Goal: Task Accomplishment & Management: Use online tool/utility

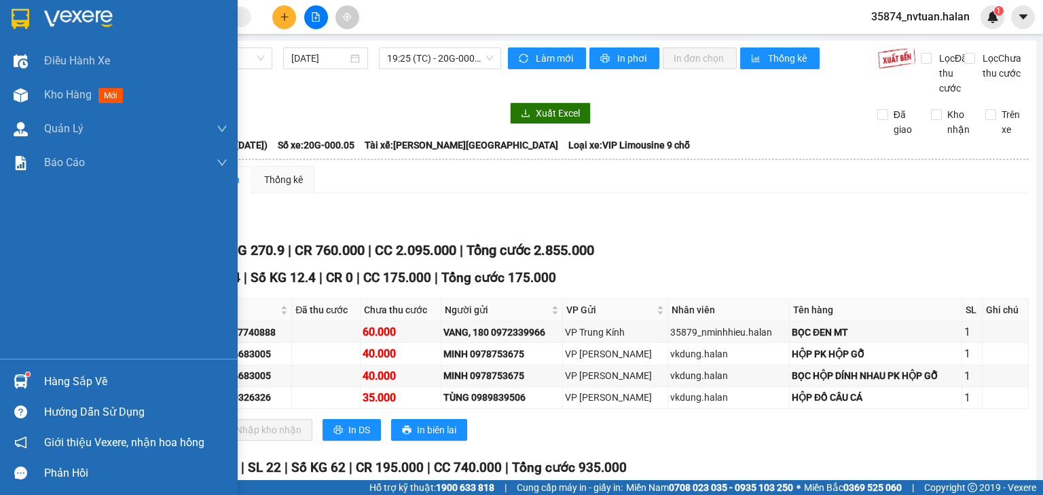
drag, startPoint x: 0, startPoint y: 0, endPoint x: 57, endPoint y: 339, distance: 343.5
click at [65, 379] on div "Hàng sắp về" at bounding box center [135, 382] width 183 height 20
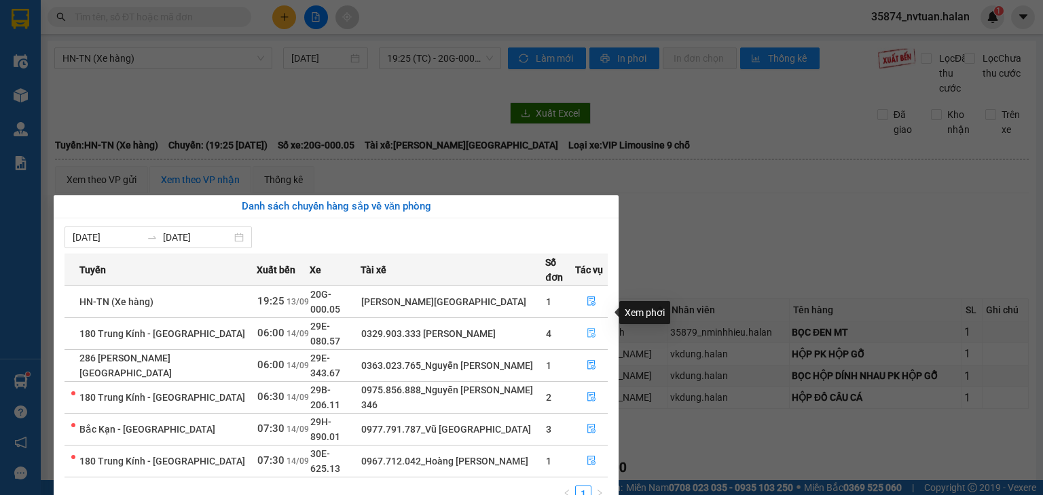
click at [588, 329] on icon "file-done" at bounding box center [591, 334] width 10 height 10
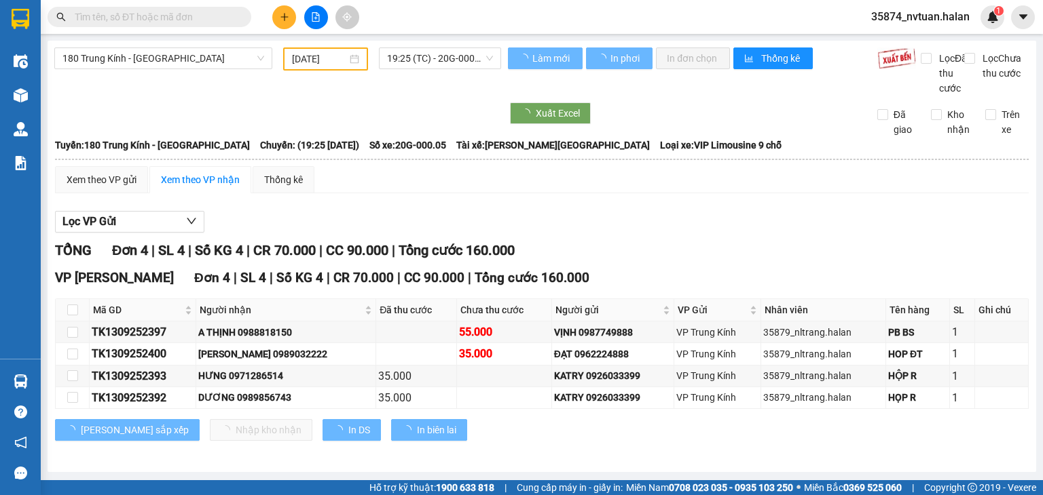
type input "[DATE]"
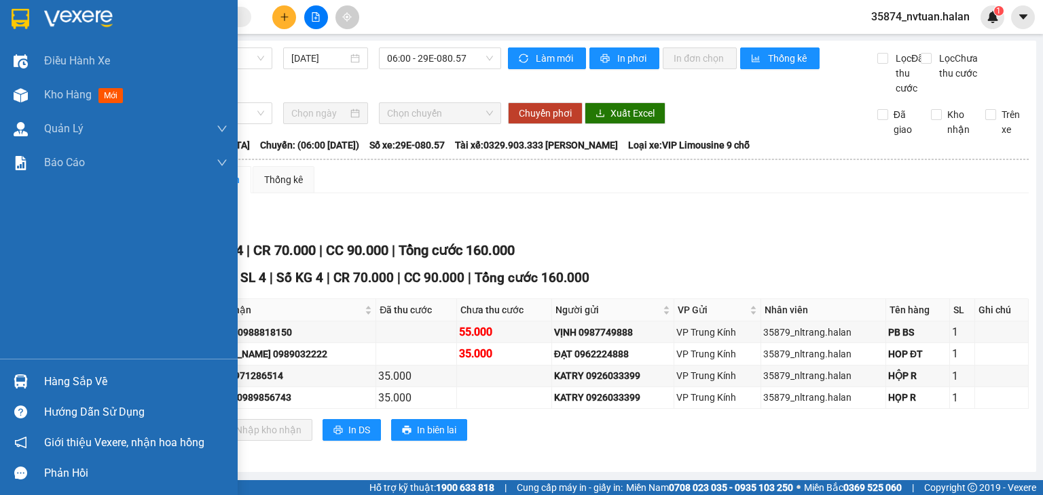
click at [43, 381] on div "Hàng sắp về" at bounding box center [119, 382] width 238 height 31
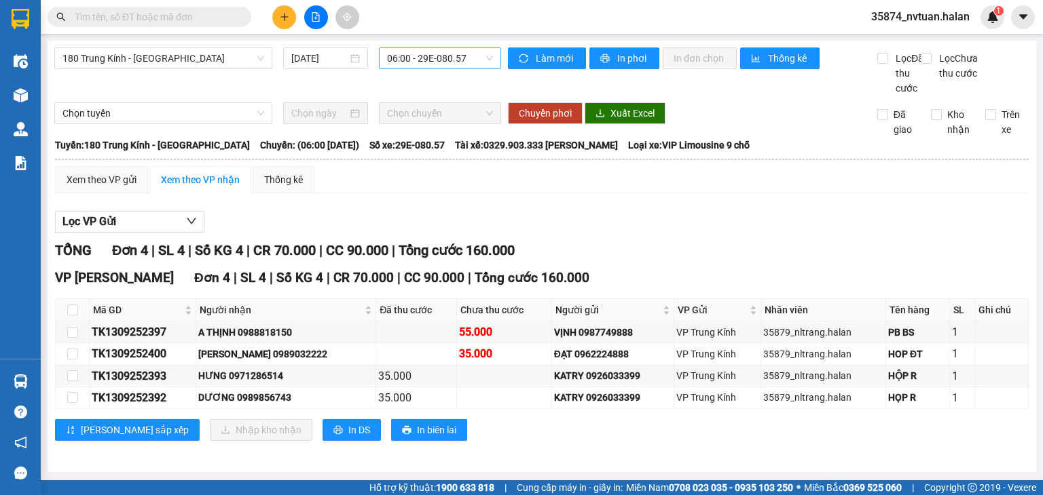
drag, startPoint x: 771, startPoint y: 243, endPoint x: 453, endPoint y: 48, distance: 373.0
click at [764, 231] on section "Kết quả tìm kiếm ( 0 ) Bộ lọc No Data 35874_nvtuan.halan 1 Điều hành xe Kho hàn…" at bounding box center [521, 247] width 1043 height 495
click at [315, 18] on icon "file-add" at bounding box center [315, 17] width 7 height 10
click at [219, 52] on span "180 Trung Kính - [GEOGRAPHIC_DATA]" at bounding box center [163, 58] width 202 height 20
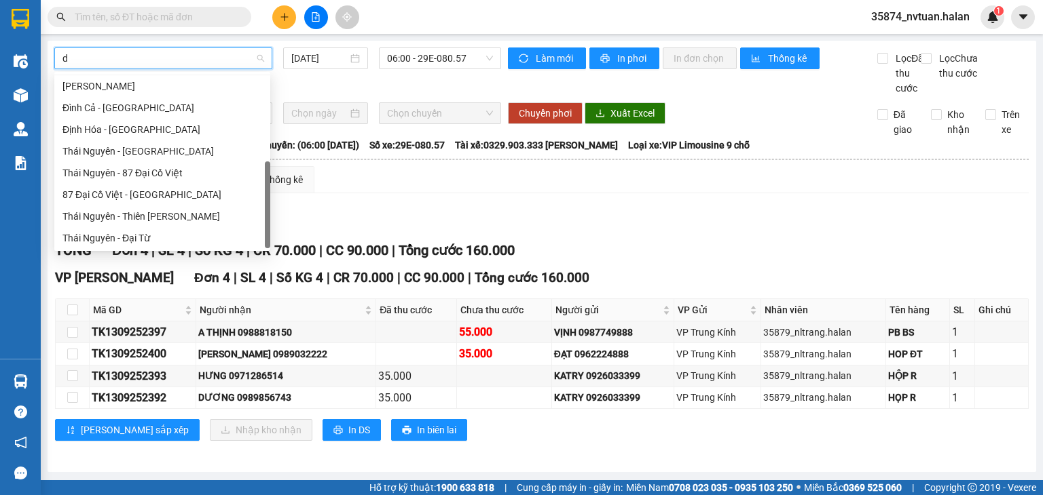
type input "dc"
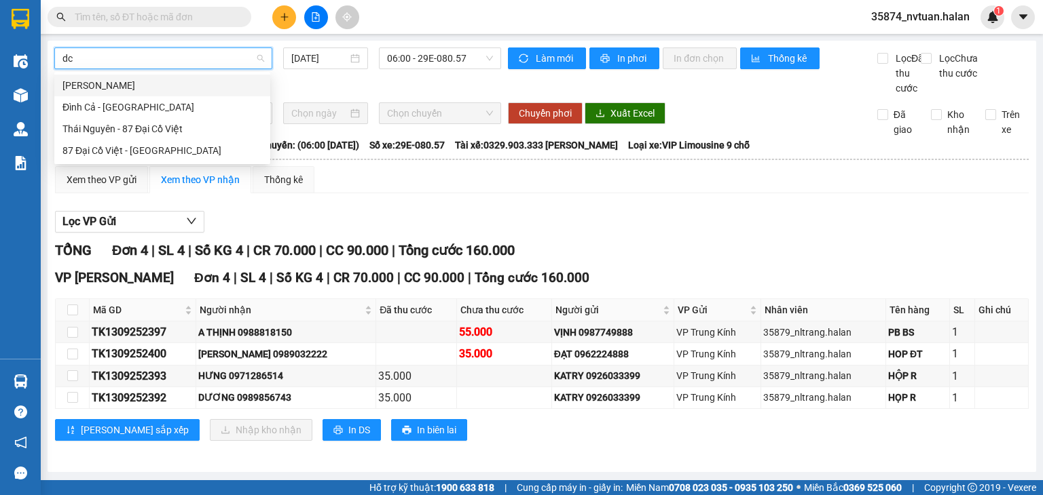
click at [158, 79] on div "Thái Nguyên - Đình Cả" at bounding box center [162, 85] width 200 height 15
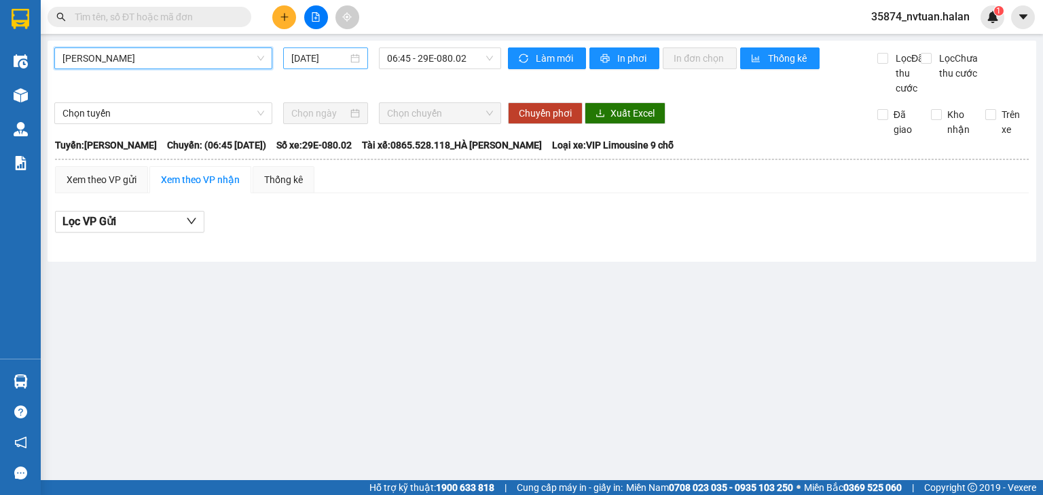
click at [316, 60] on input "[DATE]" at bounding box center [319, 58] width 56 height 15
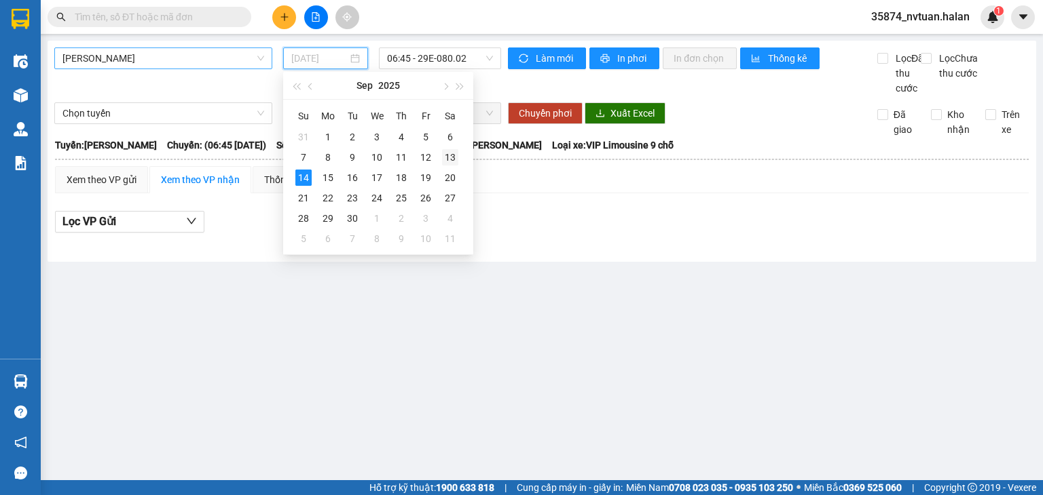
click at [451, 158] on div "13" at bounding box center [450, 157] width 16 height 16
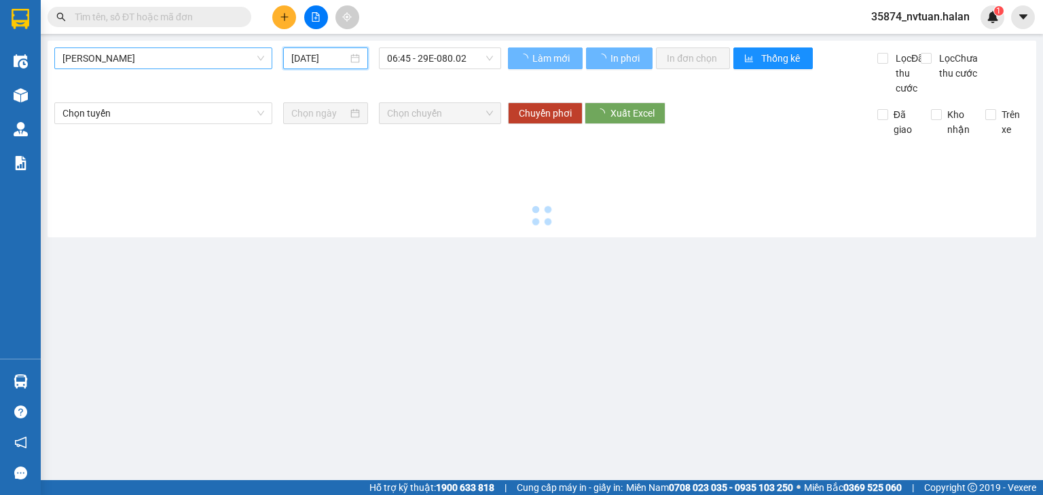
type input "13/09/2025"
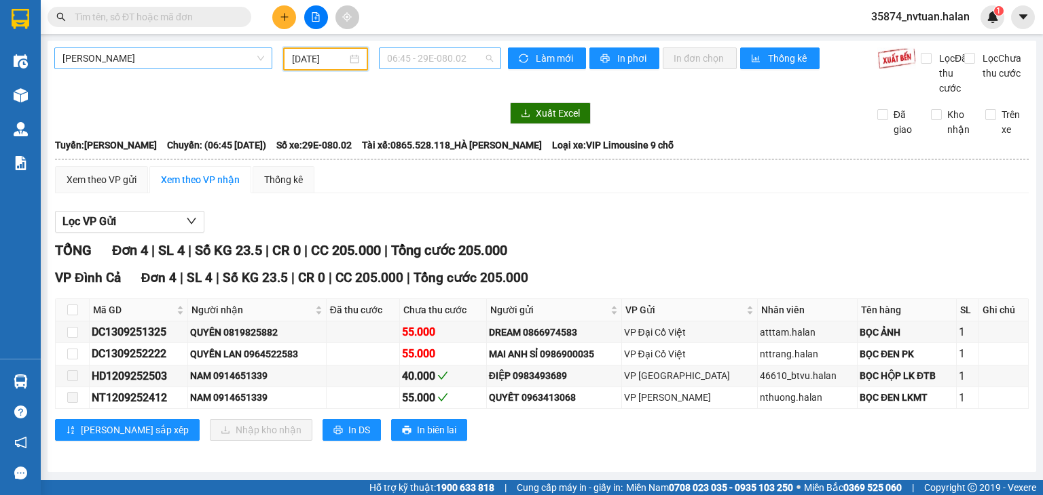
click at [419, 52] on span "06:45 - 29E-080.02" at bounding box center [440, 58] width 107 height 20
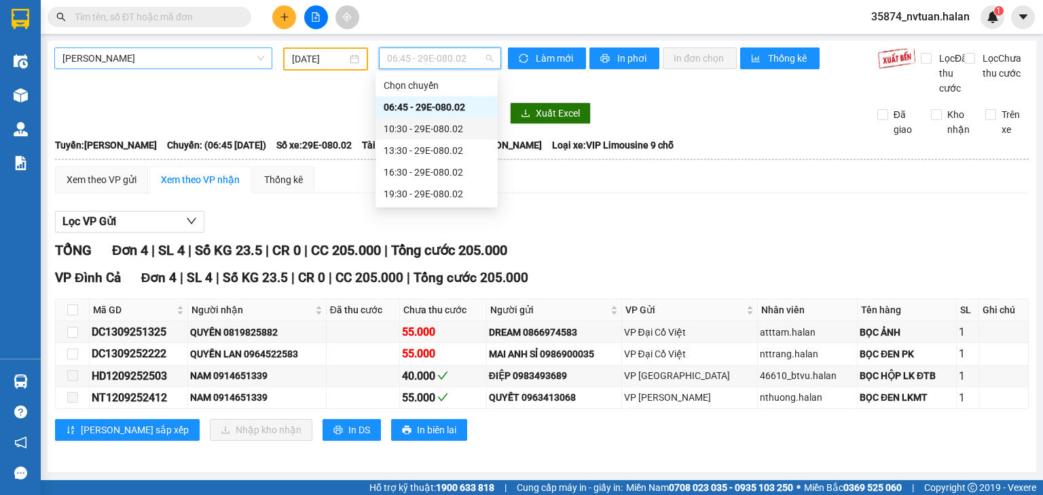
click at [447, 121] on div "10:30 - 29E-080.02" at bounding box center [436, 128] width 106 height 15
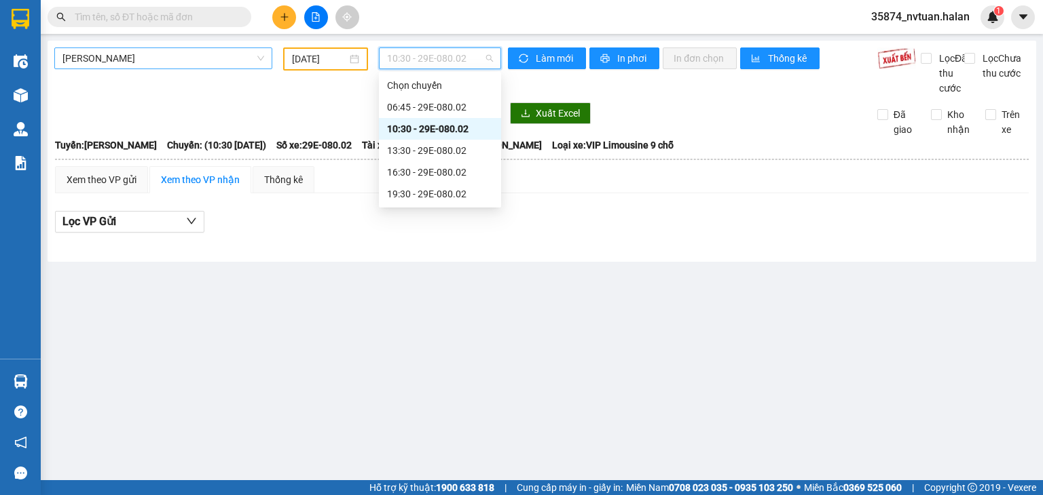
click at [441, 62] on span "10:30 - 29E-080.02" at bounding box center [440, 58] width 107 height 20
click at [453, 150] on div "13:30 - 29E-080.02" at bounding box center [440, 150] width 106 height 15
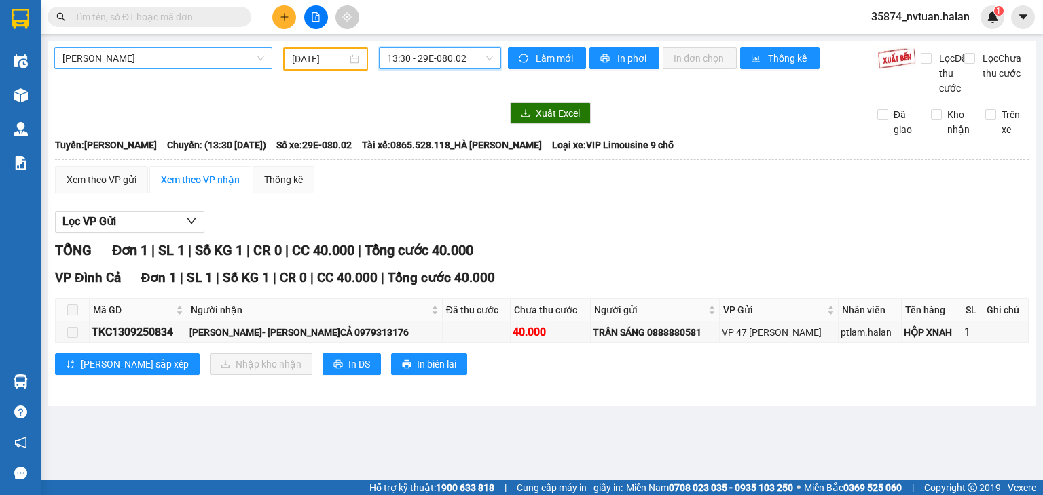
click at [413, 60] on span "13:30 - 29E-080.02" at bounding box center [440, 58] width 107 height 20
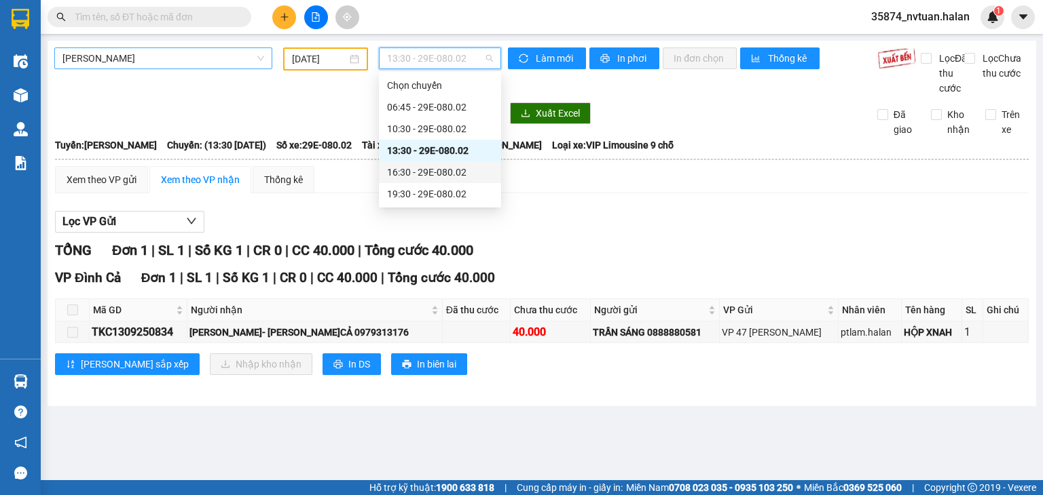
click at [450, 175] on div "16:30 - 29E-080.02" at bounding box center [440, 172] width 106 height 15
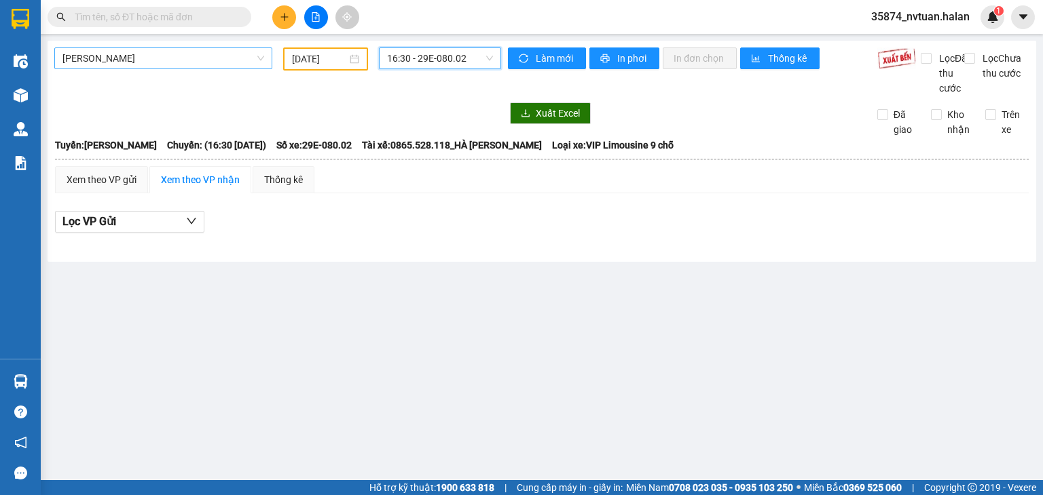
click at [443, 59] on span "16:30 - 29E-080.02" at bounding box center [440, 58] width 107 height 20
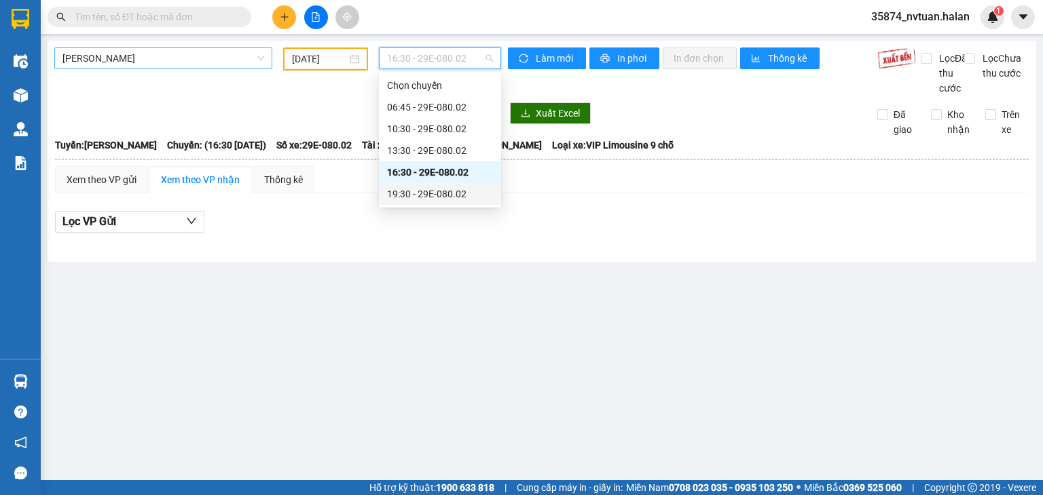
click at [451, 194] on div "19:30 - 29E-080.02" at bounding box center [440, 194] width 106 height 15
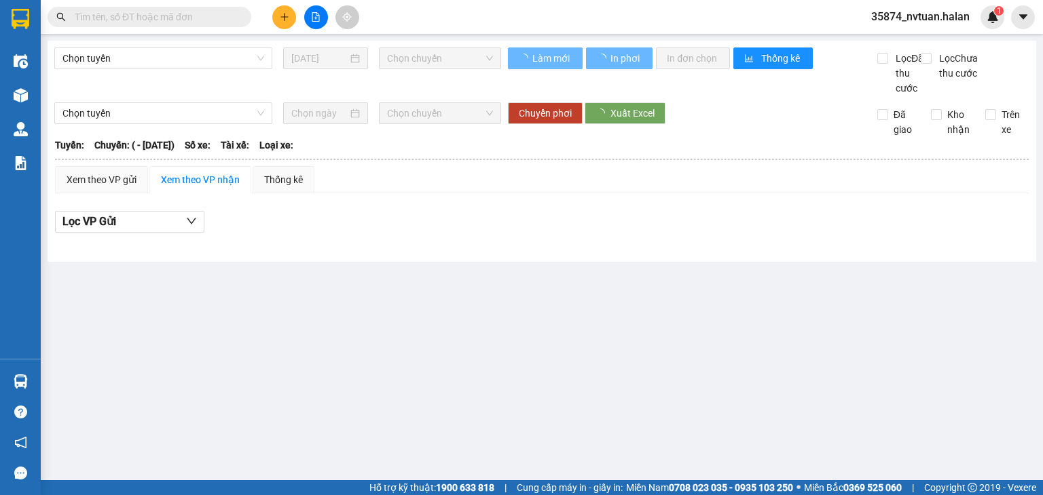
type input "[DATE]"
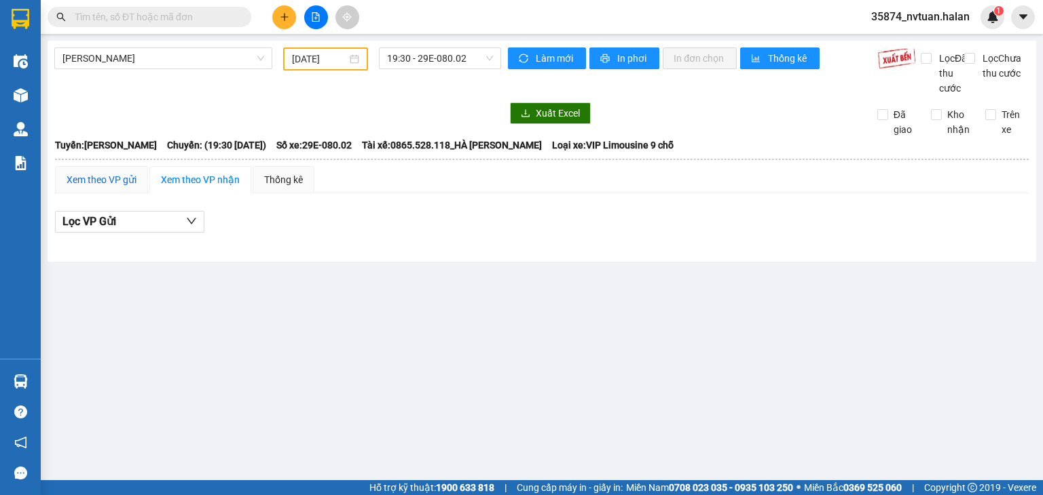
click at [92, 187] on div "Xem theo VP gửi" at bounding box center [102, 179] width 70 height 15
click at [427, 60] on span "19:30 - 29E-080.02" at bounding box center [440, 58] width 107 height 20
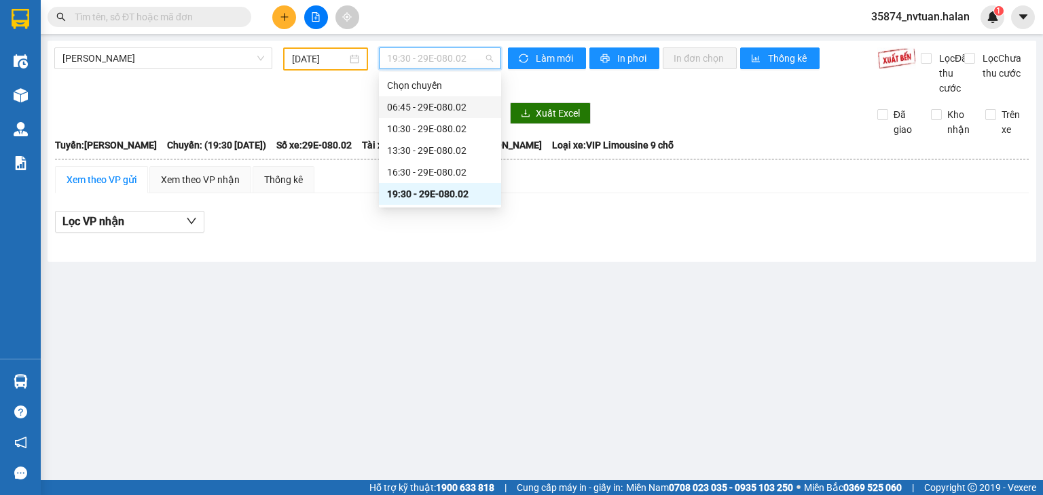
click at [441, 111] on div "06:45 - 29E-080.02" at bounding box center [440, 107] width 106 height 15
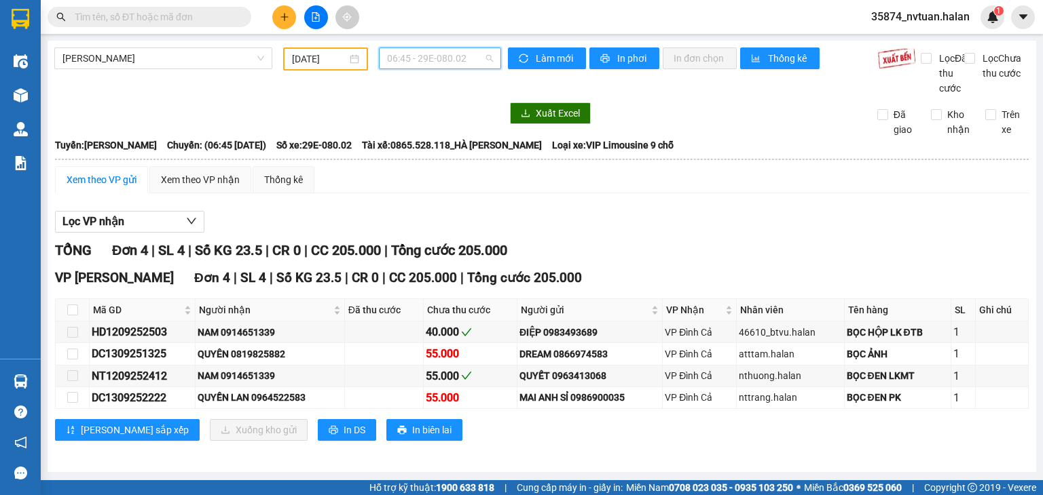
click at [441, 63] on span "06:45 - 29E-080.02" at bounding box center [440, 58] width 107 height 20
click at [103, 62] on span "Thái Nguyên - Đình Cả" at bounding box center [163, 58] width 202 height 20
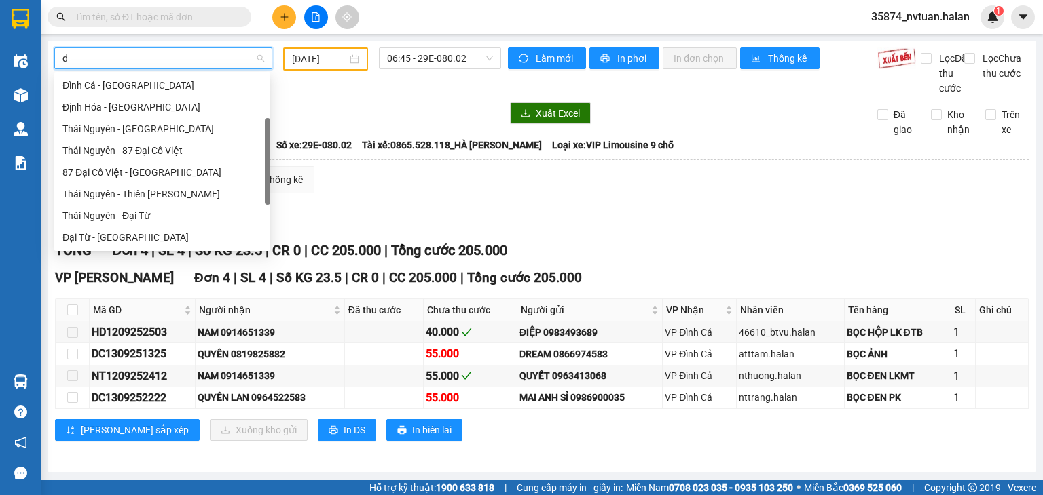
scroll to position [22, 0]
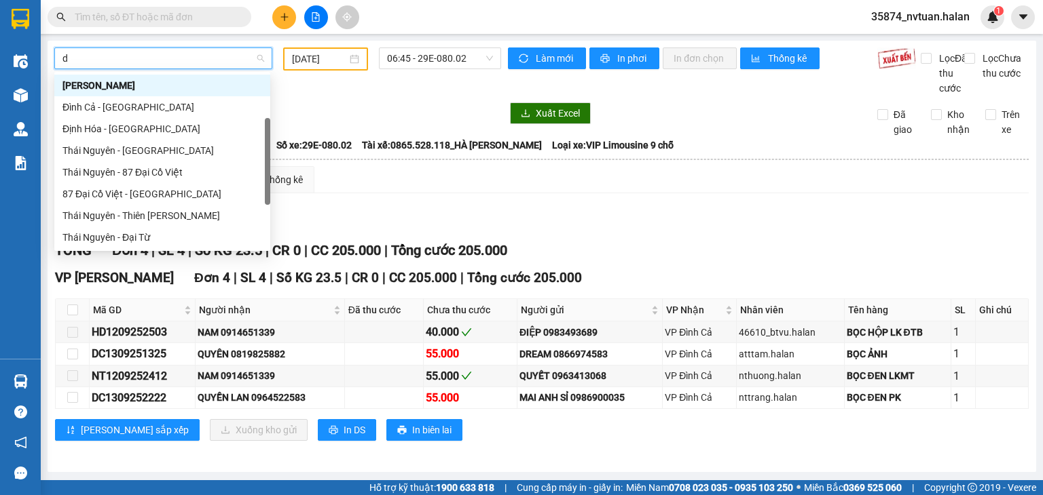
type input "dh"
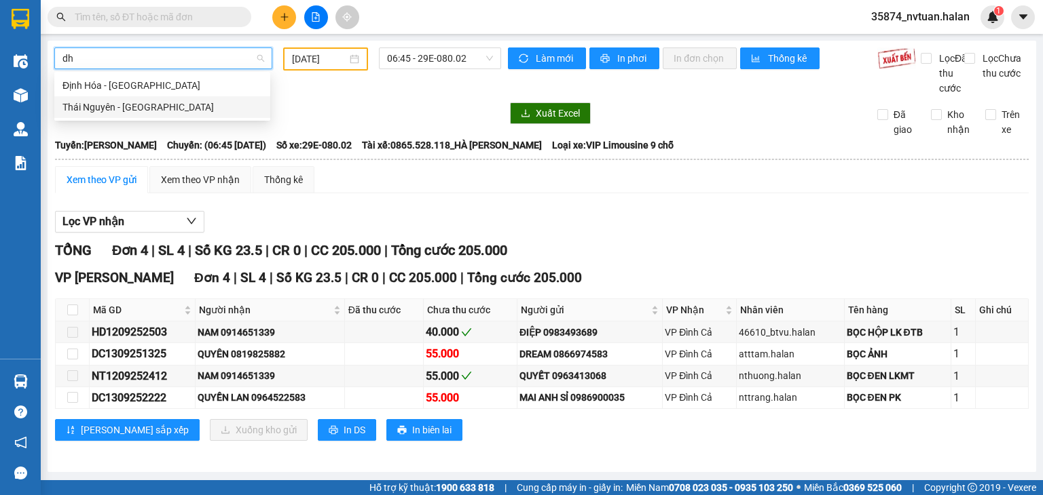
click at [131, 107] on div "Thái Nguyên - Định Hóa" at bounding box center [162, 107] width 200 height 15
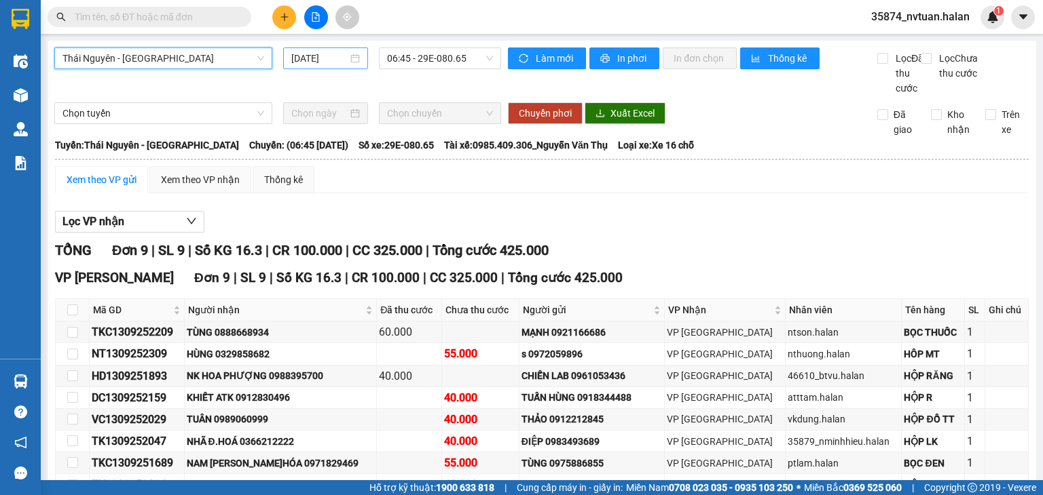
click at [298, 57] on input "[DATE]" at bounding box center [319, 58] width 56 height 15
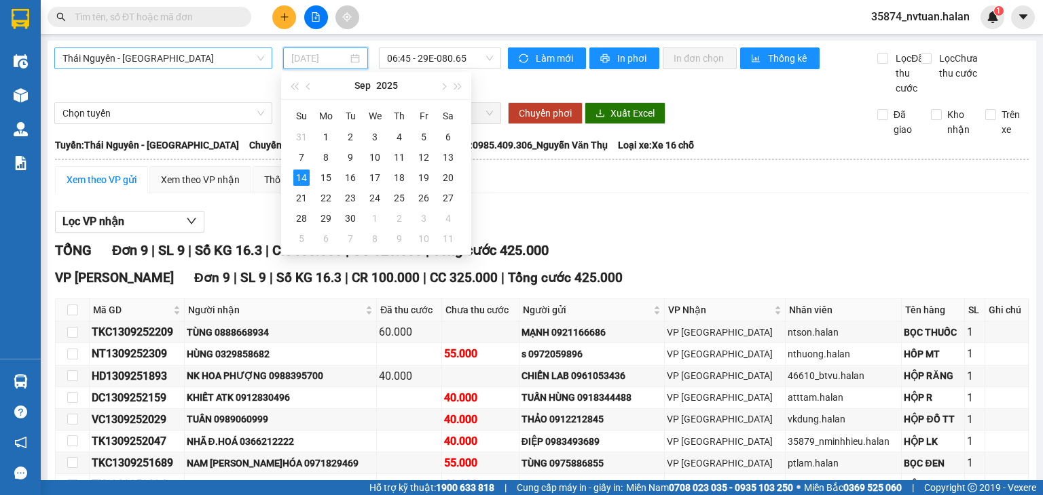
click at [453, 156] on div "13" at bounding box center [448, 157] width 16 height 16
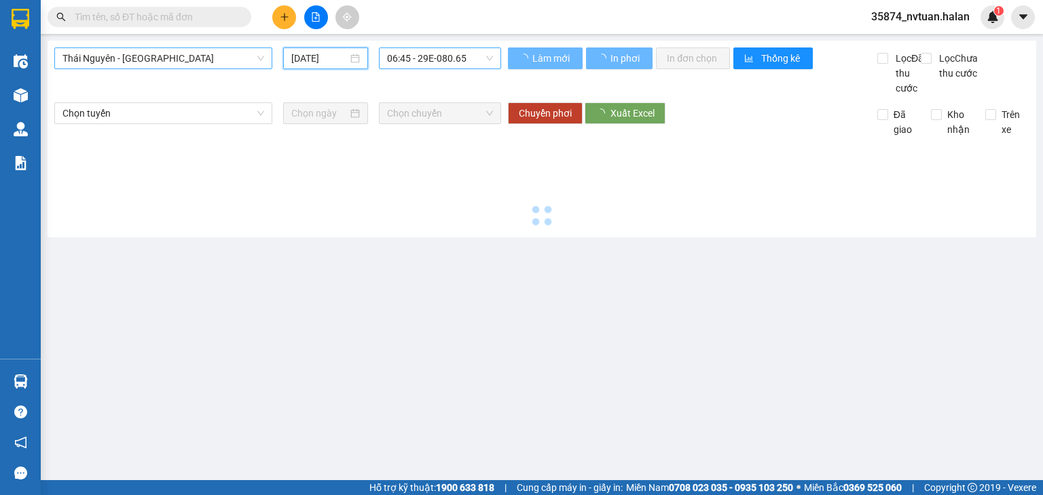
type input "13/09/2025"
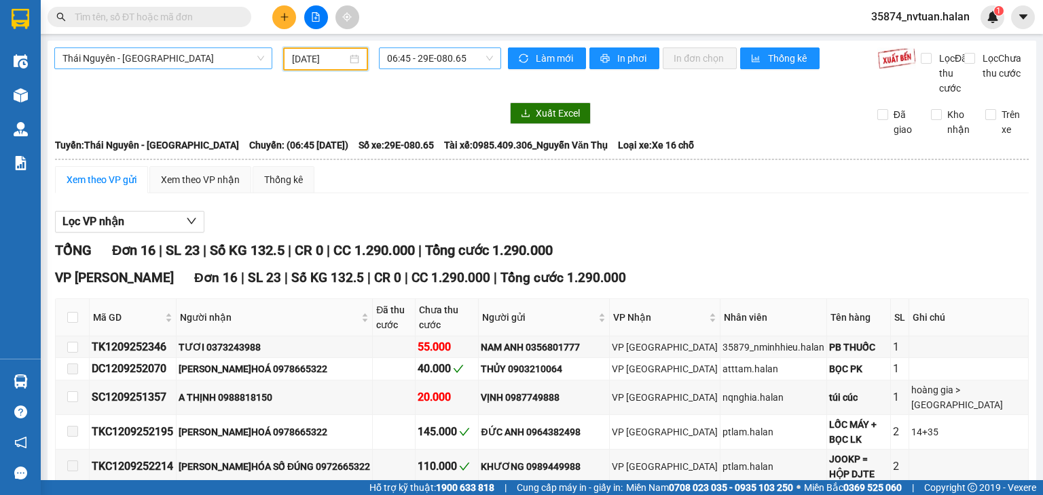
click at [404, 54] on span "06:45 - 29E-080.65" at bounding box center [440, 58] width 107 height 20
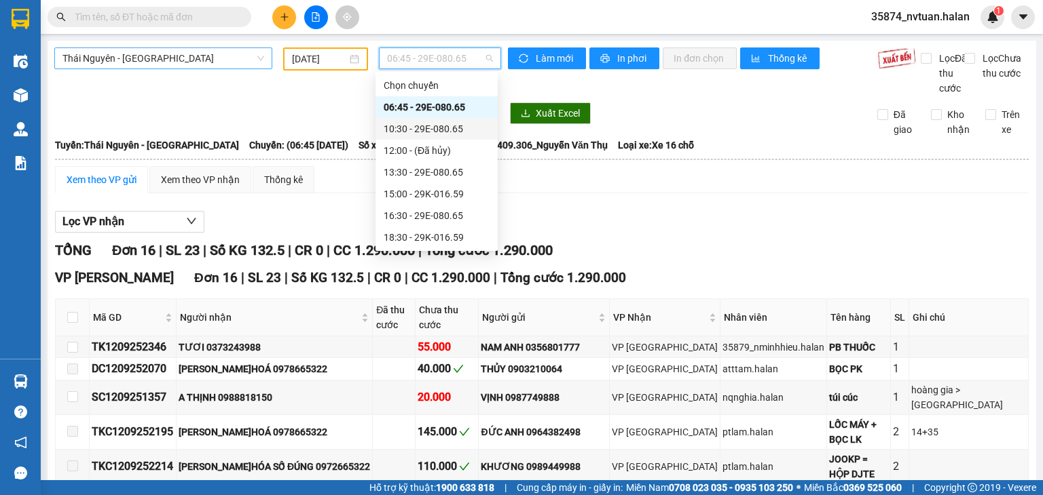
click at [441, 132] on div "10:30 - 29E-080.65" at bounding box center [436, 128] width 106 height 15
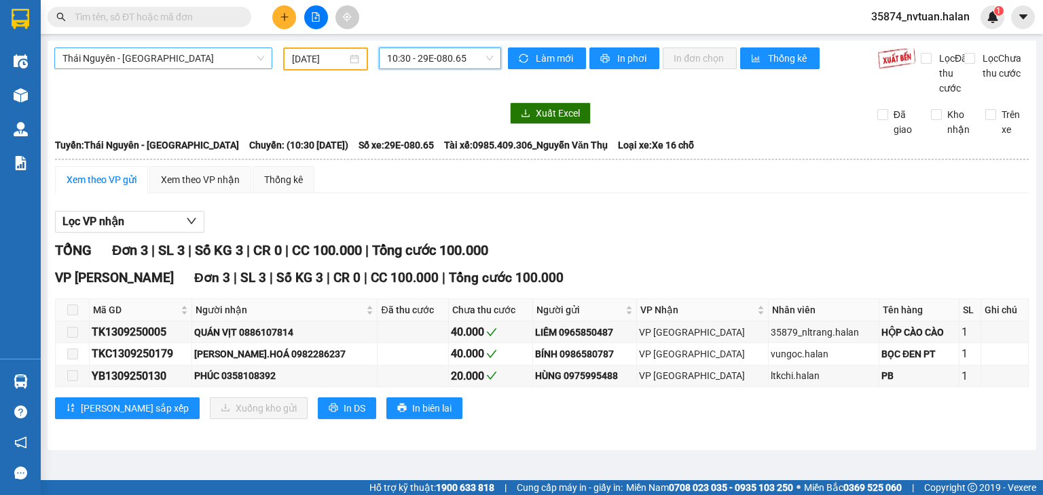
click at [421, 58] on span "10:30 - 29E-080.65" at bounding box center [440, 58] width 107 height 20
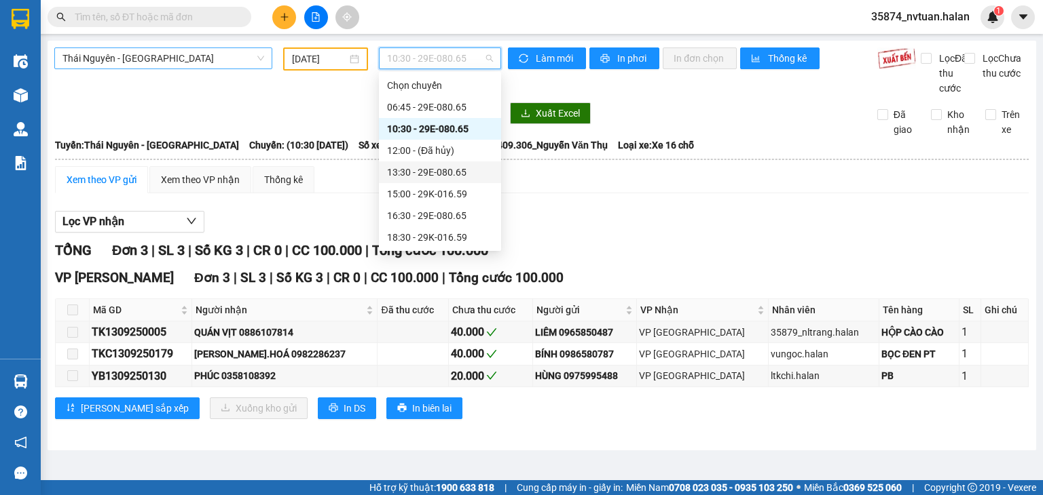
click at [455, 169] on div "13:30 - 29E-080.65" at bounding box center [440, 172] width 106 height 15
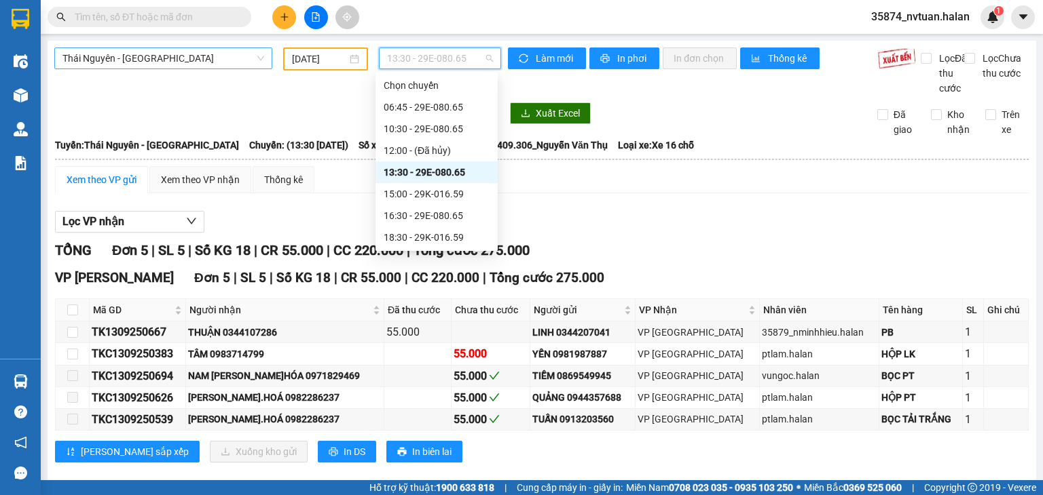
click at [432, 54] on span "13:30 - 29E-080.65" at bounding box center [440, 58] width 107 height 20
click at [449, 199] on div "15:00 - 29K-016.59" at bounding box center [436, 194] width 106 height 15
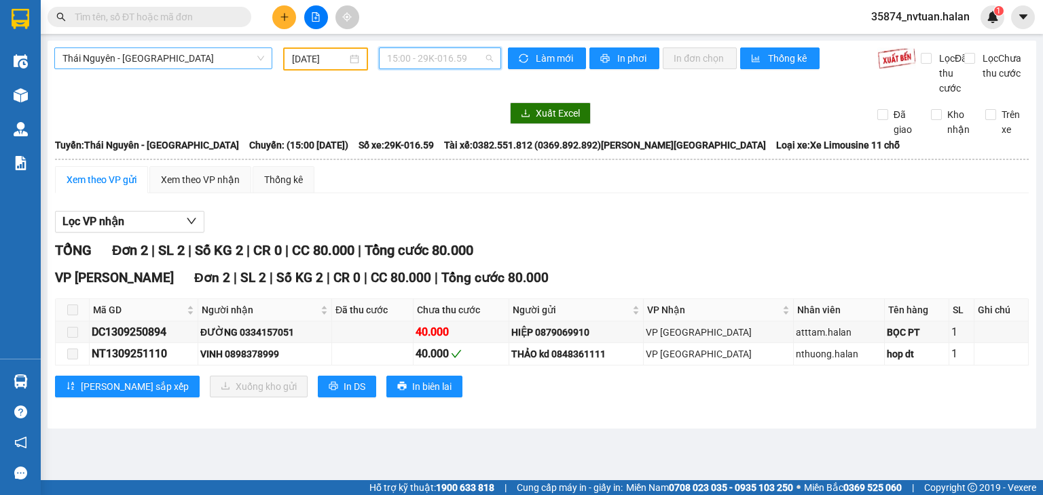
click at [422, 58] on span "15:00 - 29K-016.59" at bounding box center [440, 58] width 107 height 20
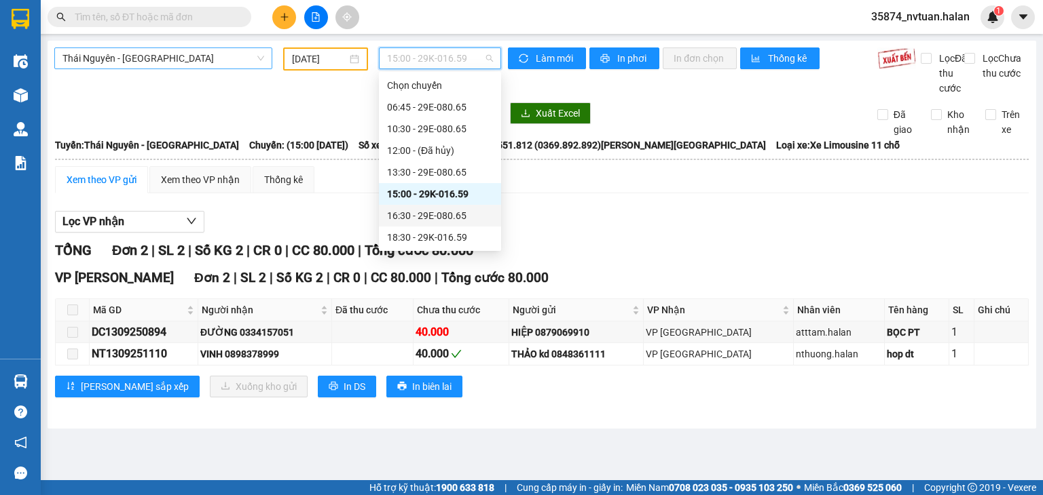
click at [449, 215] on div "16:30 - 29E-080.65" at bounding box center [440, 215] width 106 height 15
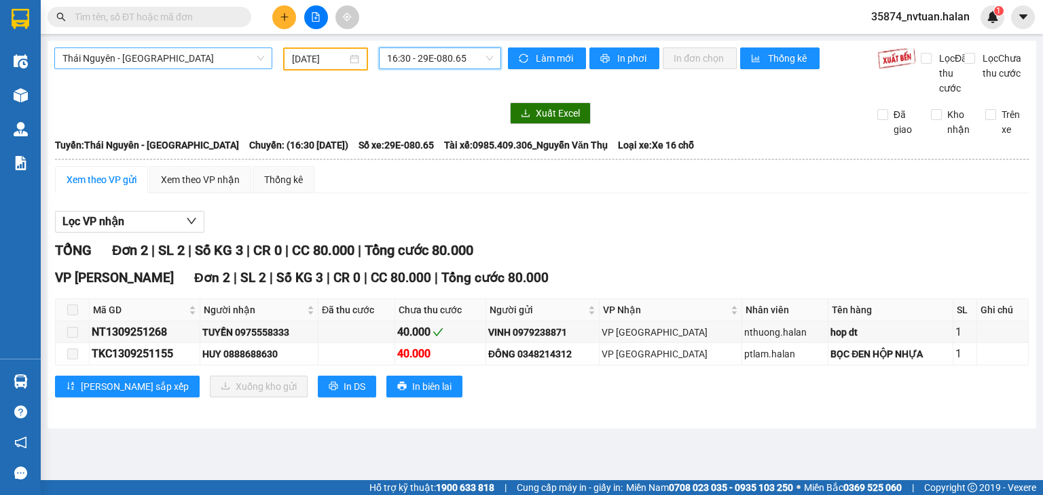
click at [424, 60] on span "16:30 - 29E-080.65" at bounding box center [440, 58] width 107 height 20
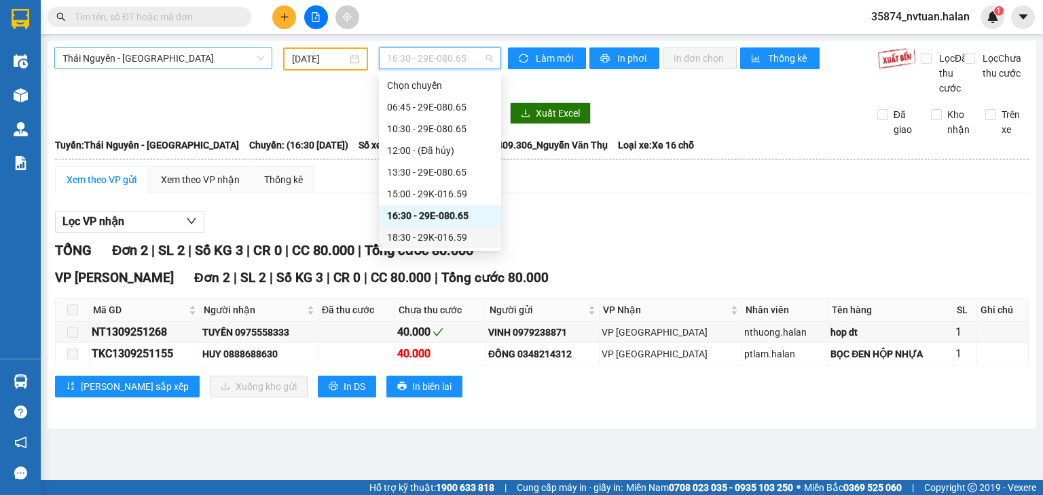
click at [456, 241] on div "18:30 - 29K-016.59" at bounding box center [440, 237] width 106 height 15
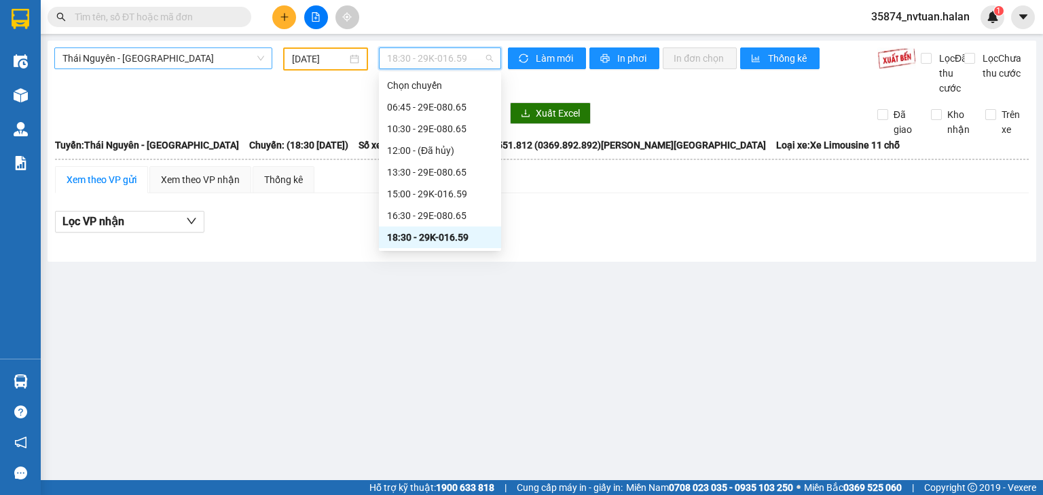
click at [445, 55] on span "18:30 - 29K-016.59" at bounding box center [440, 58] width 107 height 20
click at [452, 236] on div "20:00 - 29E-080.65" at bounding box center [440, 237] width 106 height 15
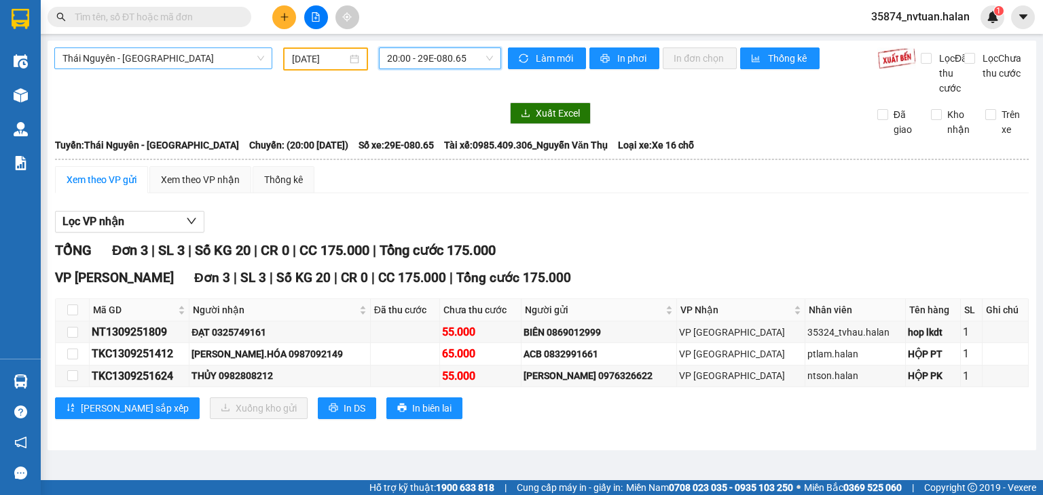
click at [128, 58] on span "Thái Nguyên - Định Hóa" at bounding box center [163, 58] width 202 height 20
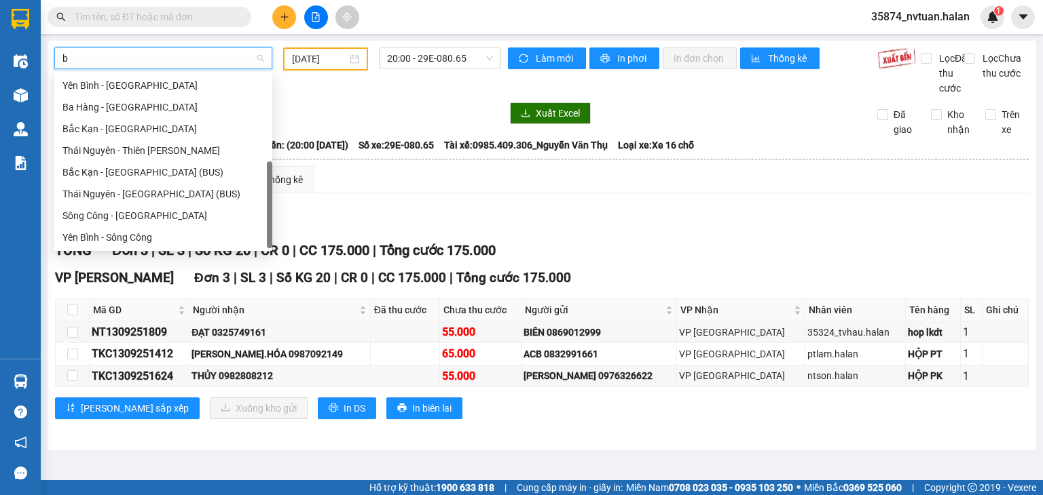
scroll to position [43, 0]
type input "bk"
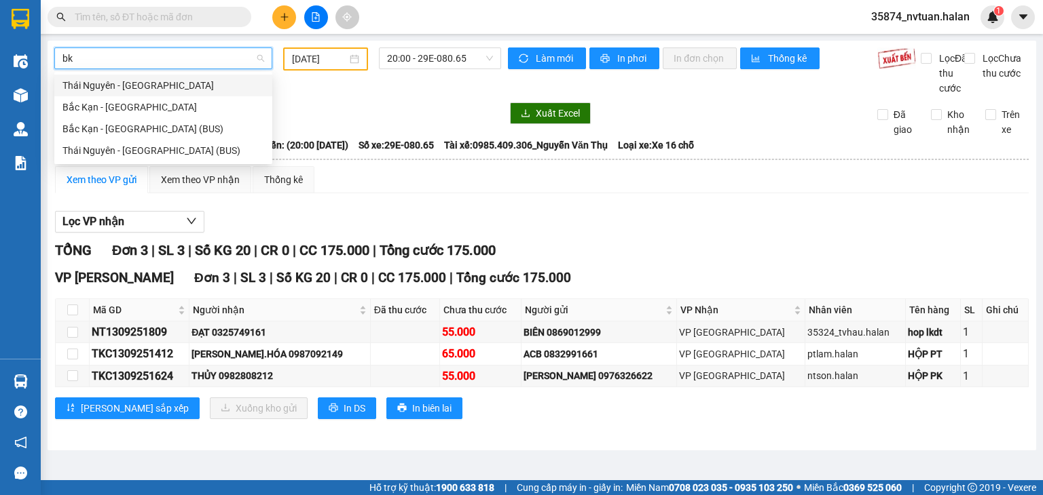
scroll to position [0, 0]
click at [143, 83] on div "Thái Nguyên - Bắc Kạn" at bounding box center [163, 85] width 202 height 15
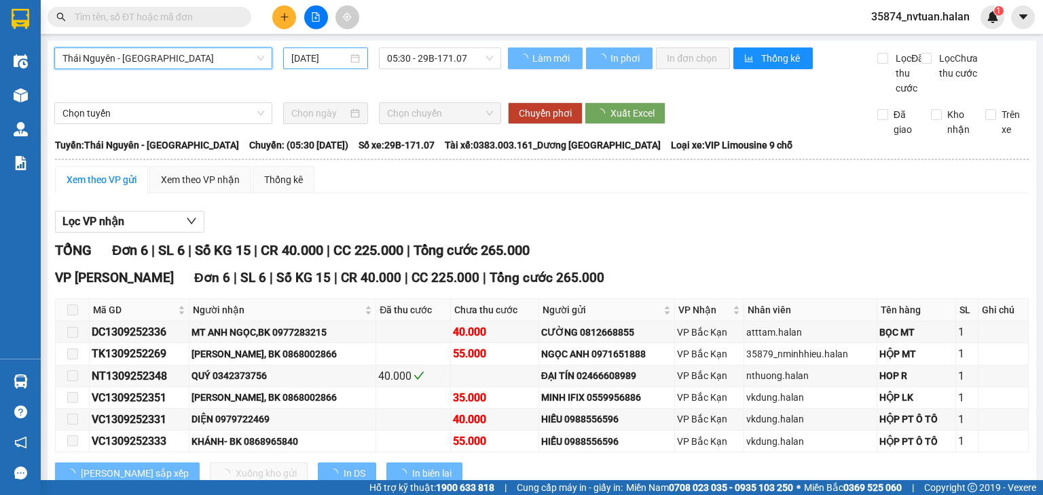
click at [304, 59] on input "[DATE]" at bounding box center [319, 58] width 56 height 15
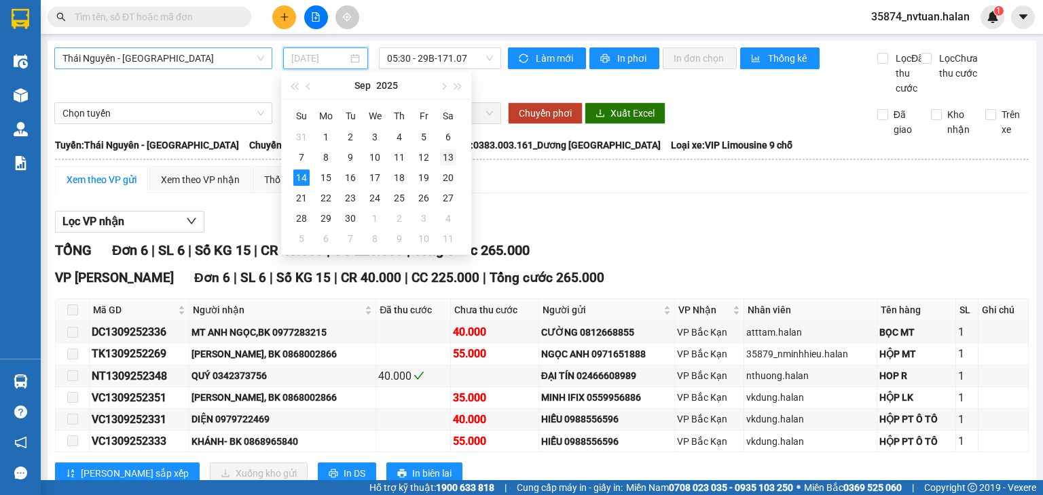
click at [447, 156] on div "13" at bounding box center [448, 157] width 16 height 16
type input "13/09/2025"
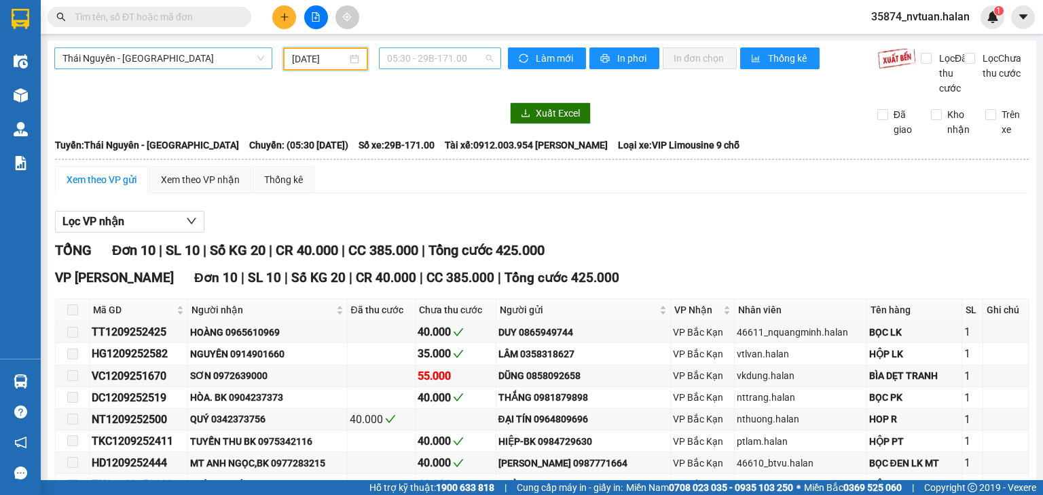
drag, startPoint x: 419, startPoint y: 57, endPoint x: 451, endPoint y: 120, distance: 71.0
click at [419, 57] on span "05:30 - 29B-171.00" at bounding box center [440, 58] width 107 height 20
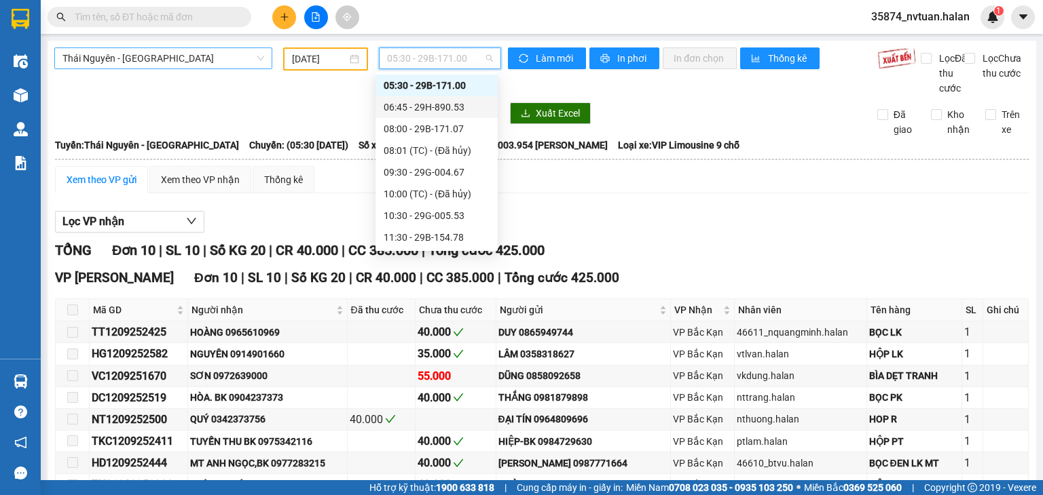
click at [453, 107] on div "06:45 - 29H-890.53" at bounding box center [436, 107] width 106 height 15
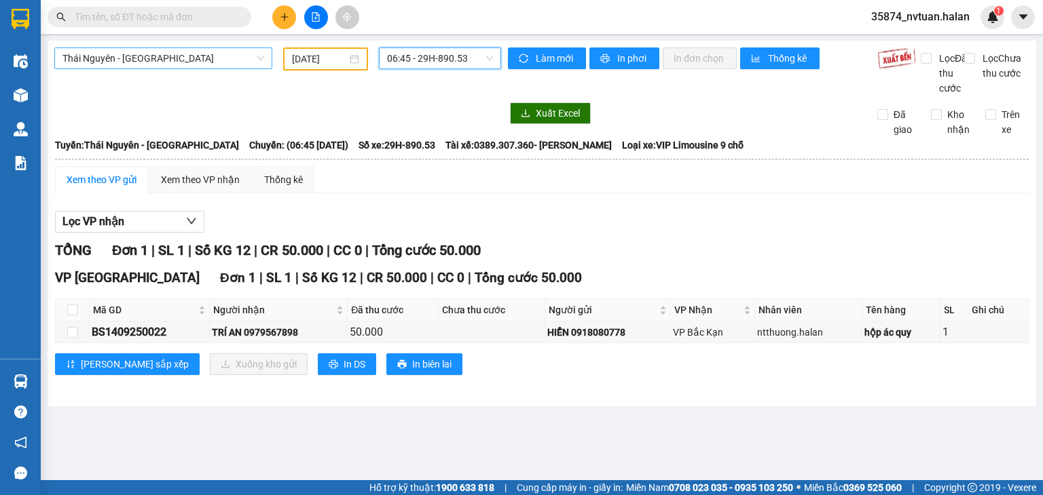
click at [431, 58] on span "06:45 - 29H-890.53" at bounding box center [440, 58] width 107 height 20
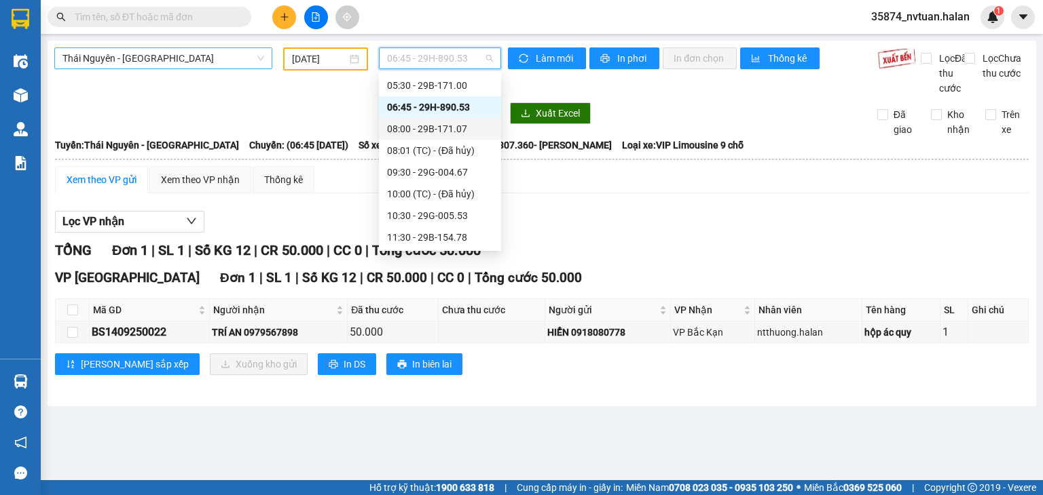
click at [457, 131] on div "08:00 - 29B-171.07" at bounding box center [440, 128] width 106 height 15
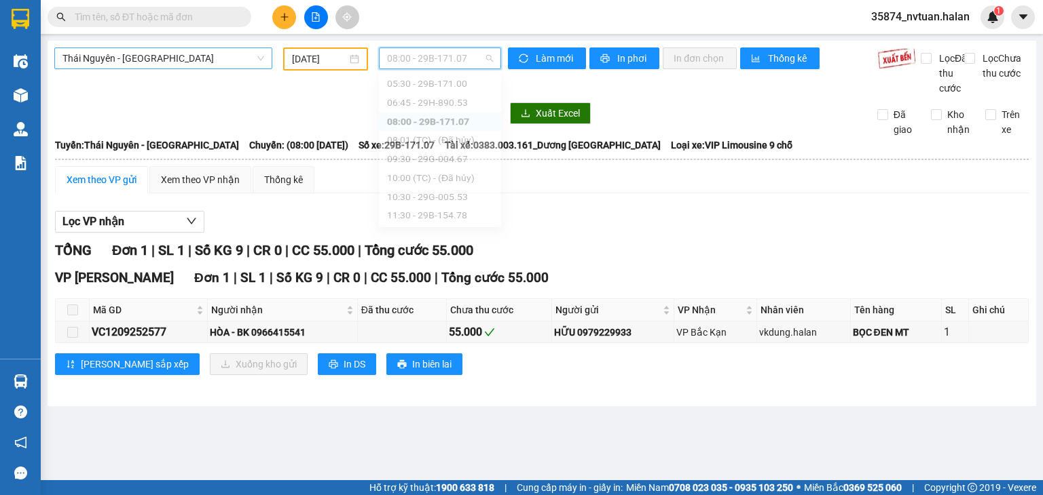
click at [428, 56] on span "08:00 - 29B-171.07" at bounding box center [440, 58] width 107 height 20
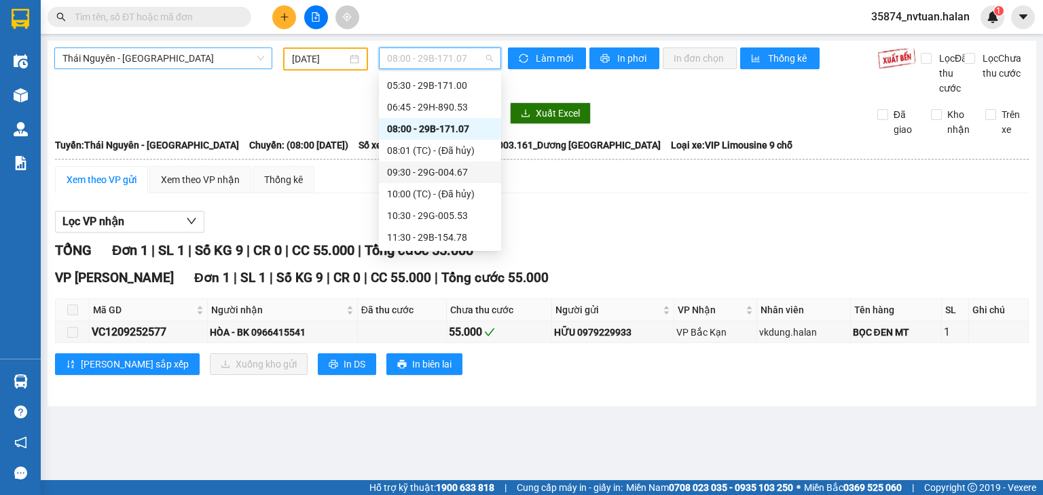
click at [457, 170] on div "09:30 - 29G-004.67" at bounding box center [440, 172] width 106 height 15
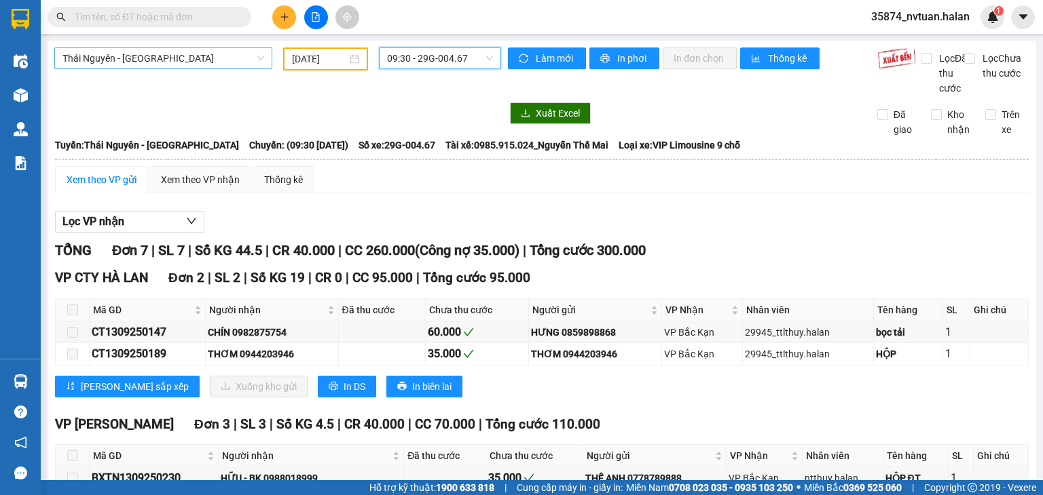
click at [444, 56] on span "09:30 - 29G-004.67" at bounding box center [440, 58] width 107 height 20
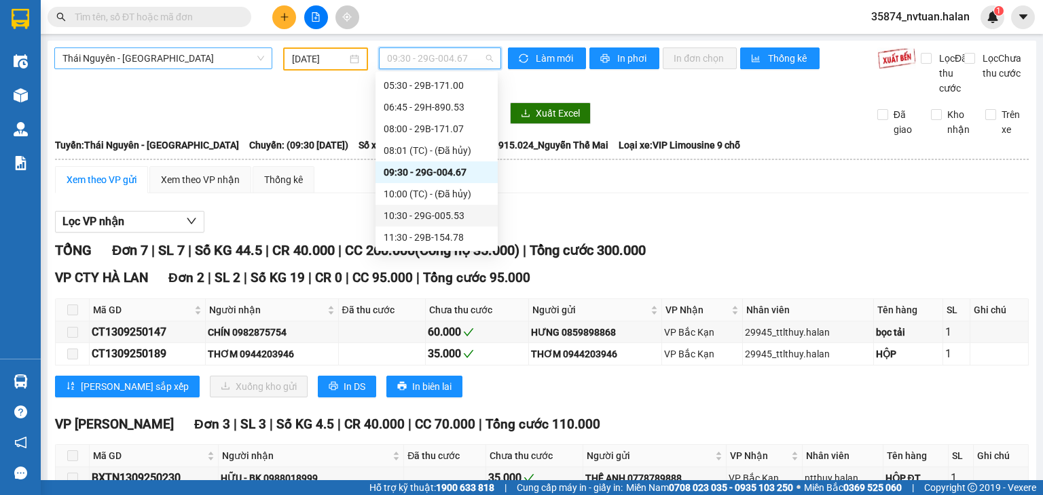
click at [460, 215] on div "10:30 - 29G-005.53" at bounding box center [436, 215] width 106 height 15
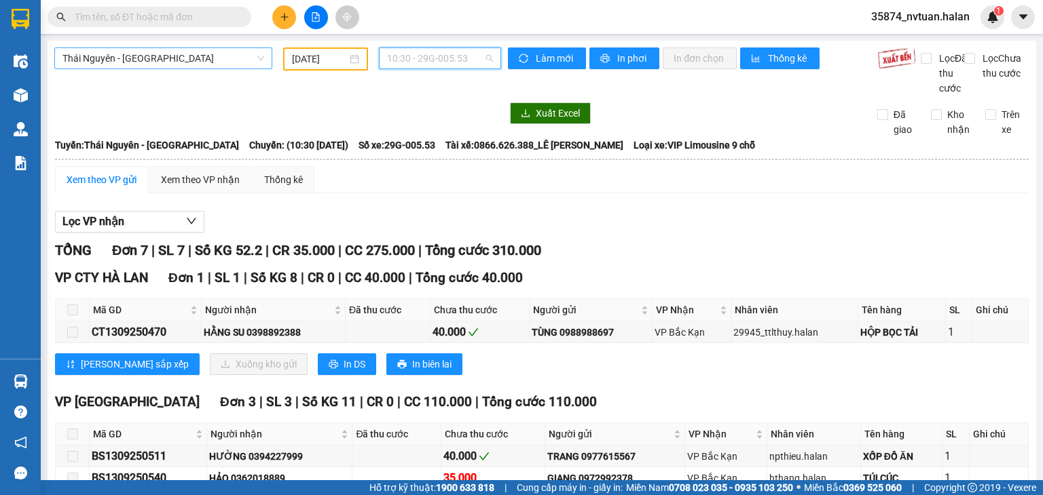
click at [415, 60] on span "10:30 - 29G-005.53" at bounding box center [440, 58] width 107 height 20
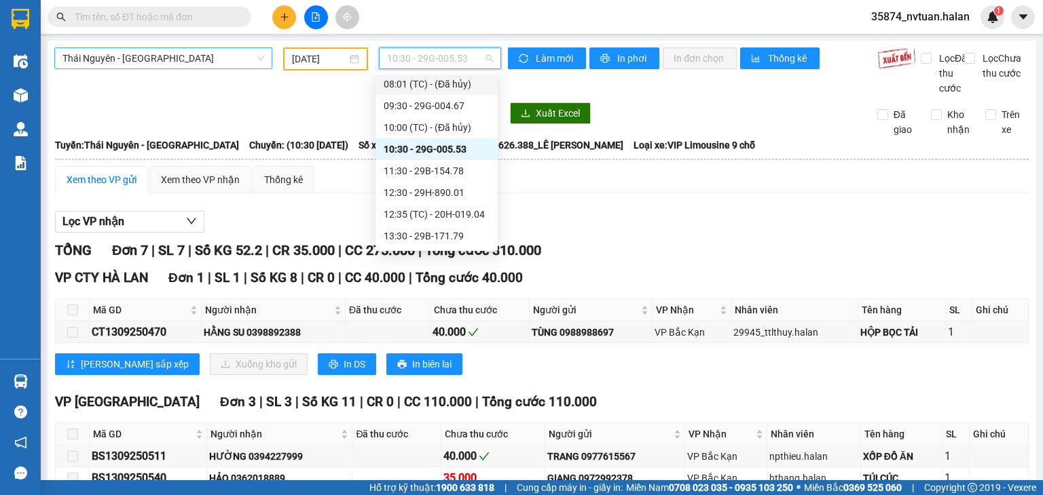
scroll to position [90, 0]
click at [450, 172] on div "11:30 - 29B-154.78" at bounding box center [436, 169] width 106 height 15
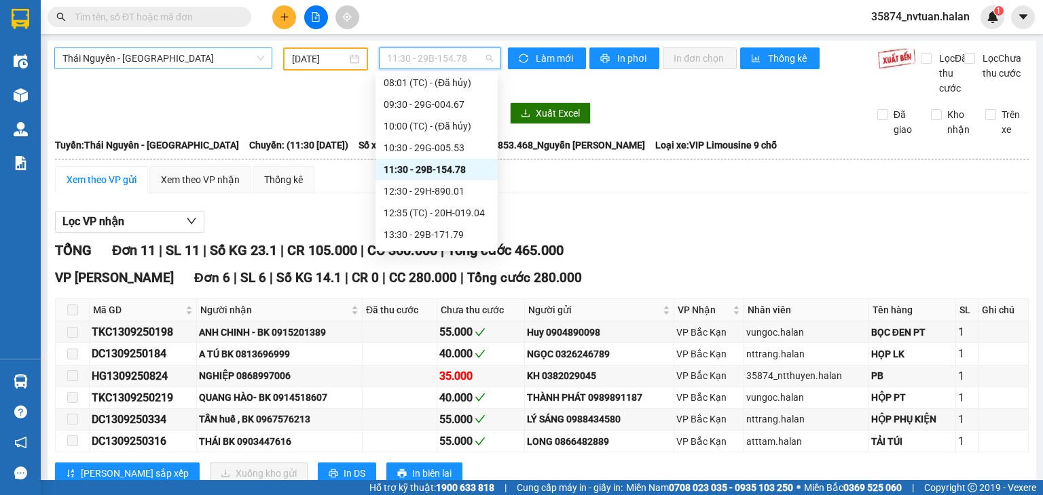
click at [419, 55] on span "11:30 - 29B-154.78" at bounding box center [440, 58] width 107 height 20
click at [457, 198] on div "12:30 - 29H-890.01" at bounding box center [436, 191] width 106 height 15
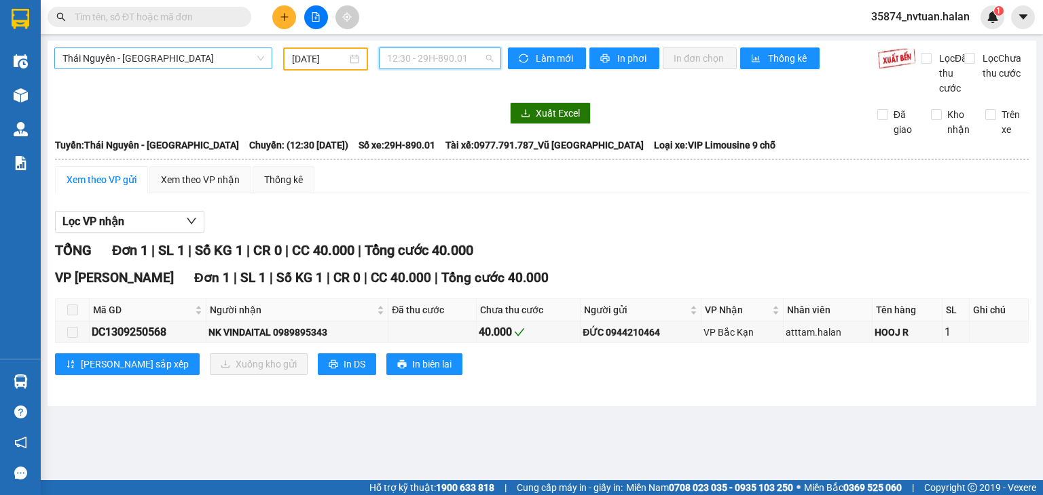
click at [422, 58] on span "12:30 - 29H-890.01" at bounding box center [440, 58] width 107 height 20
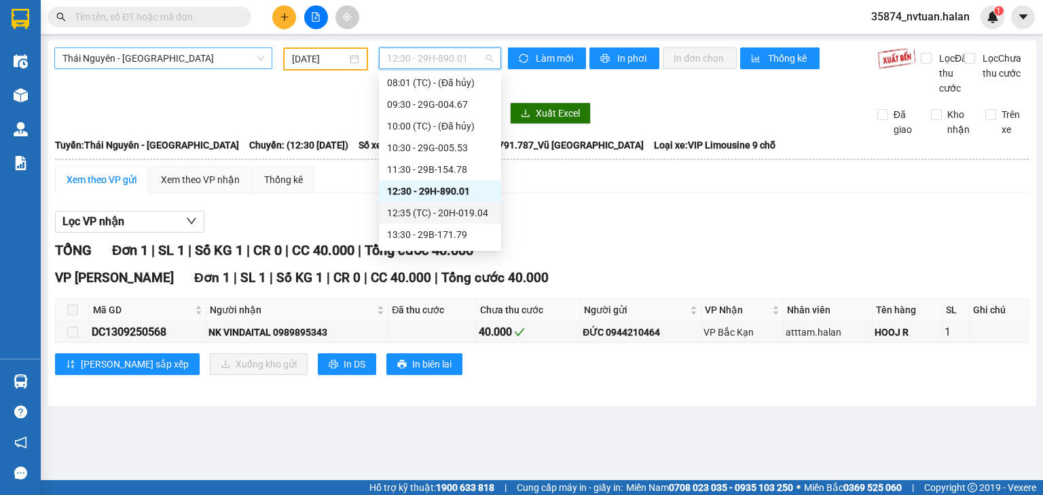
click at [473, 211] on div "12:35 (TC) - 20H-019.04" at bounding box center [440, 213] width 106 height 15
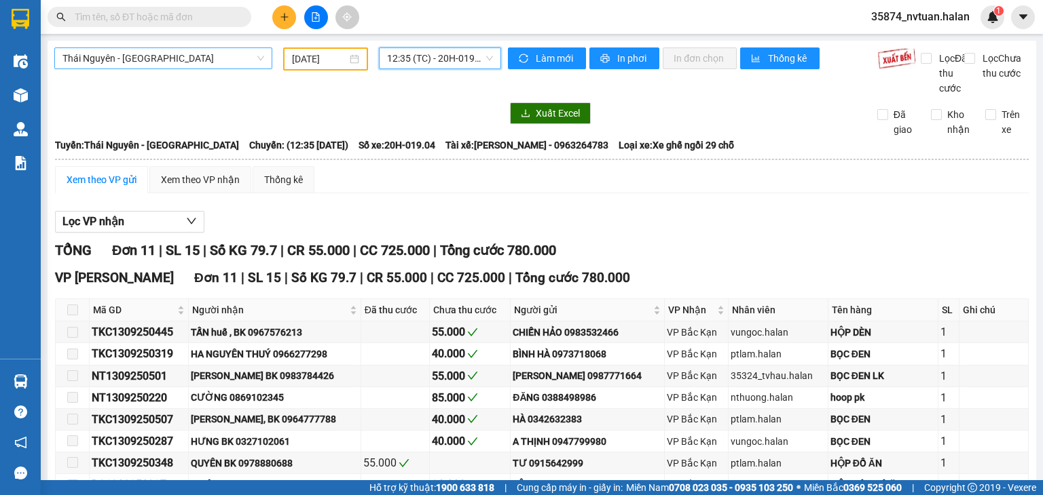
click at [430, 55] on span "12:35 (TC) - 20H-019.04" at bounding box center [440, 58] width 107 height 20
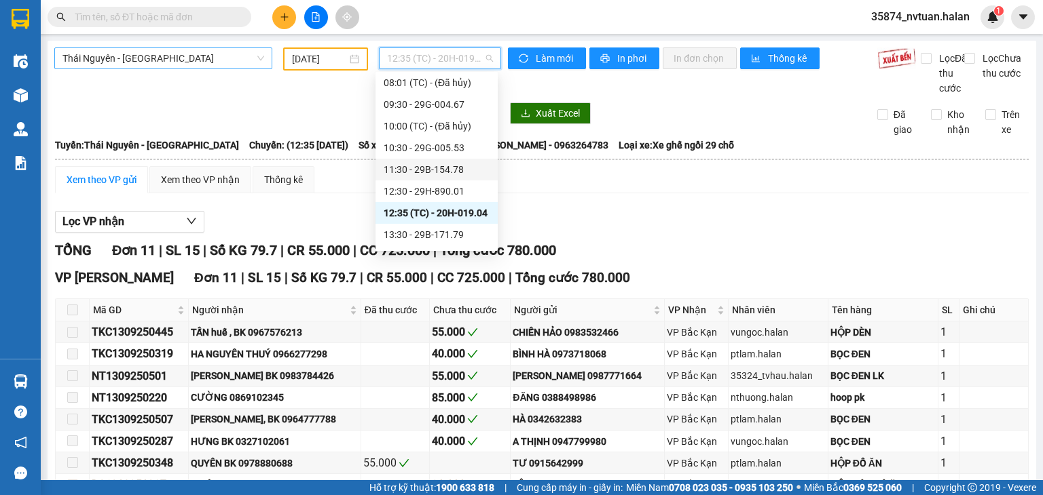
click at [735, 223] on div "Lọc VP nhận TỔNG Đơn 11 | SL 15 | Số KG 79.7 | CR 55.000 | CC 725.000 | Tổng cư…" at bounding box center [541, 407] width 973 height 407
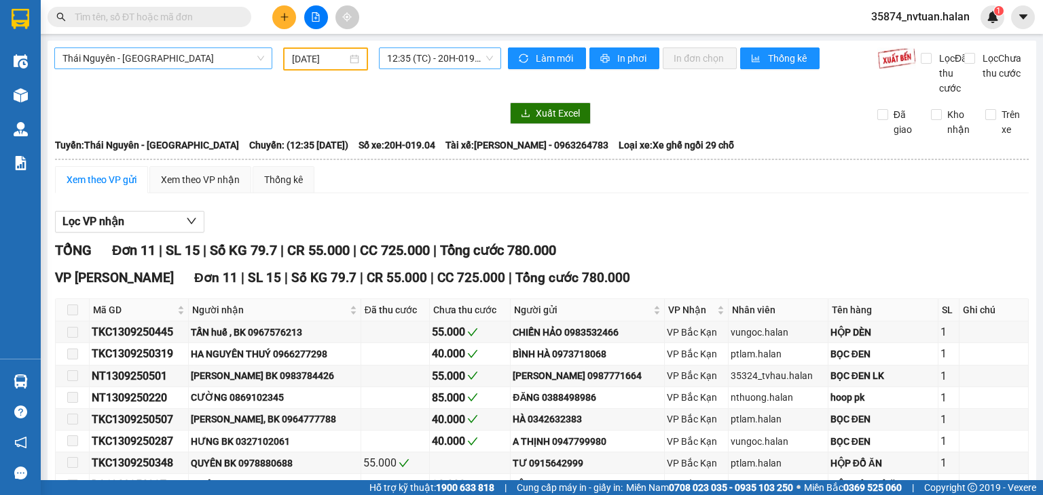
click at [426, 54] on span "12:35 (TC) - 20H-019.04" at bounding box center [440, 58] width 107 height 20
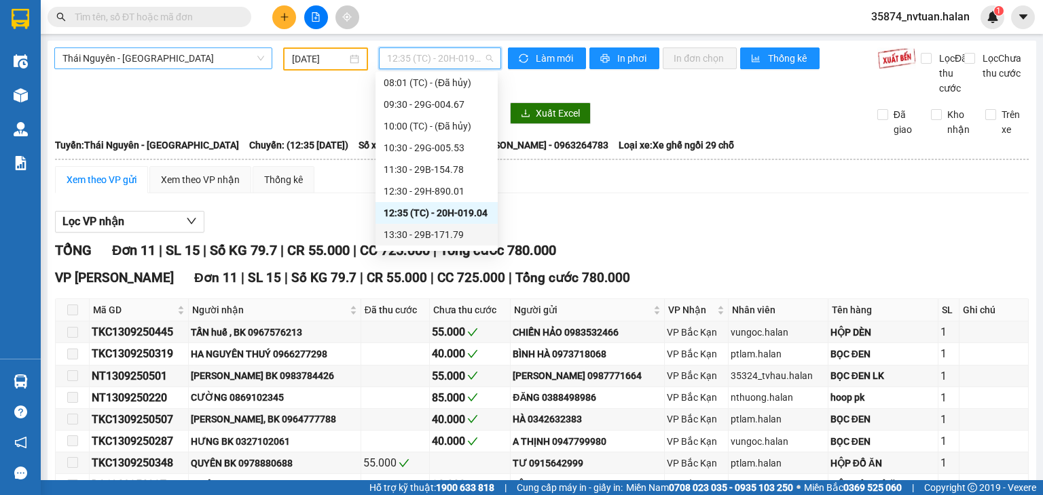
click at [460, 237] on div "13:30 - 29B-171.79" at bounding box center [436, 234] width 106 height 15
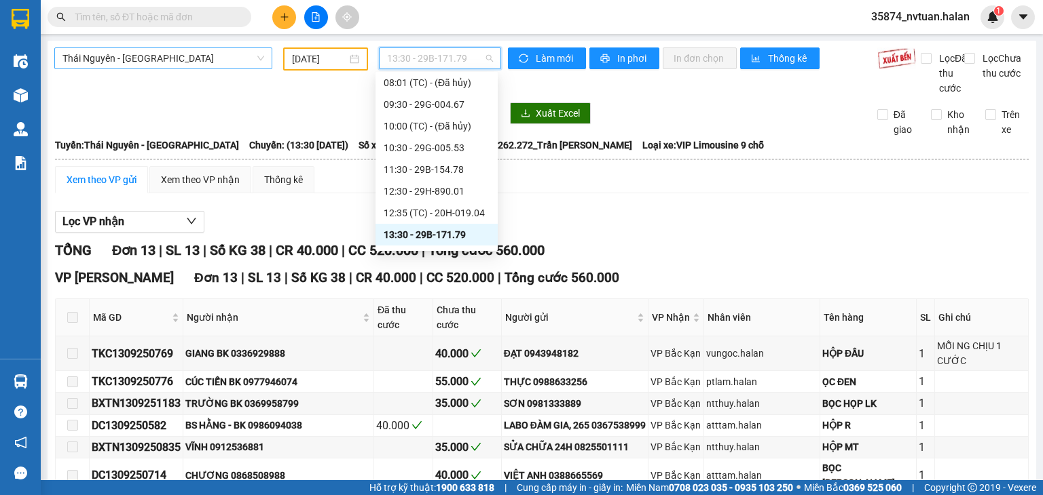
click at [411, 63] on span "13:30 - 29B-171.79" at bounding box center [440, 58] width 107 height 20
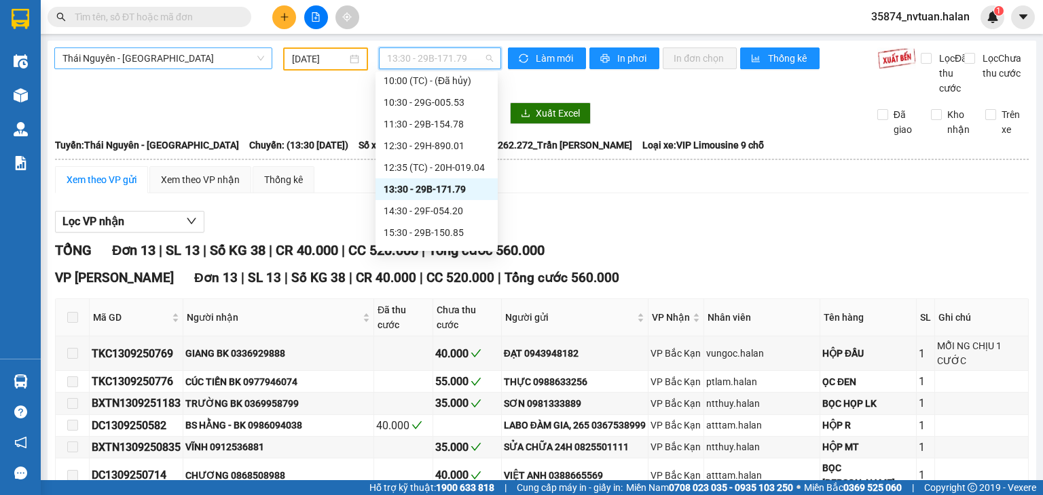
scroll to position [225, 0]
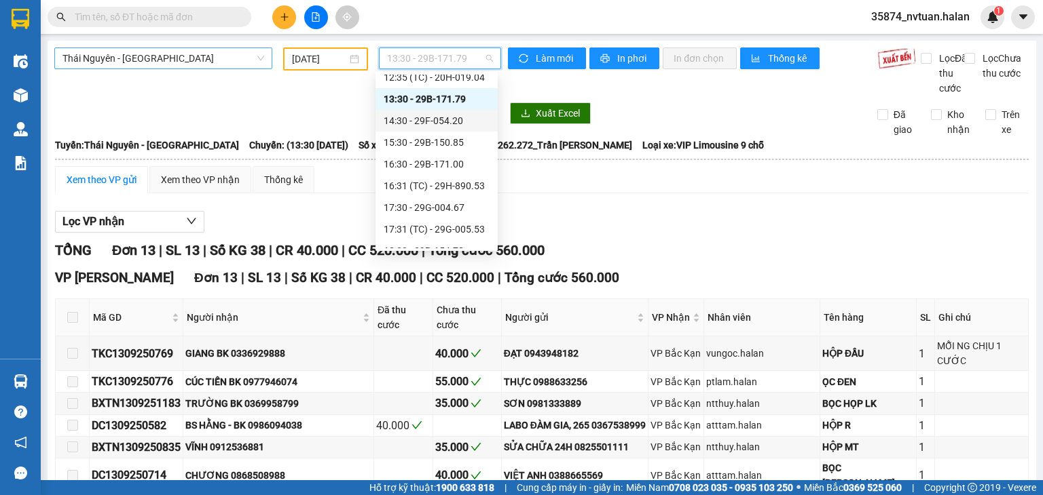
click at [448, 121] on div "14:30 - 29F-054.20" at bounding box center [436, 120] width 106 height 15
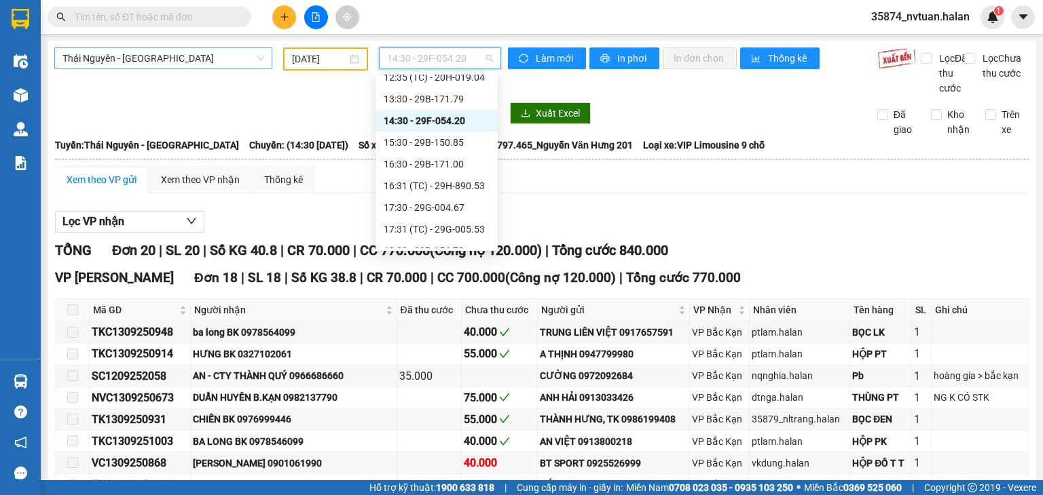
click at [416, 57] on span "14:30 - 29F-054.20" at bounding box center [440, 58] width 107 height 20
click at [453, 139] on div "15:30 - 29B-150.85" at bounding box center [436, 142] width 106 height 15
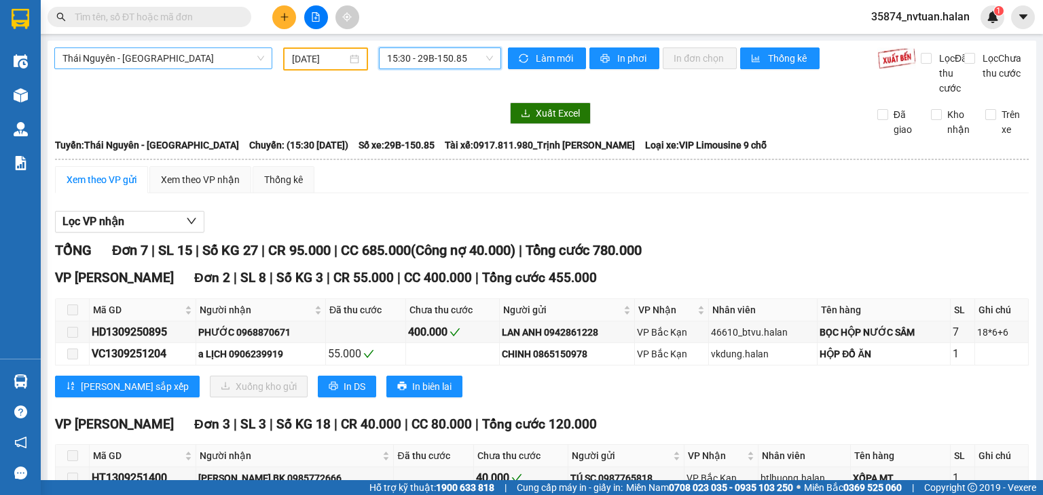
click at [413, 58] on span "15:30 - 29B-150.85" at bounding box center [440, 58] width 107 height 20
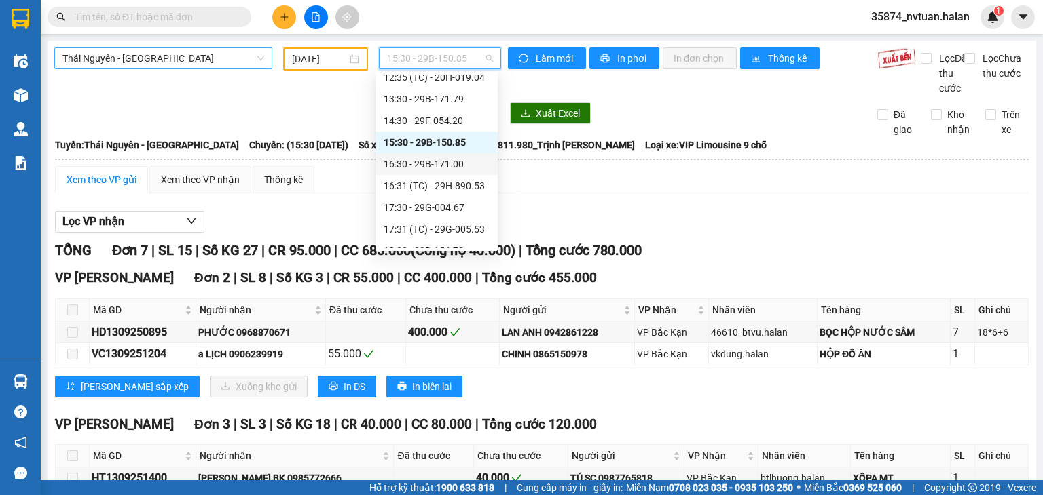
click at [453, 166] on div "16:30 - 29B-171.00" at bounding box center [436, 164] width 106 height 15
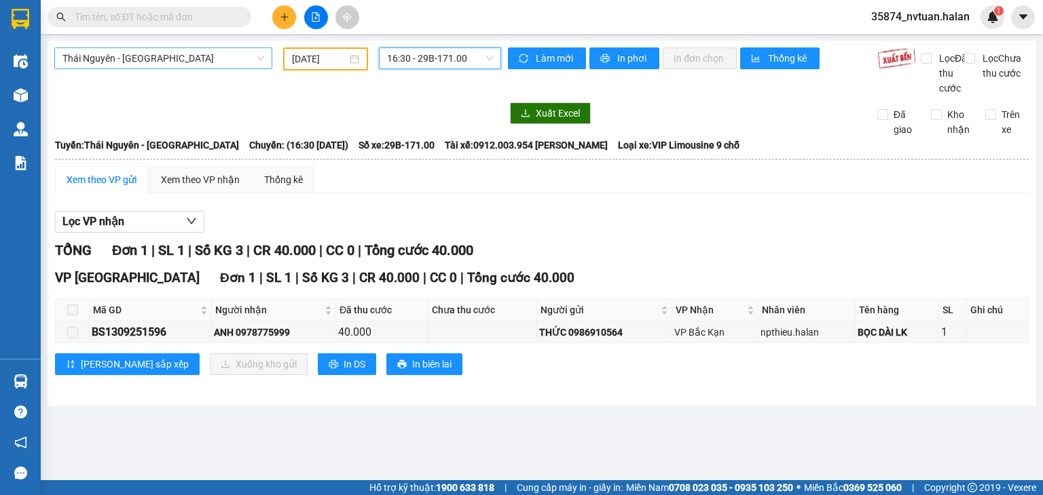
click at [415, 58] on span "16:30 - 29B-171.00" at bounding box center [440, 58] width 107 height 20
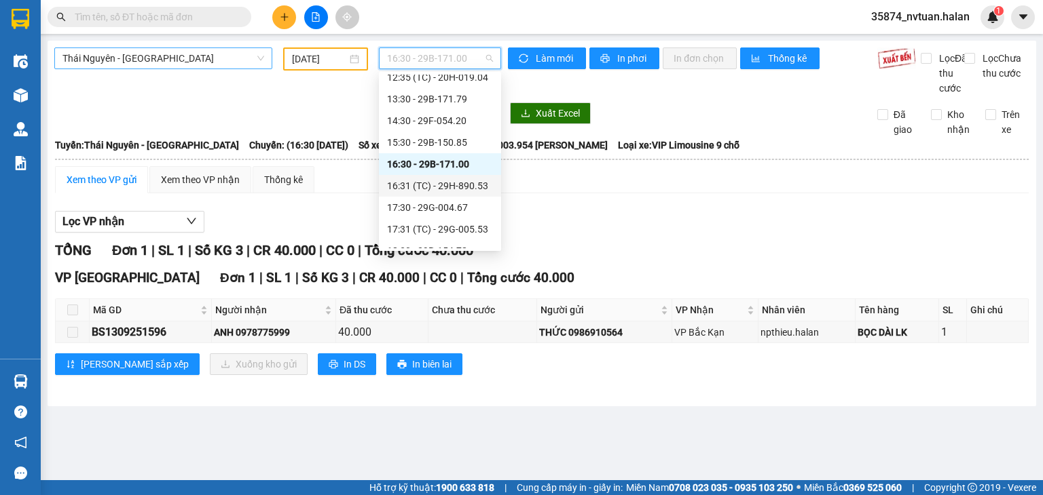
click at [476, 190] on div "16:31 (TC) - 29H-890.53" at bounding box center [440, 186] width 106 height 15
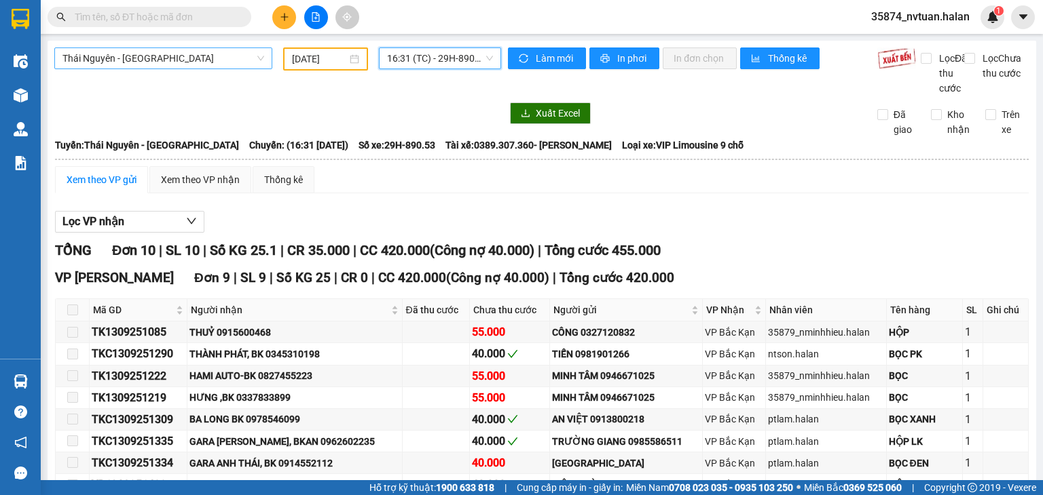
click at [411, 51] on span "16:31 (TC) - 29H-890.53" at bounding box center [440, 58] width 107 height 20
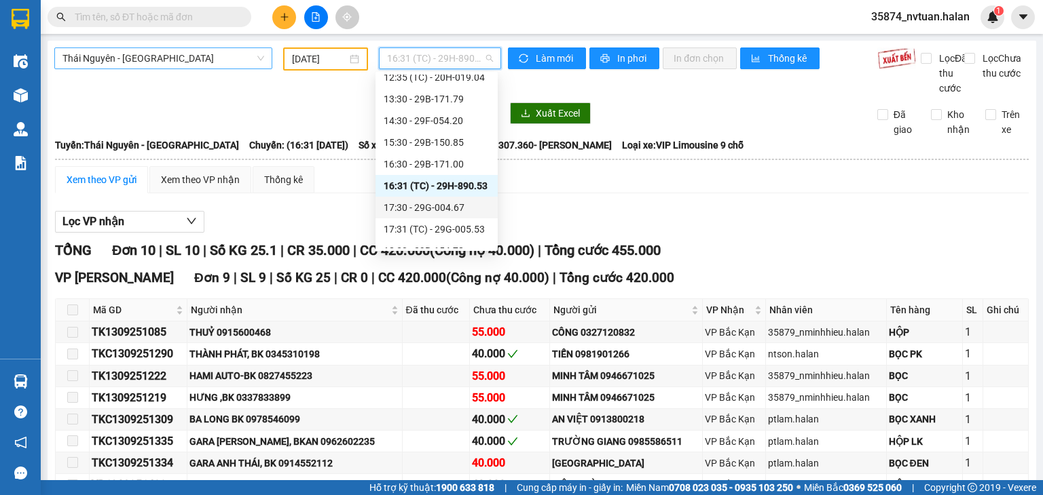
click at [458, 206] on div "17:30 - 29G-004.67" at bounding box center [436, 207] width 106 height 15
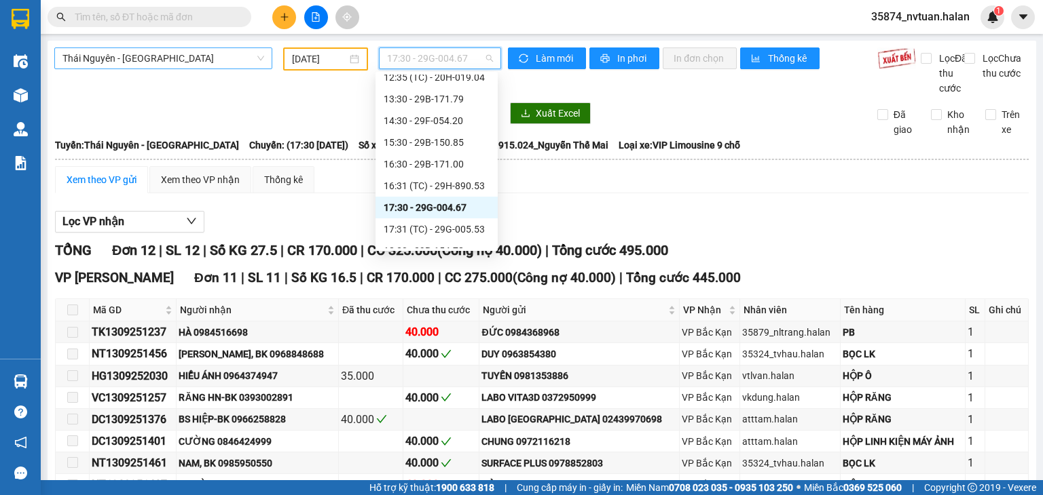
click at [415, 53] on span "17:30 - 29G-004.67" at bounding box center [440, 58] width 107 height 20
click at [470, 234] on div "17:31 (TC) - 29G-005.53" at bounding box center [436, 229] width 106 height 15
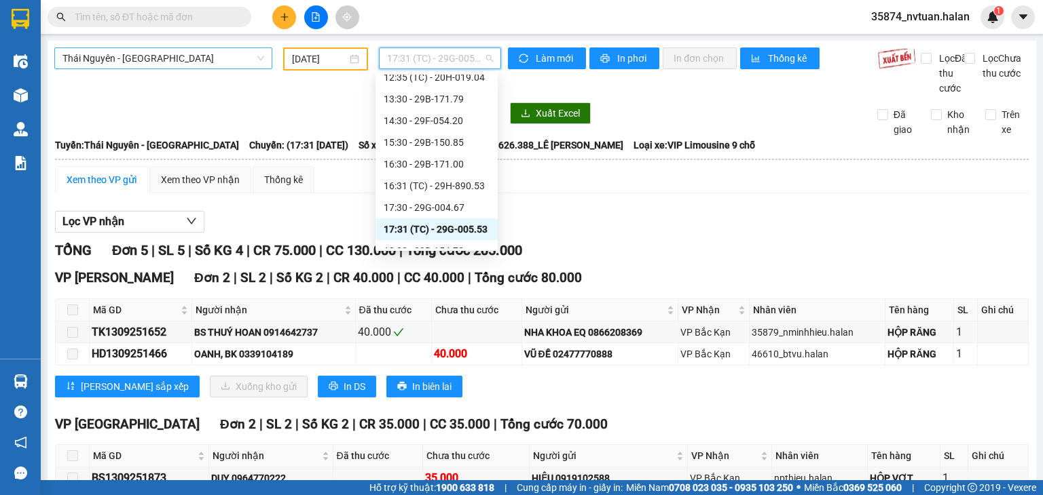
click at [420, 48] on div "17:31 (TC) - 29G-005.53" at bounding box center [440, 59] width 123 height 22
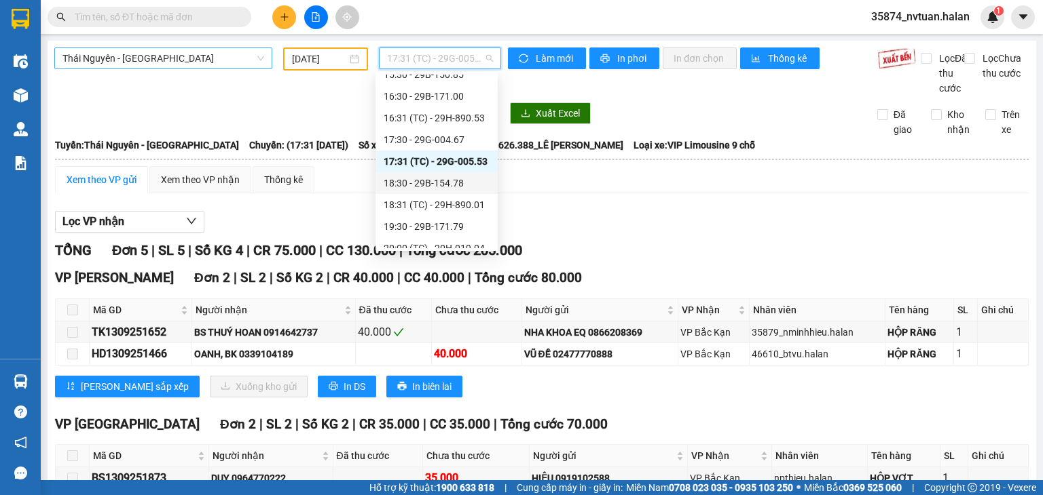
click at [446, 183] on div "18:30 - 29B-154.78" at bounding box center [436, 183] width 106 height 15
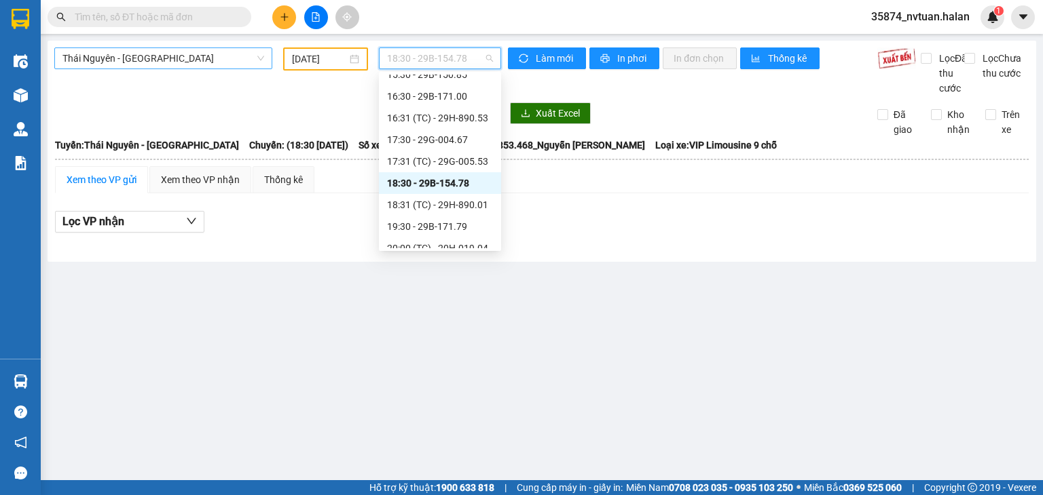
click at [426, 60] on span "18:30 - 29B-154.78" at bounding box center [440, 58] width 107 height 20
click at [470, 204] on div "18:31 (TC) - 29H-890.01" at bounding box center [440, 205] width 106 height 15
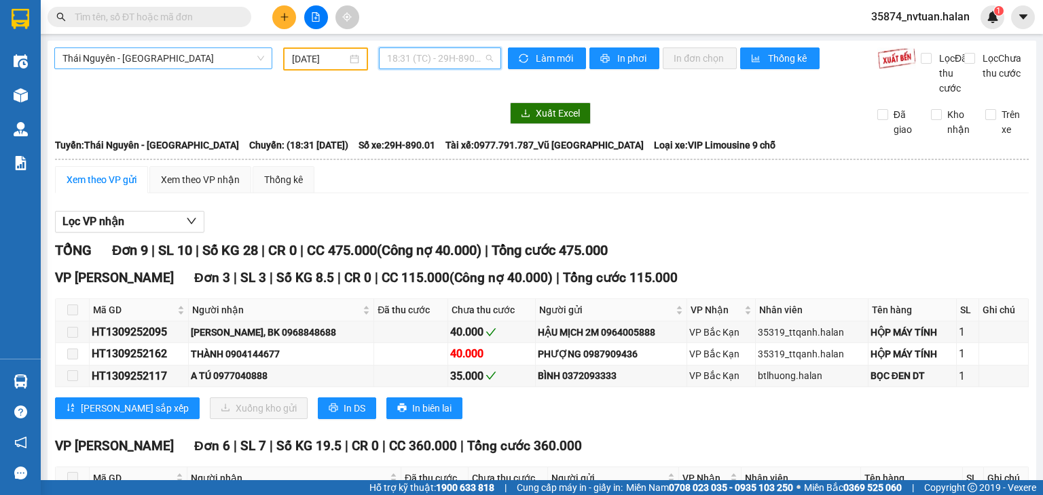
click at [418, 54] on span "18:31 (TC) - 29H-890.01" at bounding box center [440, 58] width 107 height 20
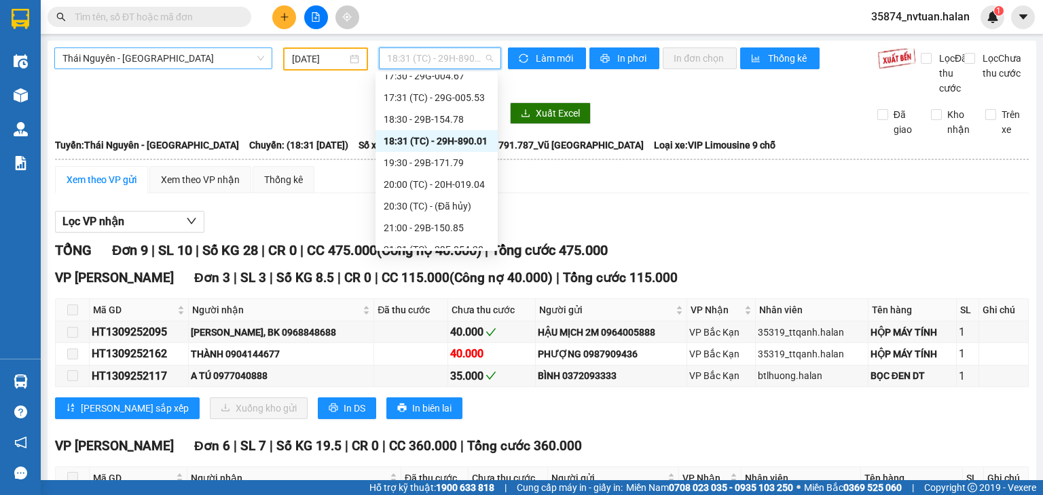
scroll to position [369, 0]
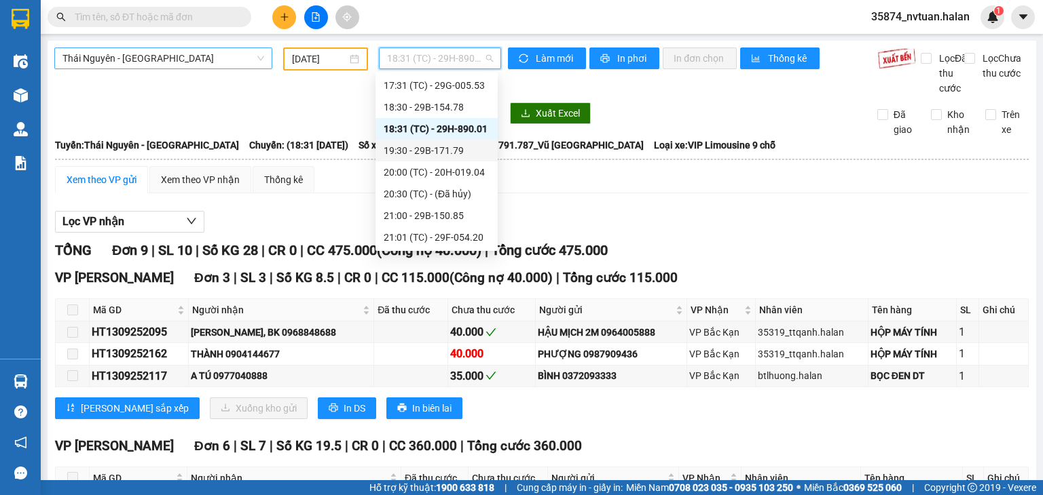
click at [437, 154] on div "19:30 - 29B-171.79" at bounding box center [436, 150] width 106 height 15
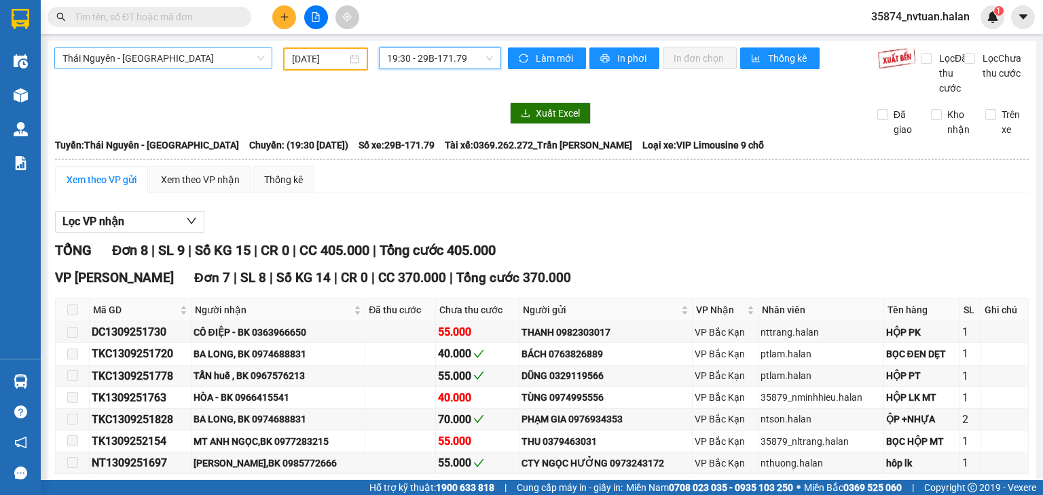
click at [436, 58] on span "19:30 - 29B-171.79" at bounding box center [440, 58] width 107 height 20
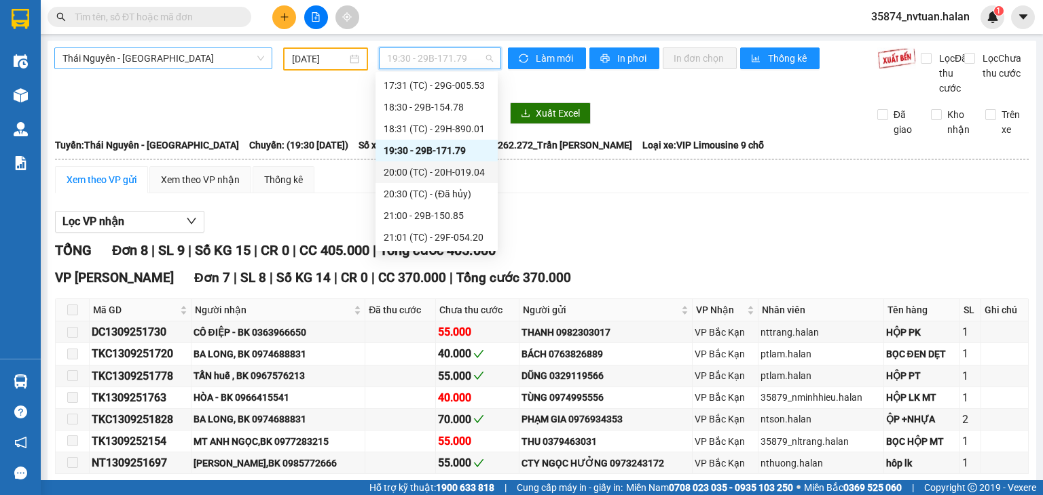
click at [467, 178] on div "20:00 (TC) - 20H-019.04" at bounding box center [436, 172] width 106 height 15
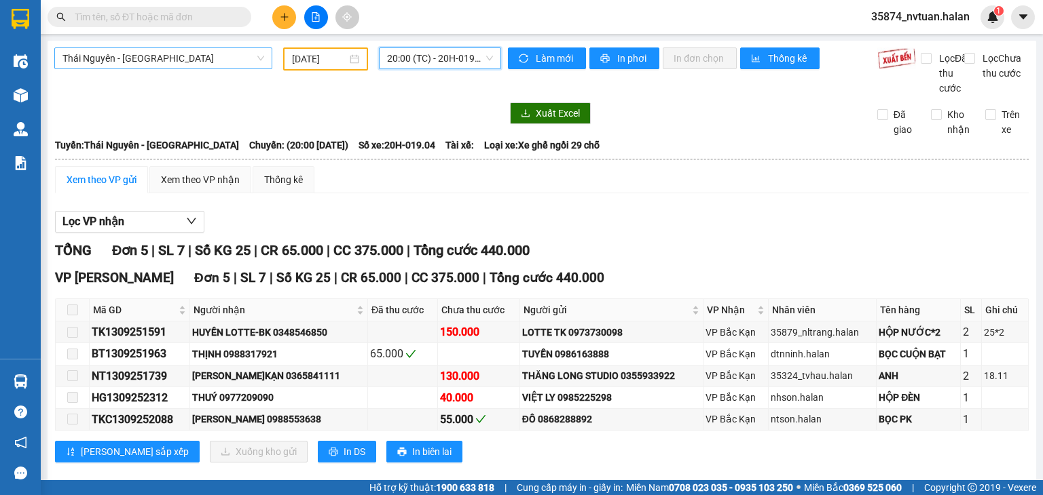
click at [411, 56] on span "20:00 (TC) - 20H-019.04" at bounding box center [440, 58] width 107 height 20
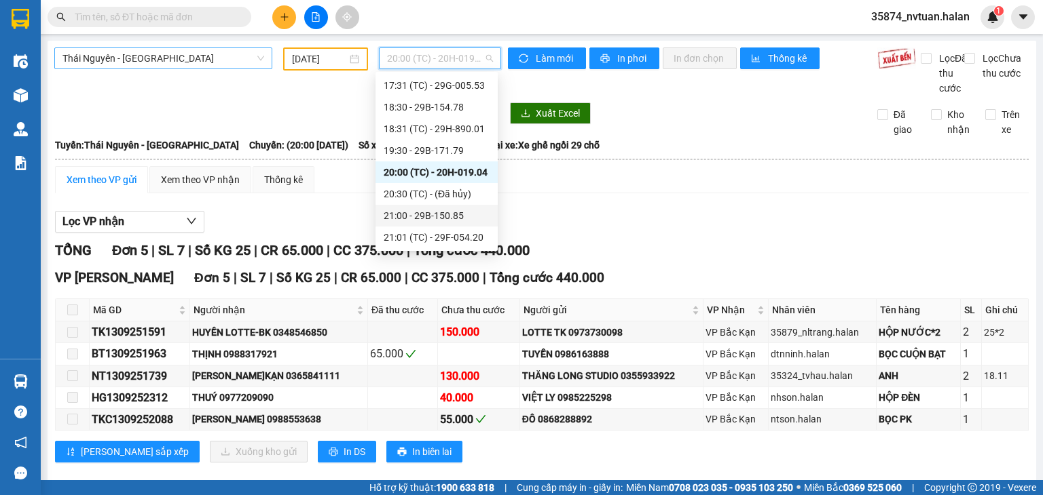
click at [445, 215] on div "21:00 - 29B-150.85" at bounding box center [436, 215] width 106 height 15
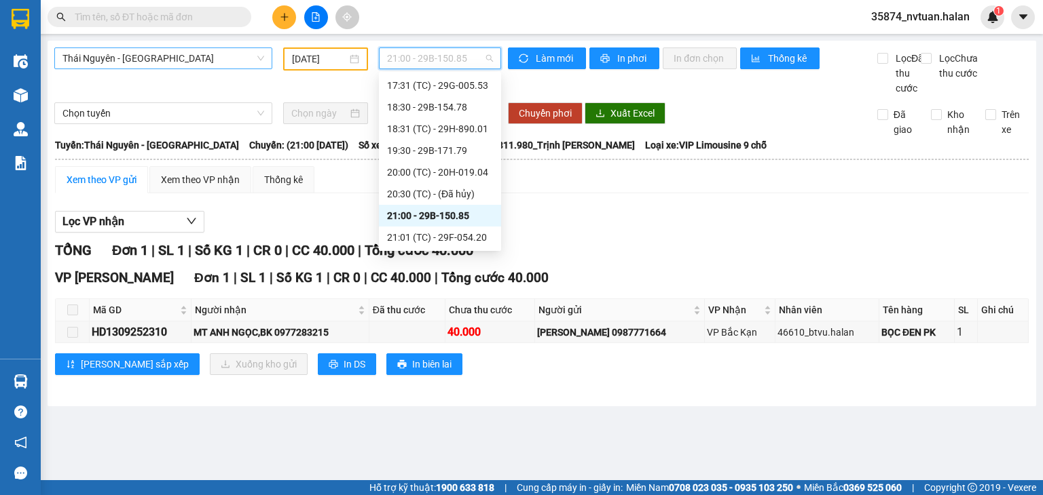
click at [408, 63] on span "21:00 - 29B-150.85" at bounding box center [440, 58] width 107 height 20
click at [451, 233] on div "21:01 (TC) - 29F-054.20" at bounding box center [440, 237] width 106 height 15
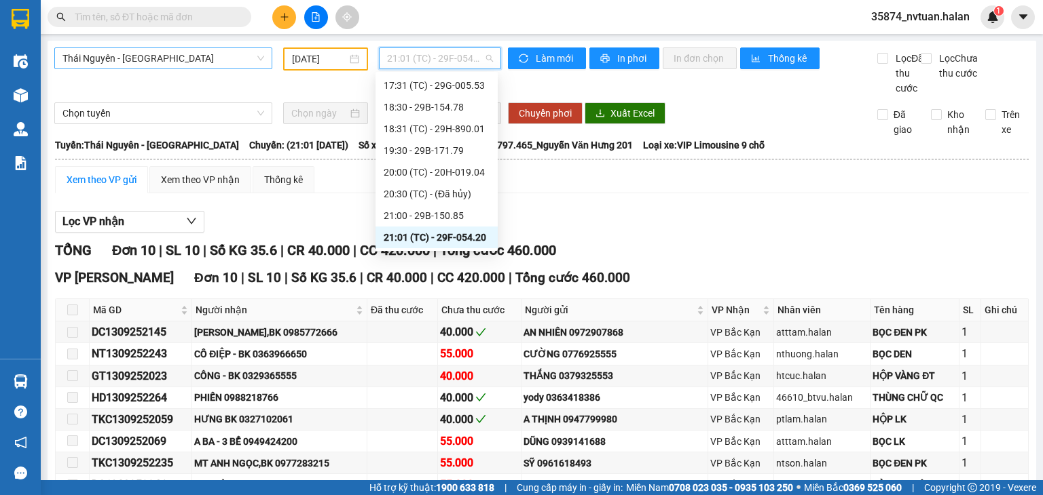
drag, startPoint x: 405, startPoint y: 52, endPoint x: 413, endPoint y: 71, distance: 21.3
click at [405, 52] on span "21:01 (TC) - 29F-054.20" at bounding box center [440, 58] width 107 height 20
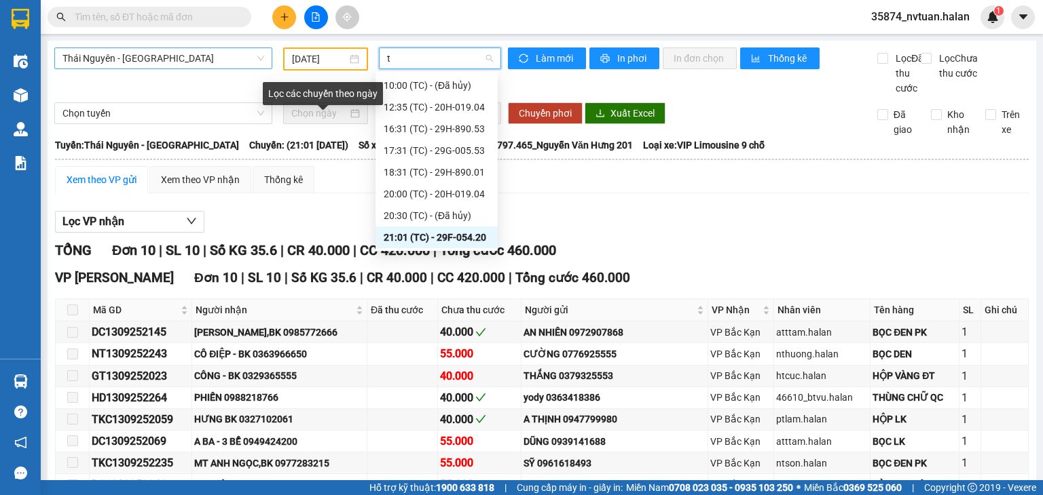
scroll to position [22, 0]
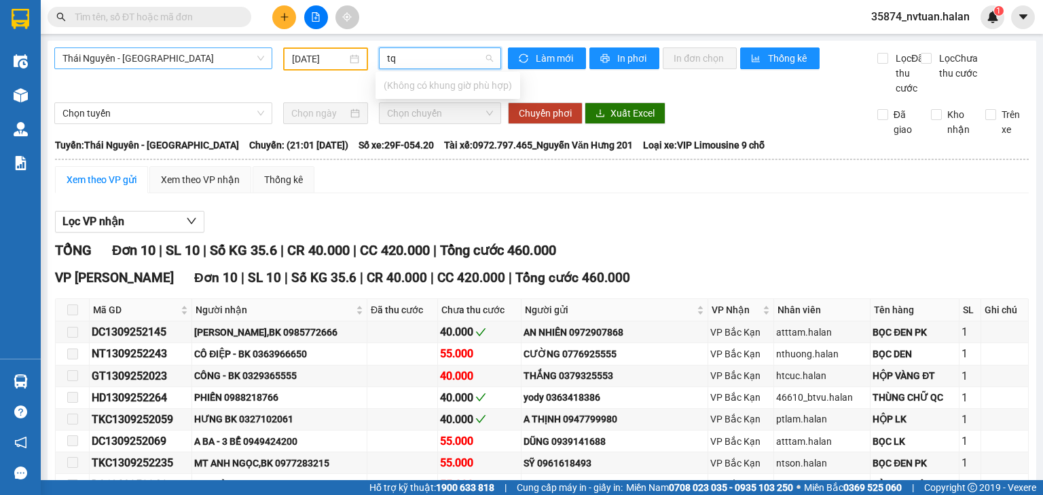
click at [406, 63] on input "tq" at bounding box center [435, 58] width 97 height 20
type input "t"
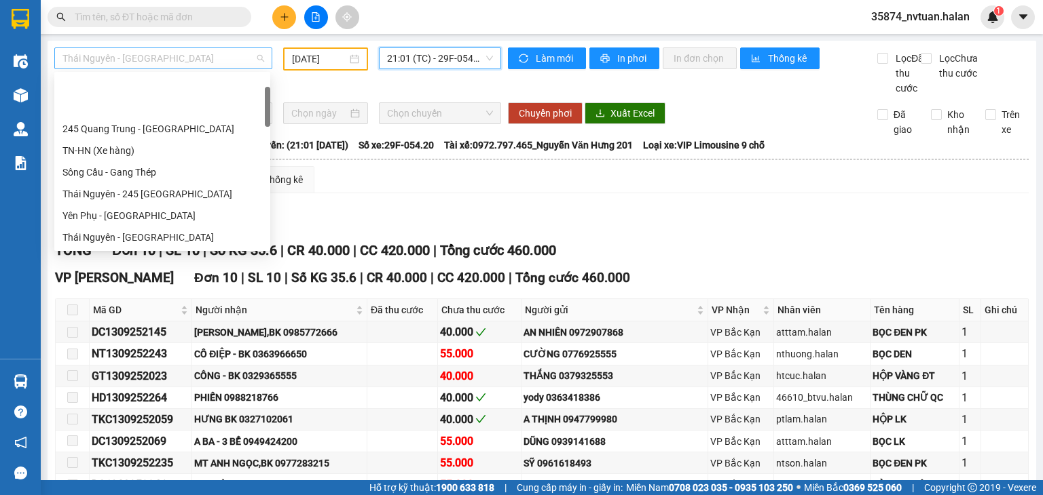
scroll to position [65, 0]
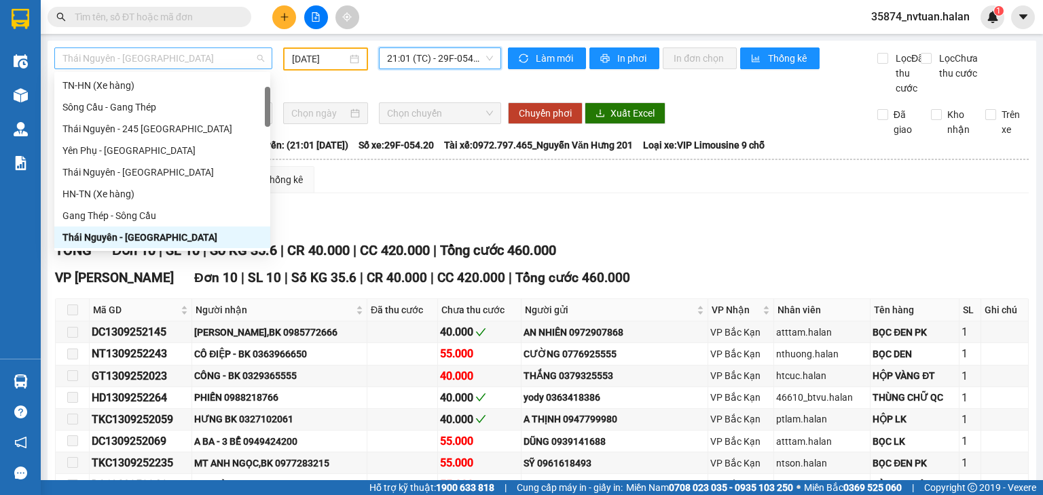
click at [138, 58] on span "Thái Nguyên - Bắc Kạn" at bounding box center [163, 58] width 202 height 20
type input "tq"
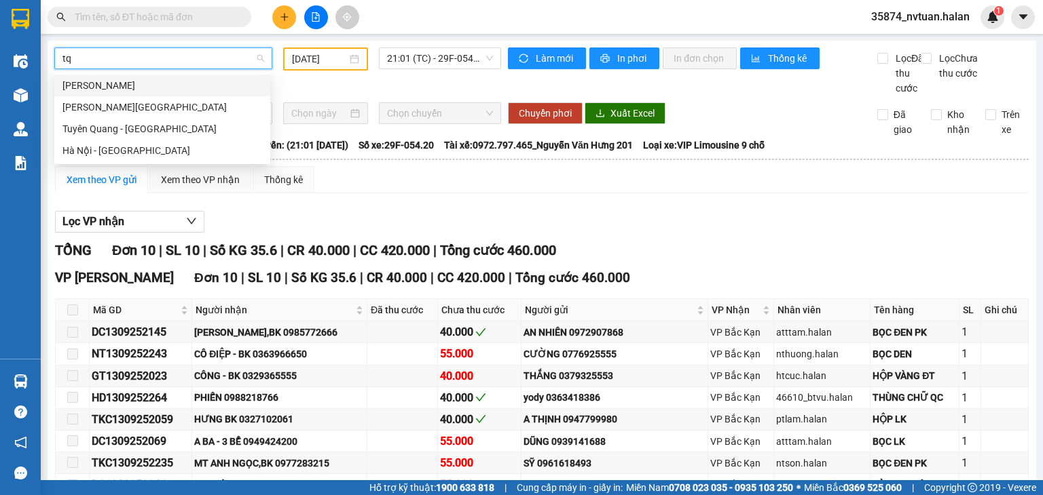
scroll to position [0, 0]
click at [152, 88] on div "Thái Nguyên - Tuyên Quang" at bounding box center [162, 85] width 200 height 15
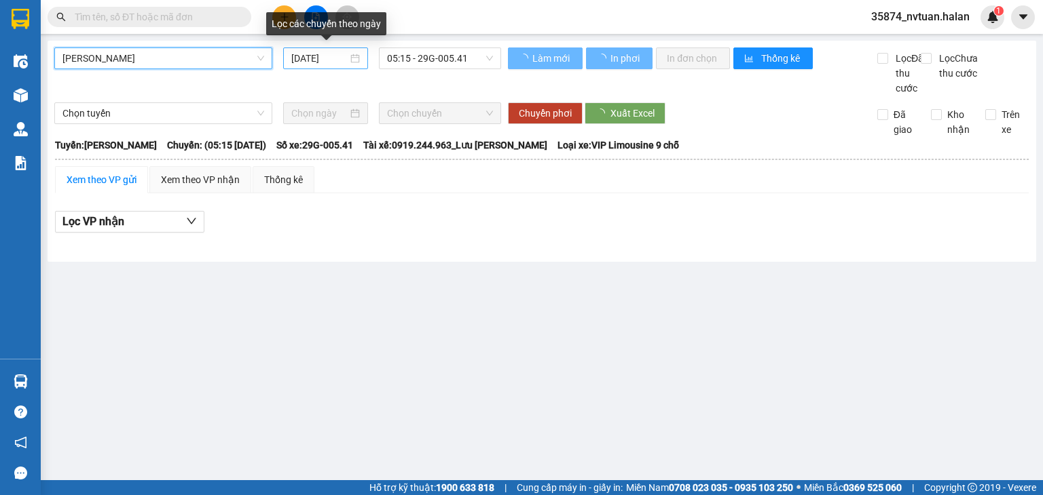
click at [318, 60] on input "[DATE]" at bounding box center [319, 58] width 56 height 15
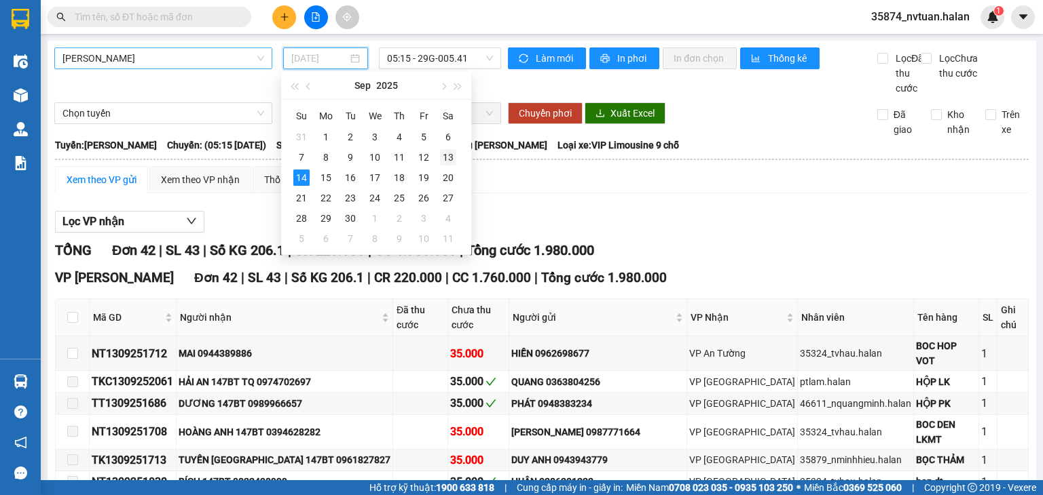
click at [448, 156] on div "13" at bounding box center [448, 157] width 16 height 16
type input "13/09/2025"
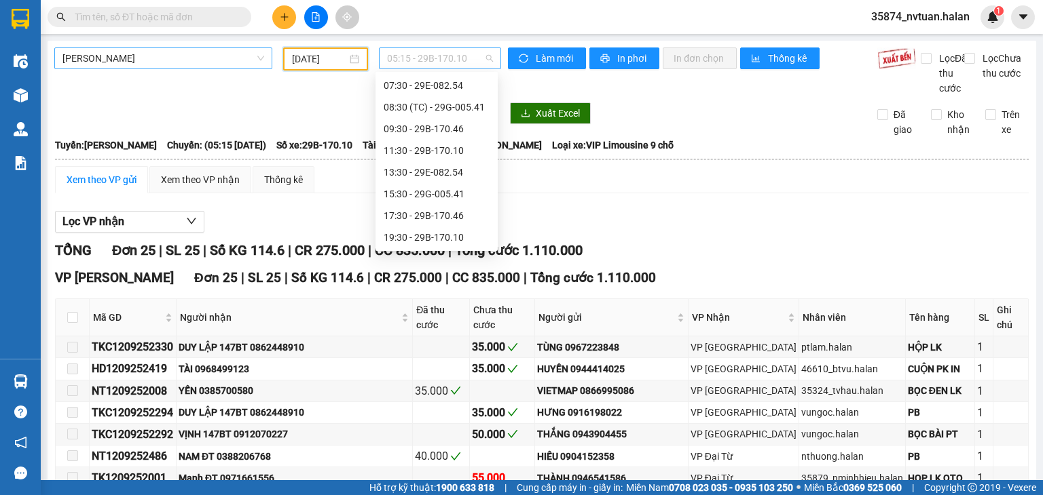
scroll to position [22, 0]
click at [413, 50] on span "05:15 - 29B-170.10" at bounding box center [440, 58] width 107 height 20
click at [434, 104] on div "07:30 - 29E-082.54" at bounding box center [436, 107] width 106 height 15
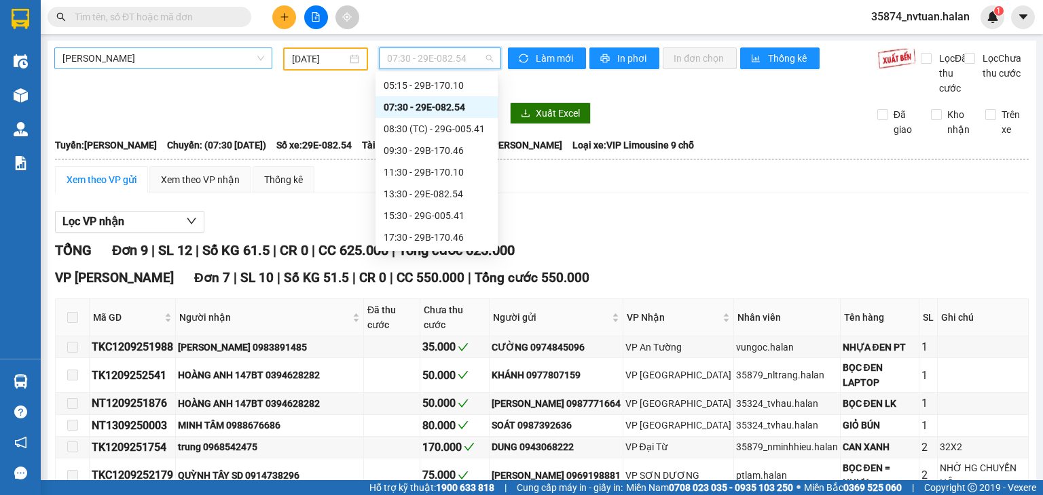
click at [423, 55] on span "07:30 - 29E-082.54" at bounding box center [440, 58] width 107 height 20
click at [462, 128] on div "08:30 (TC) - 29G-005.41" at bounding box center [436, 128] width 106 height 15
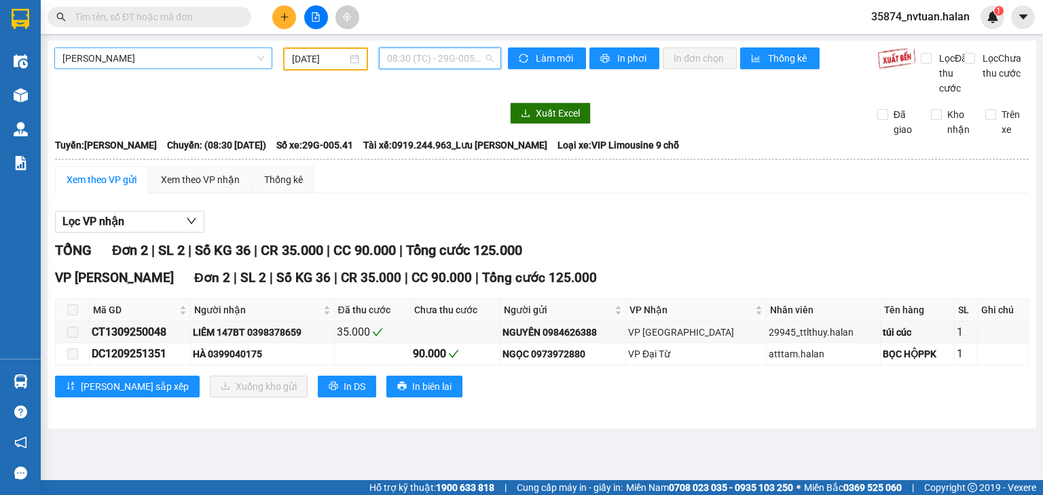
click at [443, 63] on span "08:30 (TC) - 29G-005.41" at bounding box center [440, 58] width 107 height 20
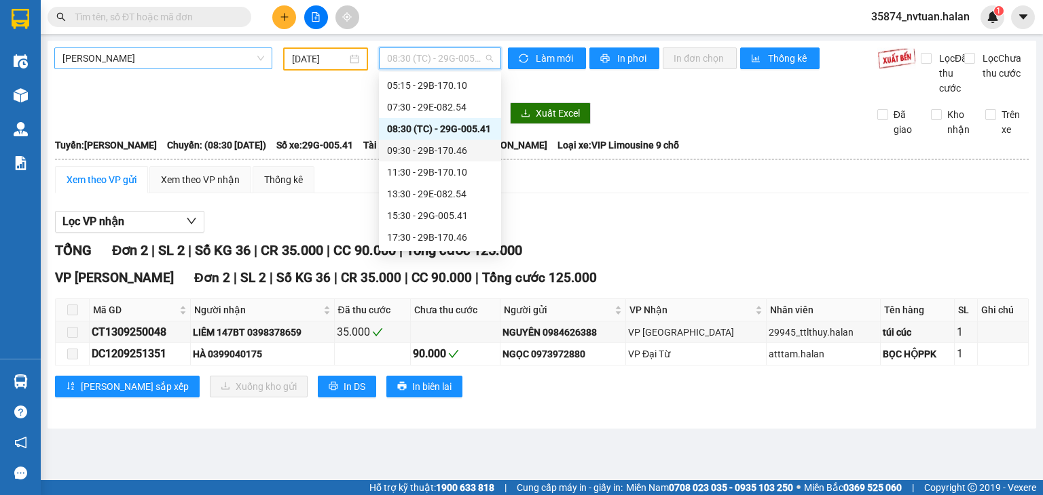
click at [464, 153] on div "09:30 - 29B-170.46" at bounding box center [440, 150] width 106 height 15
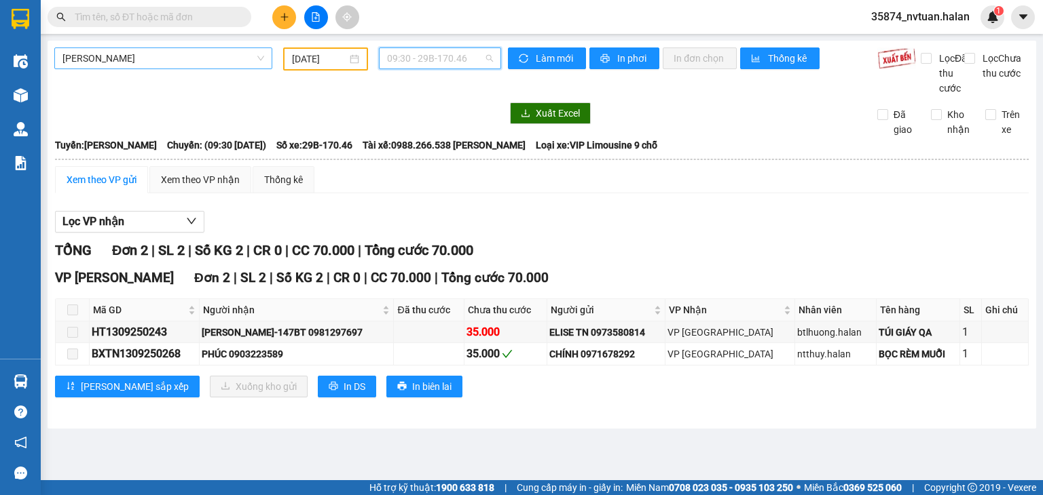
click at [419, 58] on span "09:30 - 29B-170.46" at bounding box center [440, 58] width 107 height 20
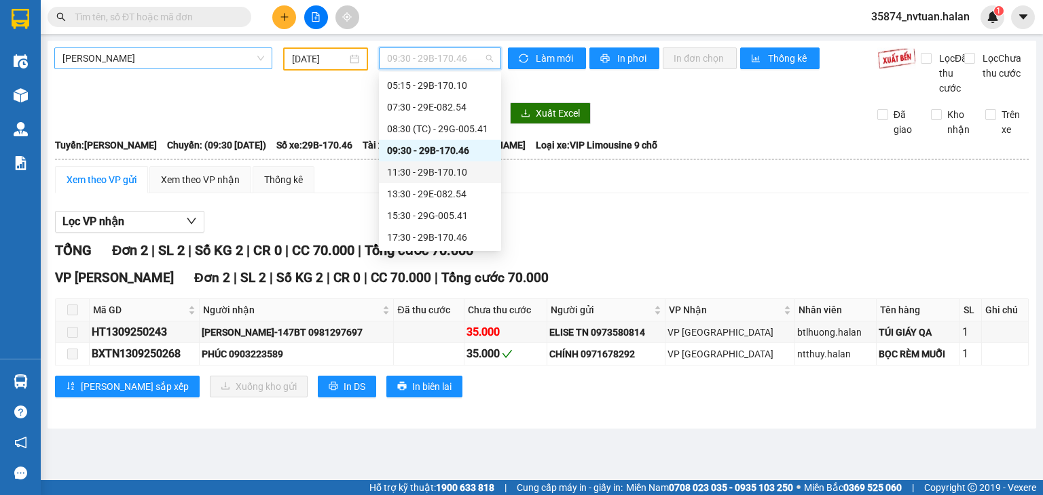
click at [450, 172] on div "11:30 - 29B-170.10" at bounding box center [440, 172] width 106 height 15
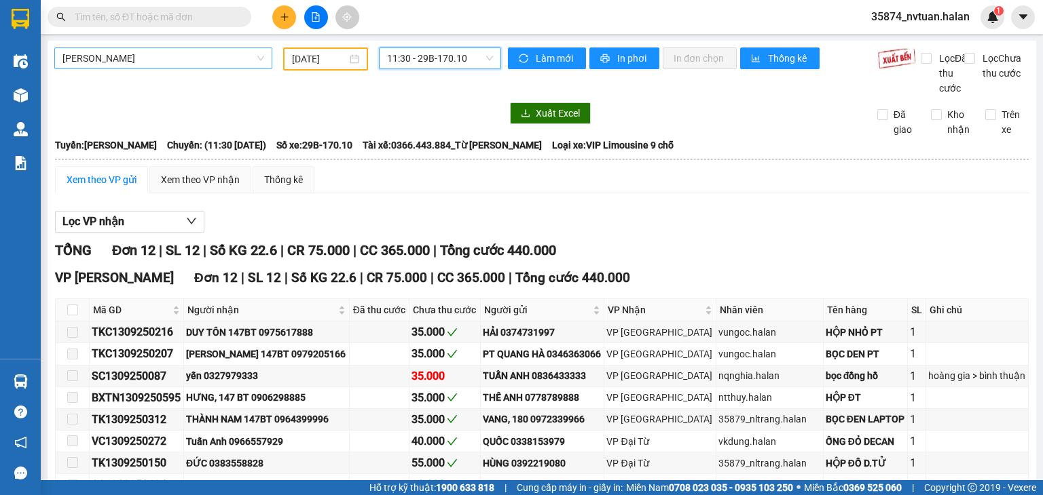
click at [428, 60] on span "11:30 - 29B-170.10" at bounding box center [440, 58] width 107 height 20
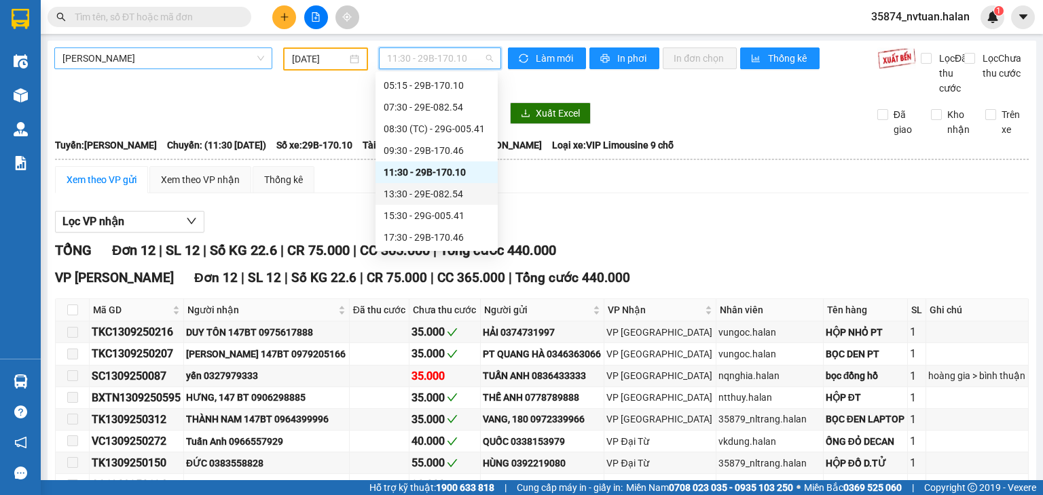
click at [447, 193] on div "13:30 - 29E-082.54" at bounding box center [436, 194] width 106 height 15
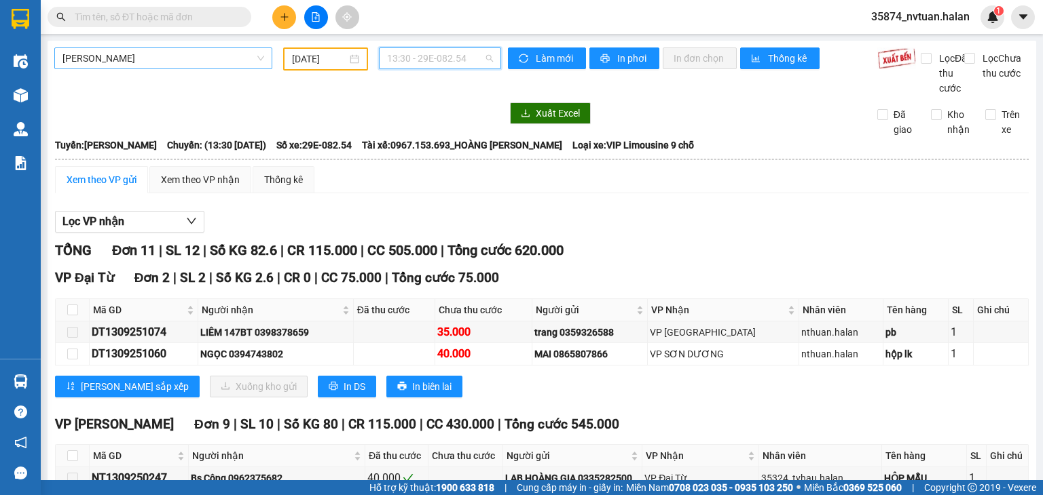
click at [419, 57] on span "13:30 - 29E-082.54" at bounding box center [440, 58] width 107 height 20
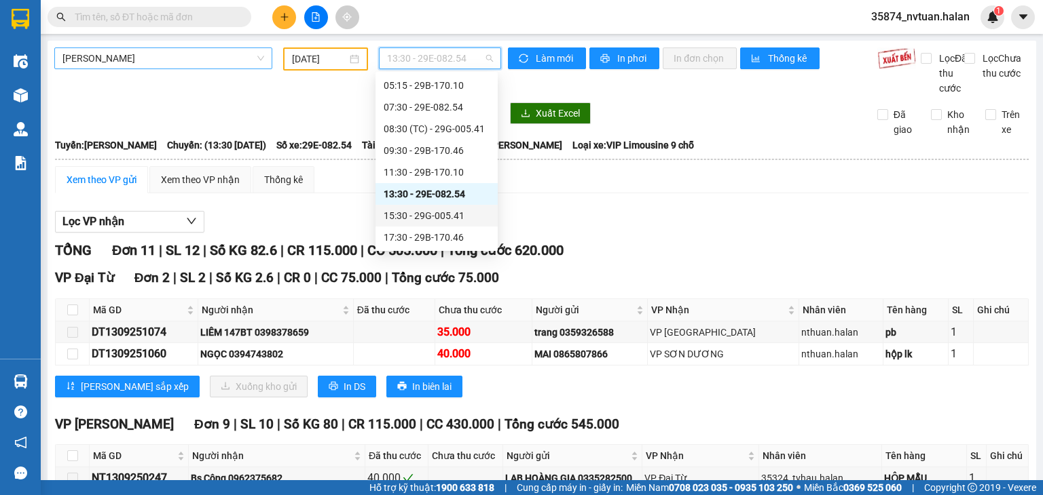
click at [451, 217] on div "15:30 - 29G-005.41" at bounding box center [436, 215] width 106 height 15
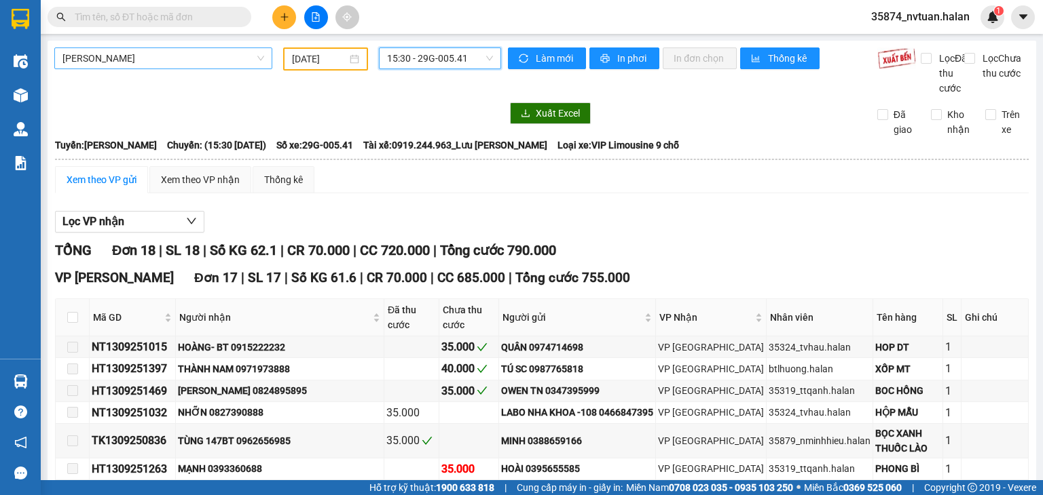
click at [400, 58] on span "15:30 - 29G-005.41" at bounding box center [440, 58] width 107 height 20
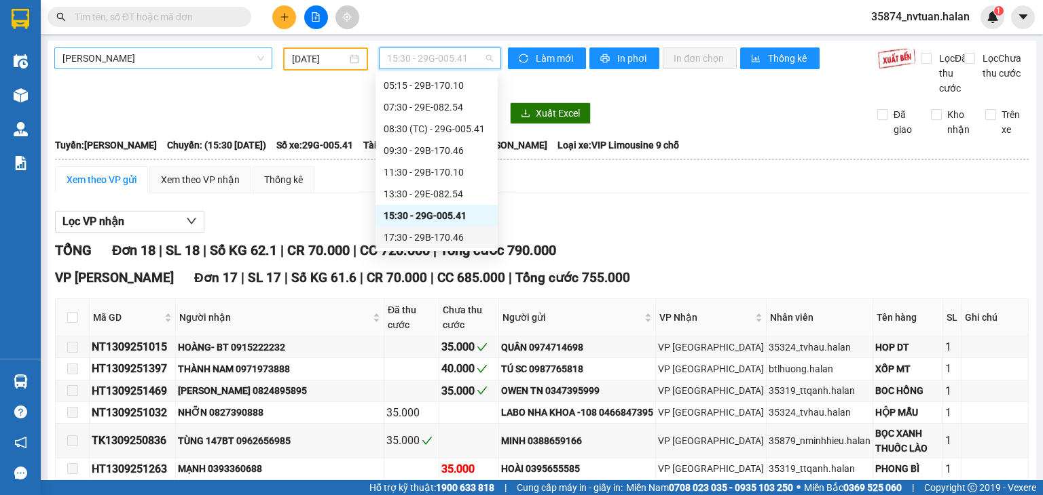
click at [443, 240] on div "17:30 - 29B-170.46" at bounding box center [436, 237] width 106 height 15
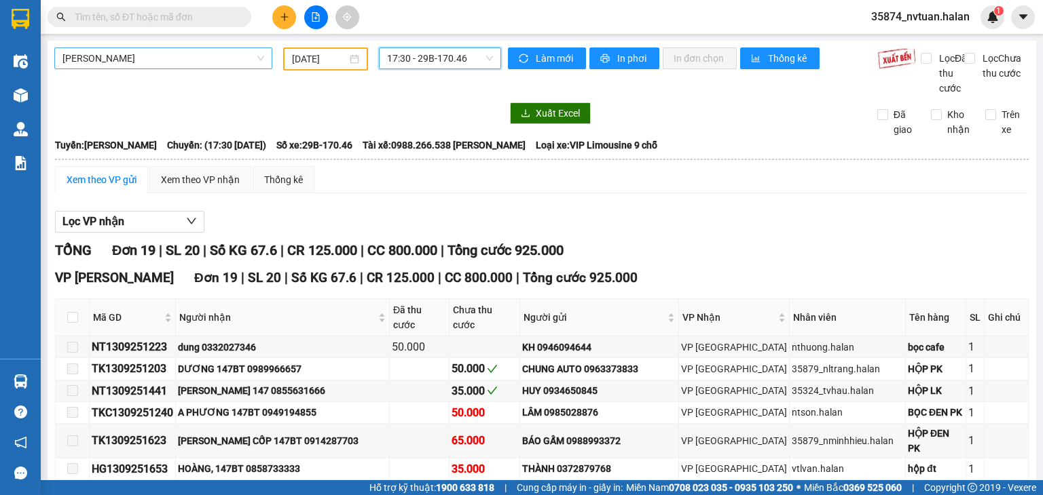
click at [421, 54] on span "17:30 - 29B-170.46" at bounding box center [440, 58] width 107 height 20
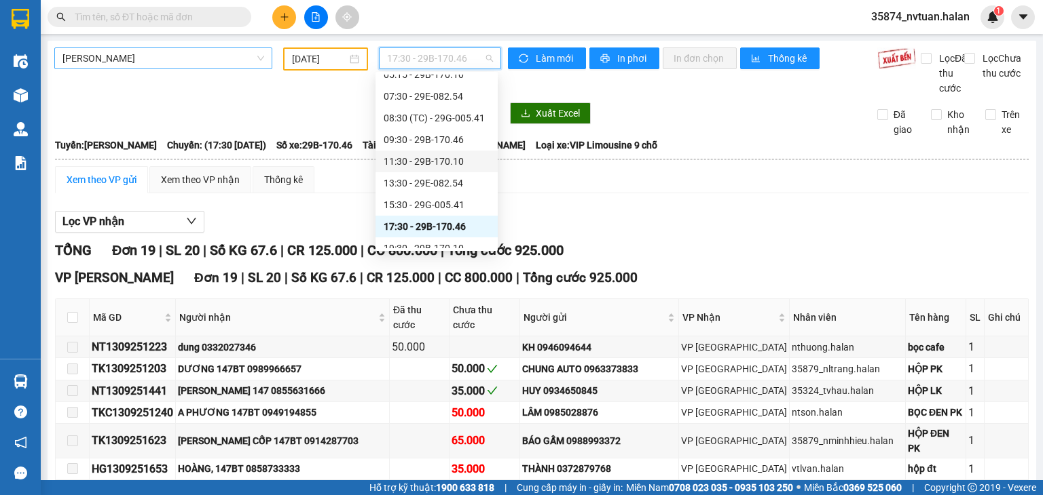
scroll to position [43, 0]
click at [449, 240] on div "19:30 - 29B-170.10" at bounding box center [436, 237] width 106 height 15
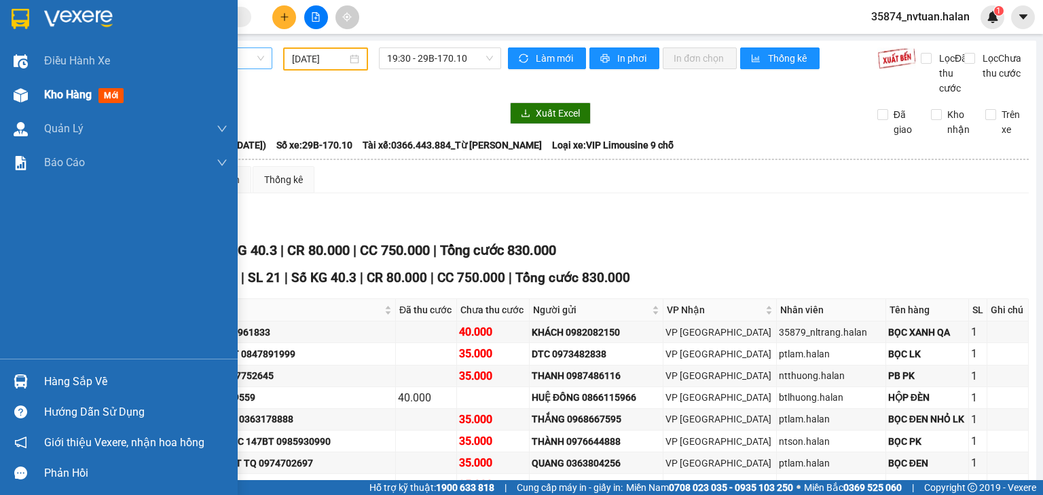
click at [57, 99] on span "Kho hàng" at bounding box center [68, 94] width 48 height 13
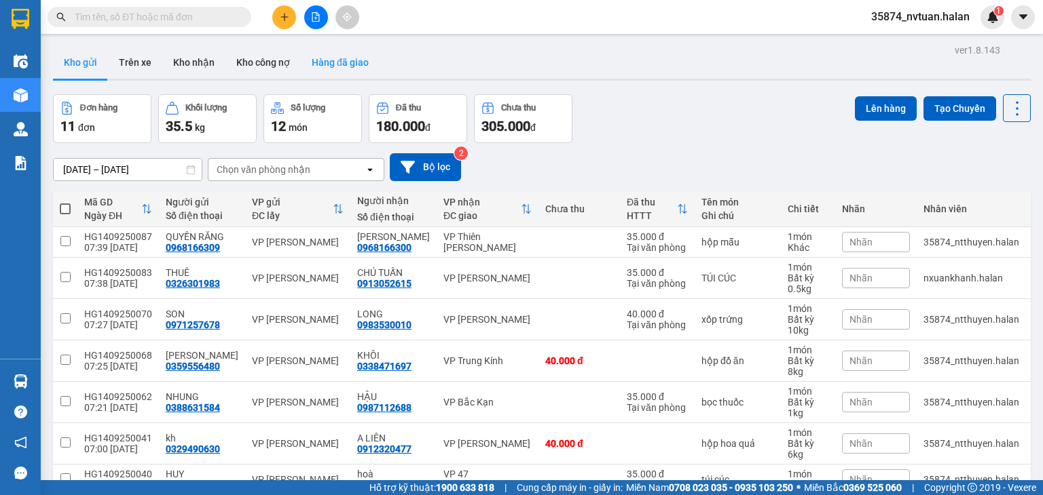
click at [326, 60] on button "Hàng đã giao" at bounding box center [340, 62] width 79 height 33
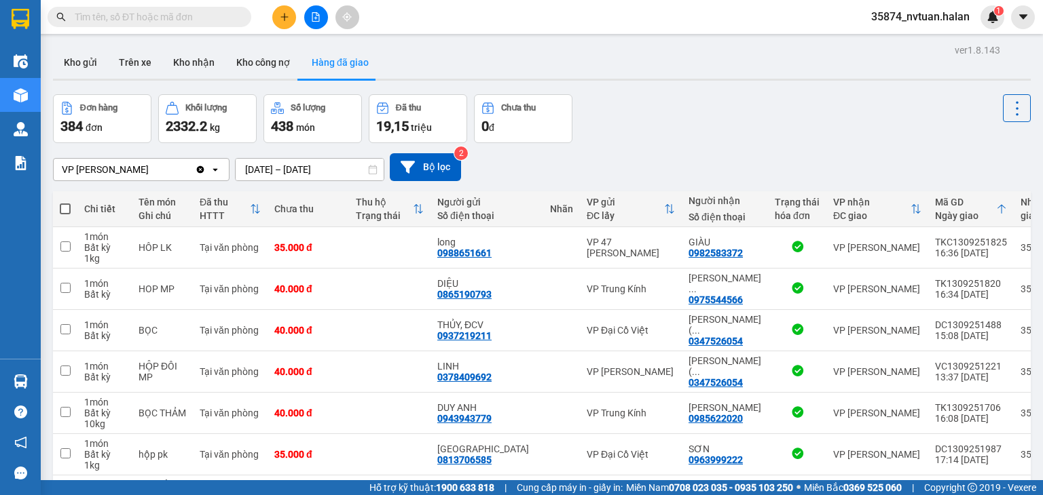
click at [265, 170] on input "[DATE] – [DATE]" at bounding box center [310, 170] width 148 height 22
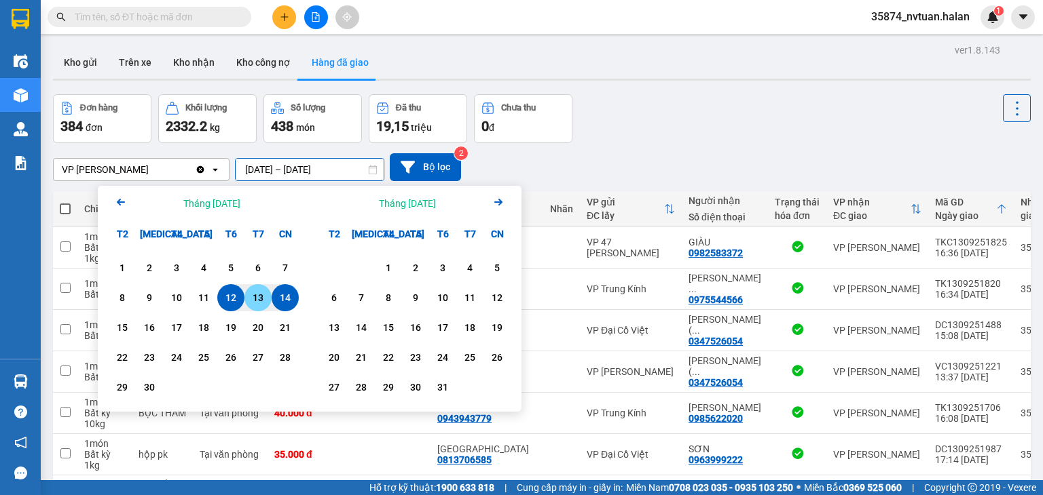
click at [261, 297] on div "13" at bounding box center [257, 298] width 19 height 16
type input "[DATE] – [DATE]"
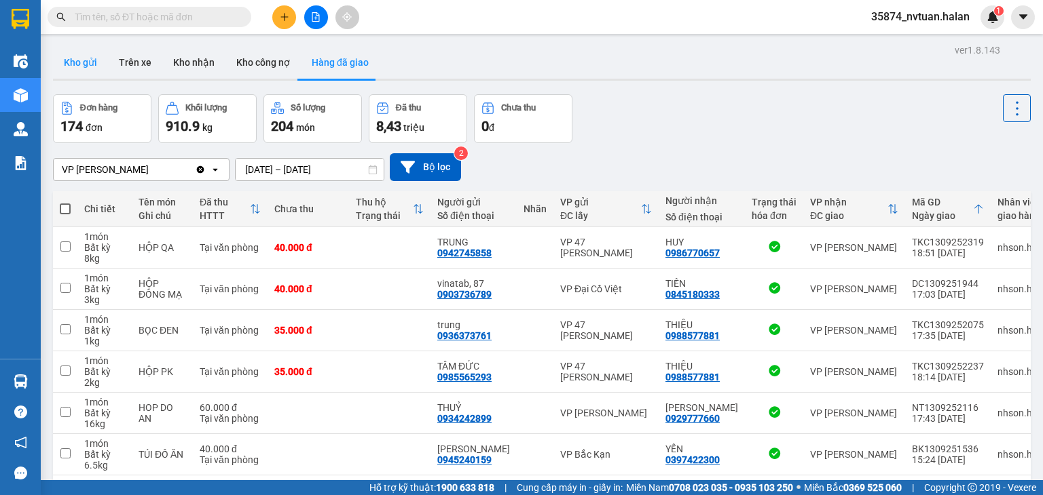
click at [80, 60] on button "Kho gửi" at bounding box center [80, 62] width 55 height 33
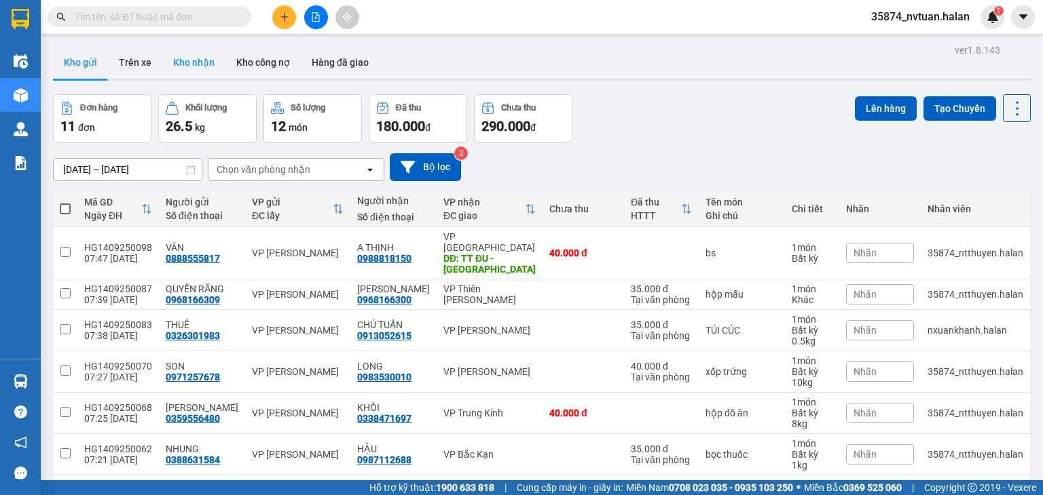
click at [188, 62] on button "Kho nhận" at bounding box center [193, 62] width 63 height 33
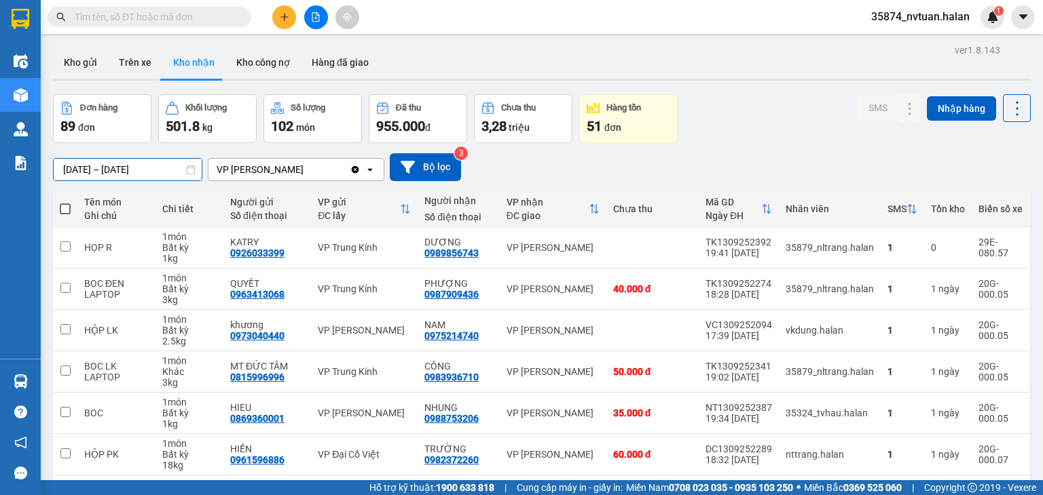
click at [67, 170] on input "[DATE] – [DATE]" at bounding box center [128, 170] width 148 height 22
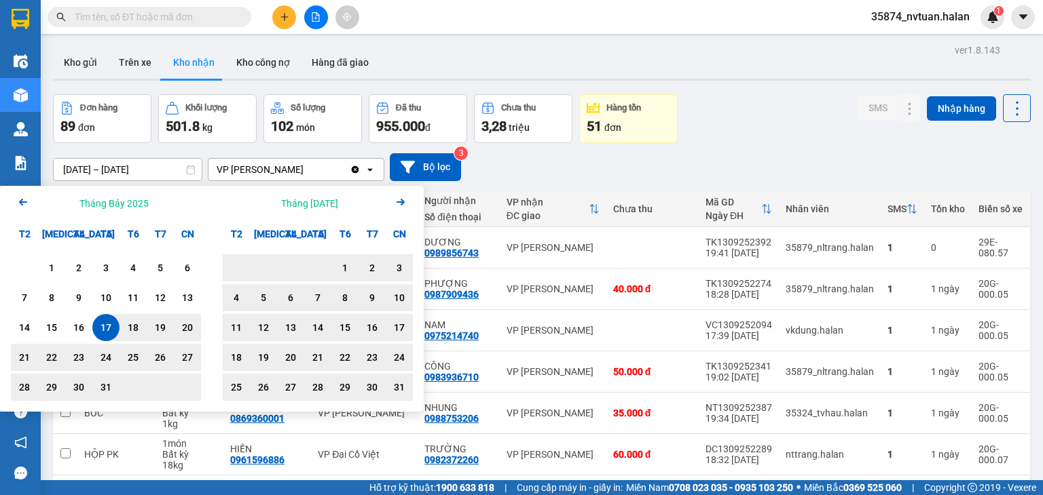
click at [399, 202] on icon "Next month." at bounding box center [400, 202] width 8 height 7
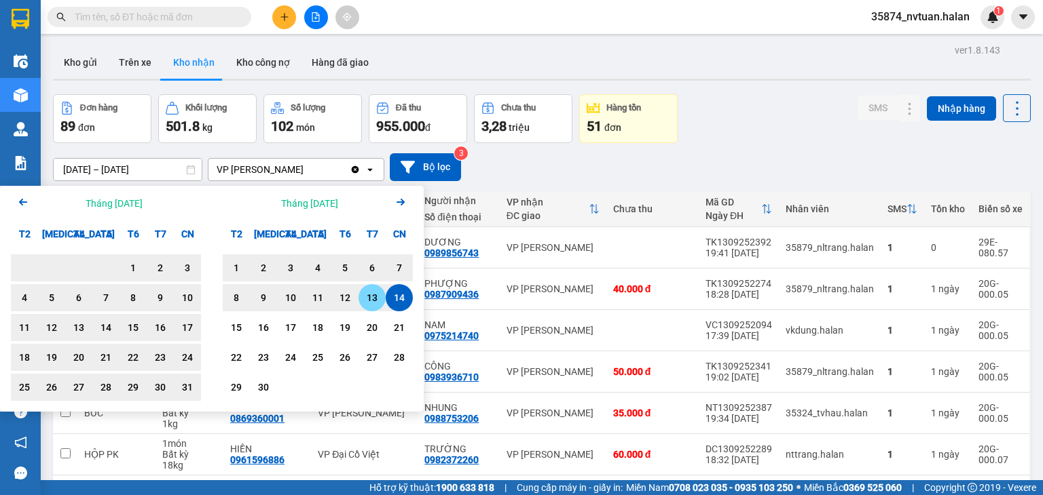
click at [373, 297] on div "13" at bounding box center [371, 298] width 19 height 16
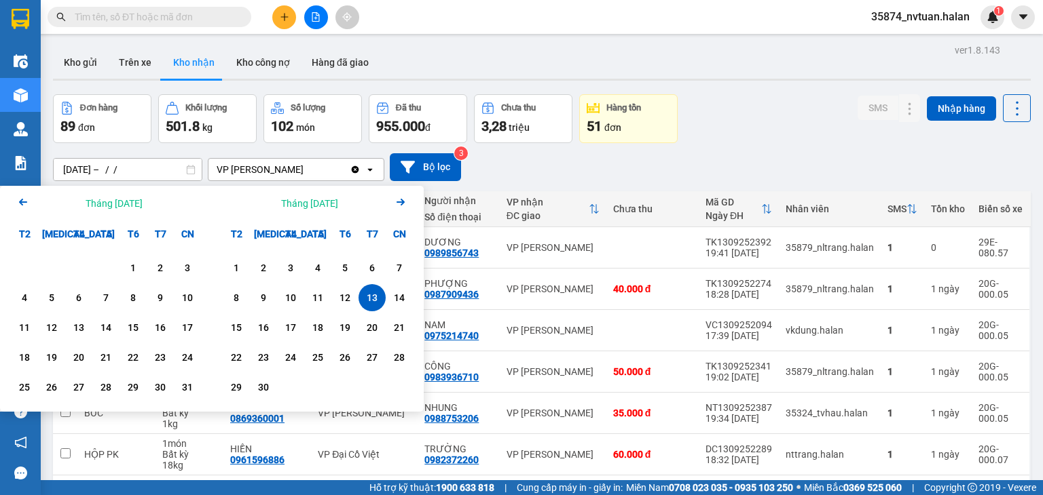
click at [375, 299] on div "13" at bounding box center [371, 298] width 19 height 16
type input "[DATE] – [DATE]"
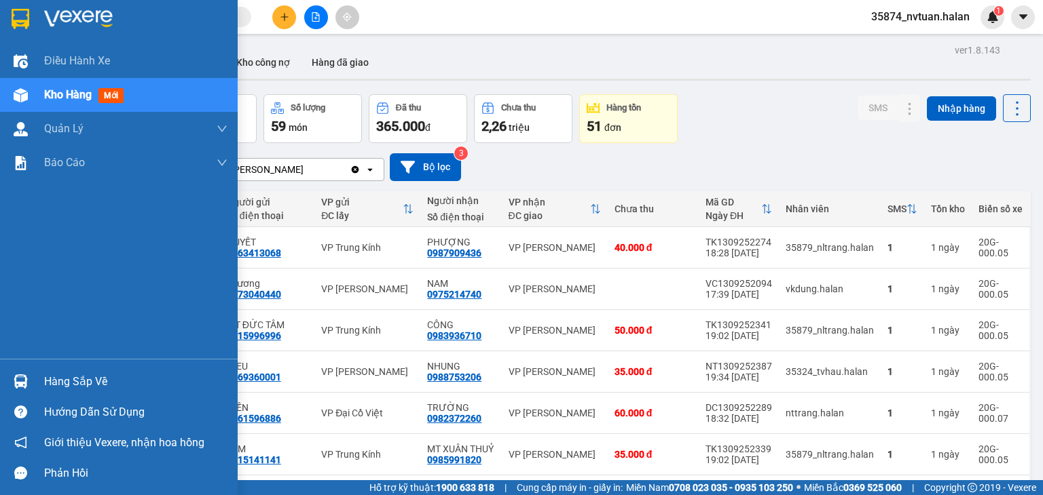
click at [64, 99] on span "Kho hàng" at bounding box center [68, 94] width 48 height 13
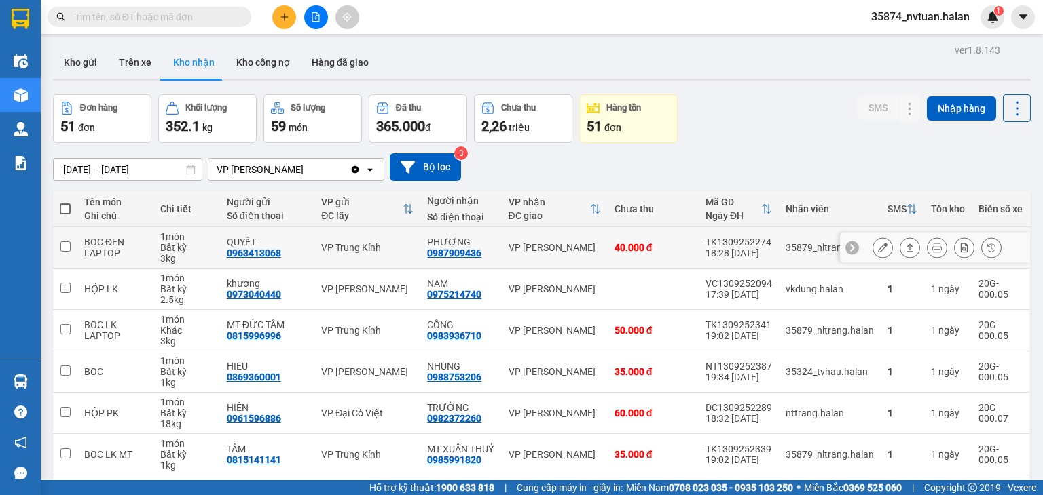
click at [88, 258] on div "BOC ĐEN LAPTOP" at bounding box center [115, 248] width 62 height 22
checkbox input "true"
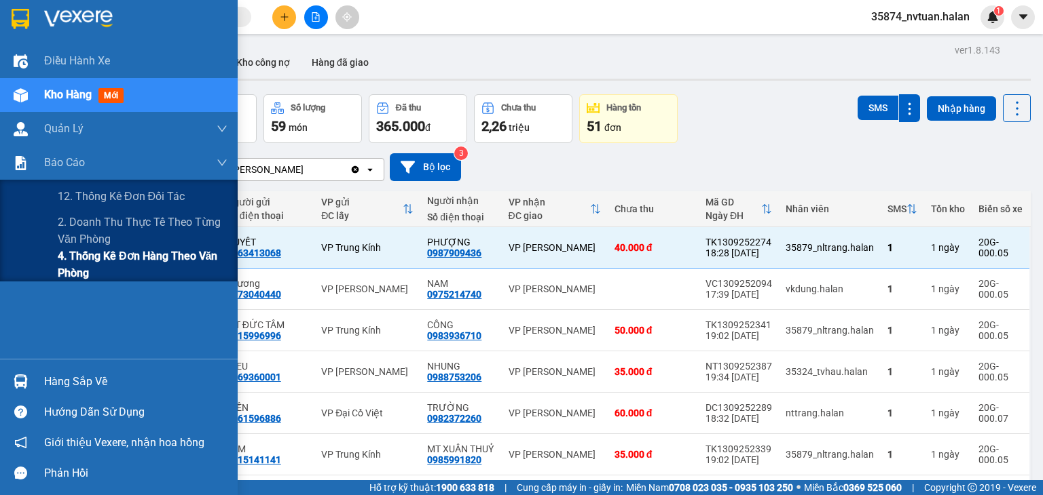
click at [60, 259] on span "4. Thống kê đơn hàng theo văn phòng" at bounding box center [143, 265] width 170 height 34
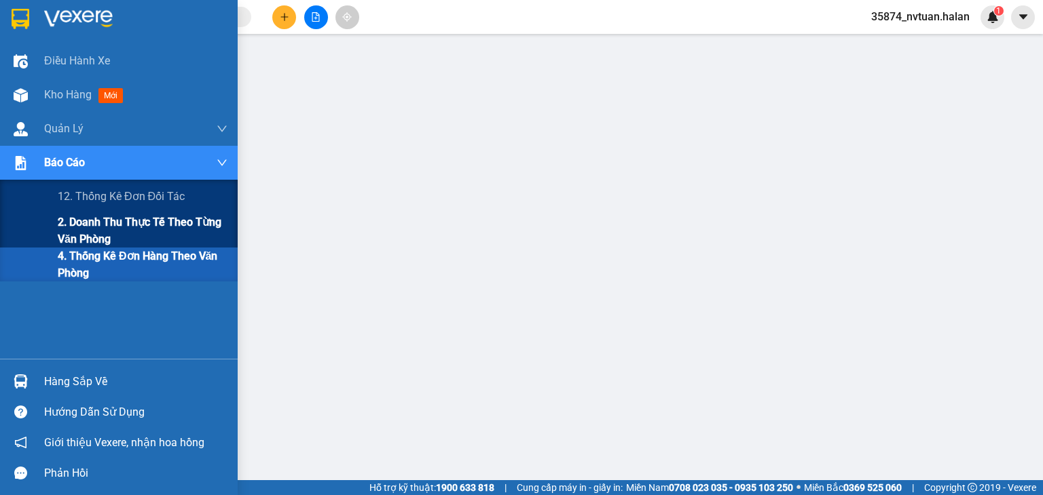
click at [97, 225] on span "2. Doanh thu thực tế theo từng văn phòng" at bounding box center [143, 231] width 170 height 34
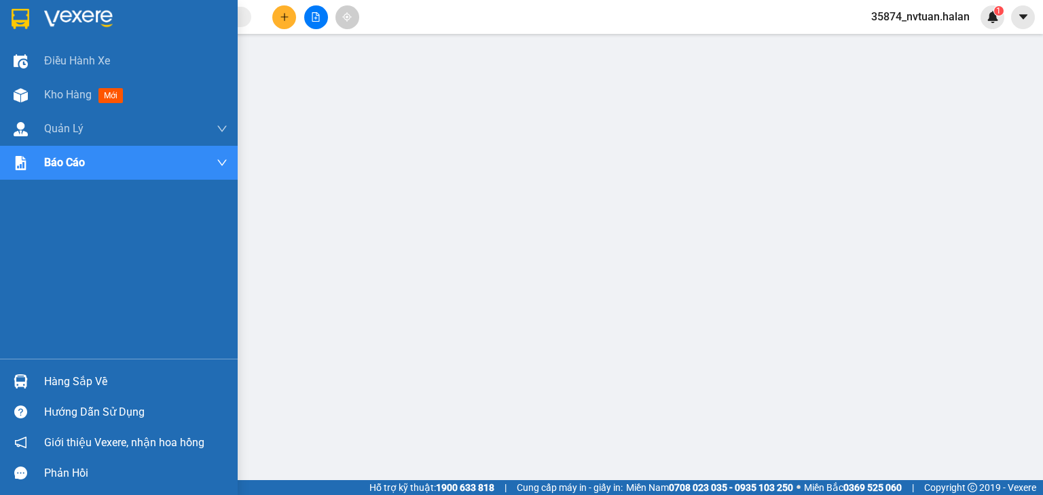
click at [69, 383] on div "Hàng sắp về" at bounding box center [135, 382] width 183 height 20
click at [42, 381] on div "Hàng sắp về" at bounding box center [119, 382] width 238 height 31
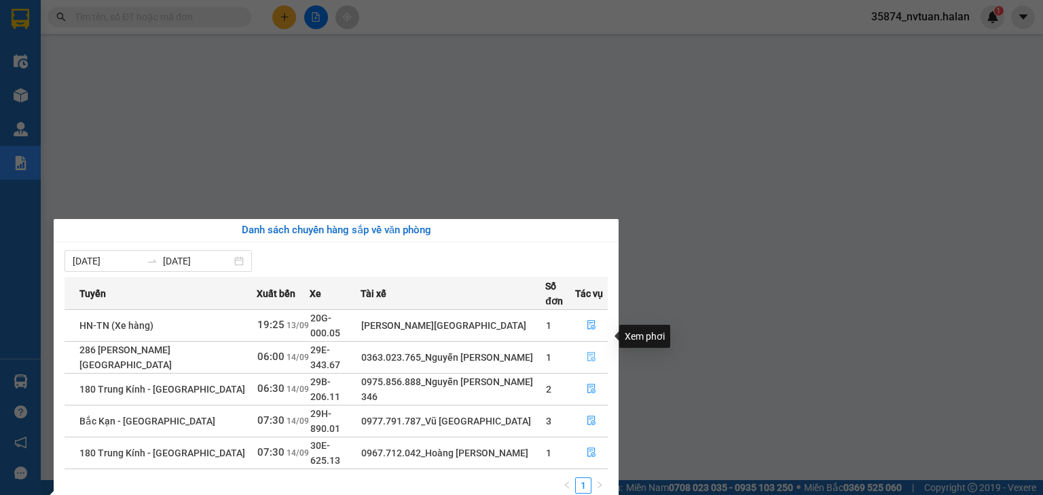
click at [591, 352] on icon "file-done" at bounding box center [591, 357] width 10 height 10
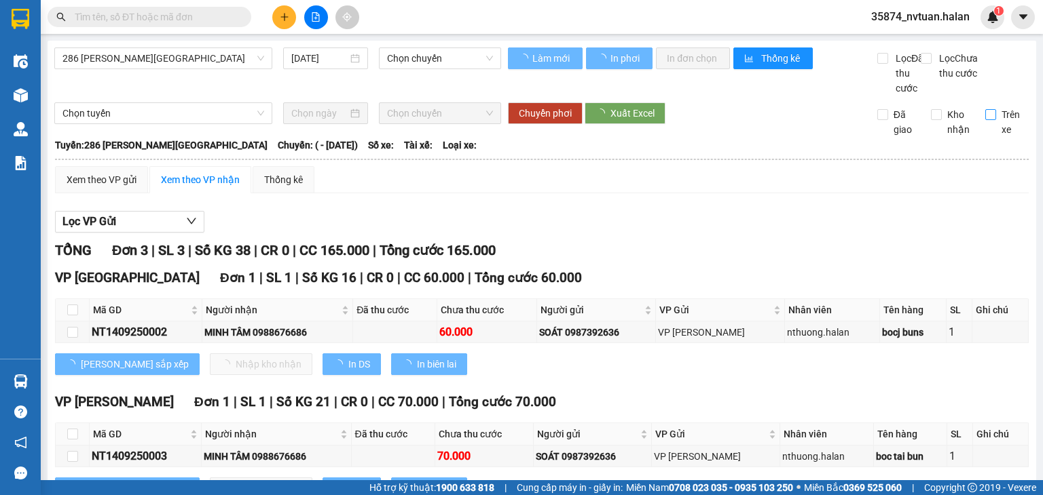
click at [996, 130] on span "Trên xe" at bounding box center [1012, 122] width 33 height 30
click at [994, 120] on input "Trên xe" at bounding box center [990, 114] width 11 height 11
checkbox input "true"
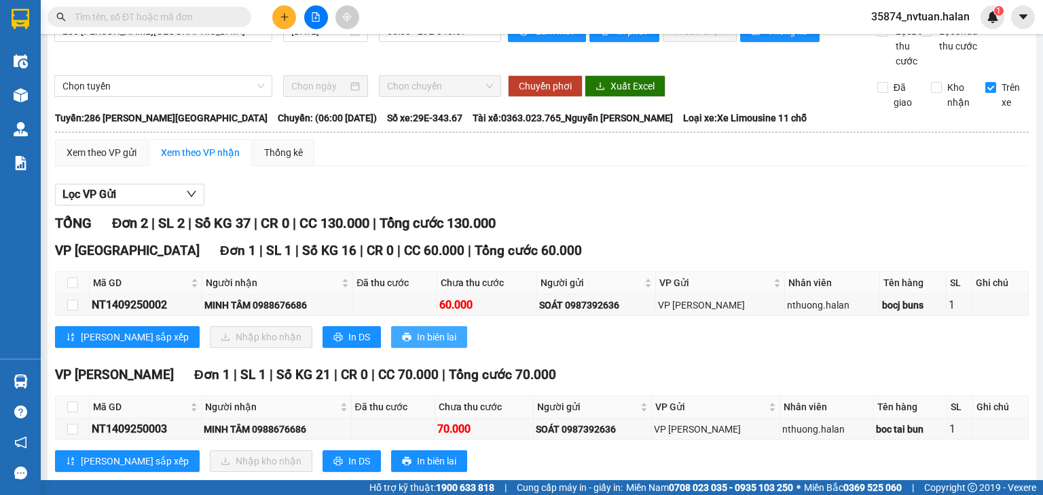
scroll to position [71, 0]
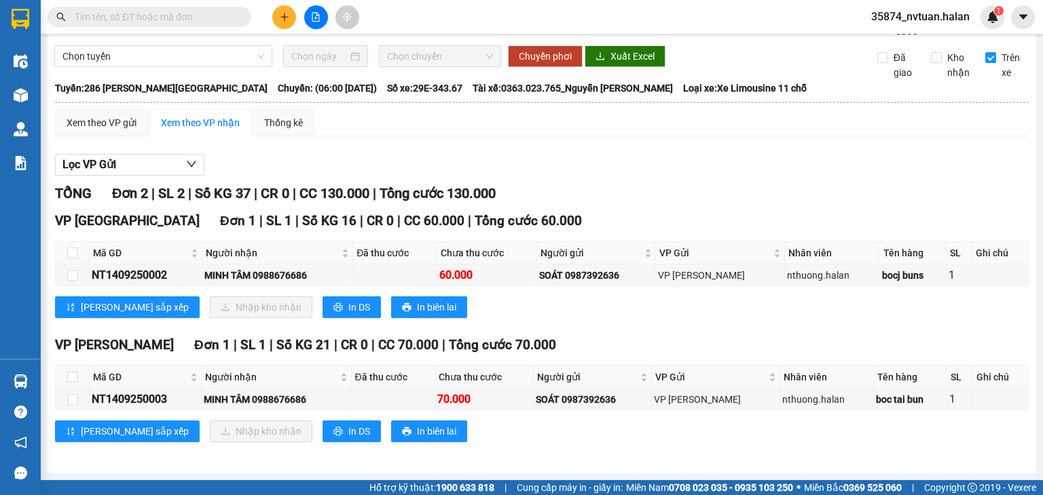
click at [119, 18] on input "text" at bounding box center [155, 17] width 160 height 15
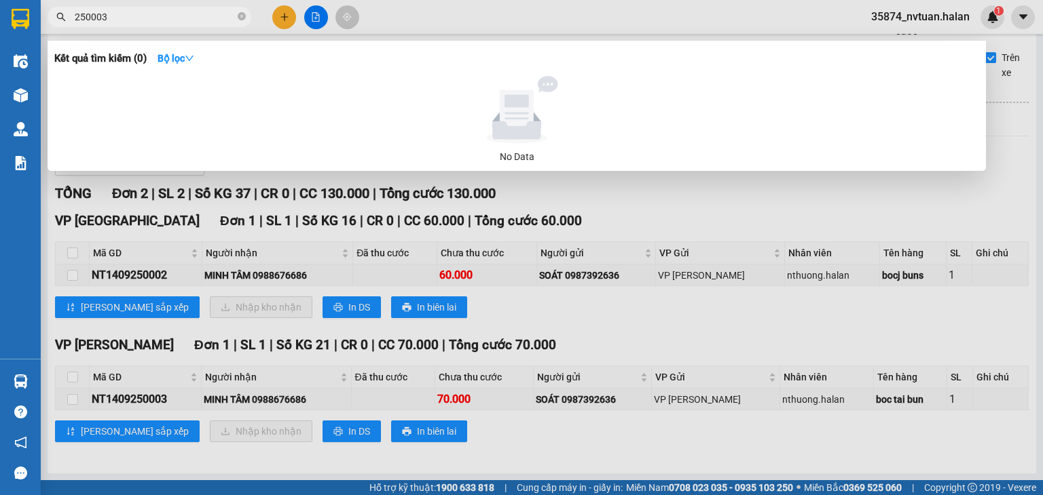
type input "250003"
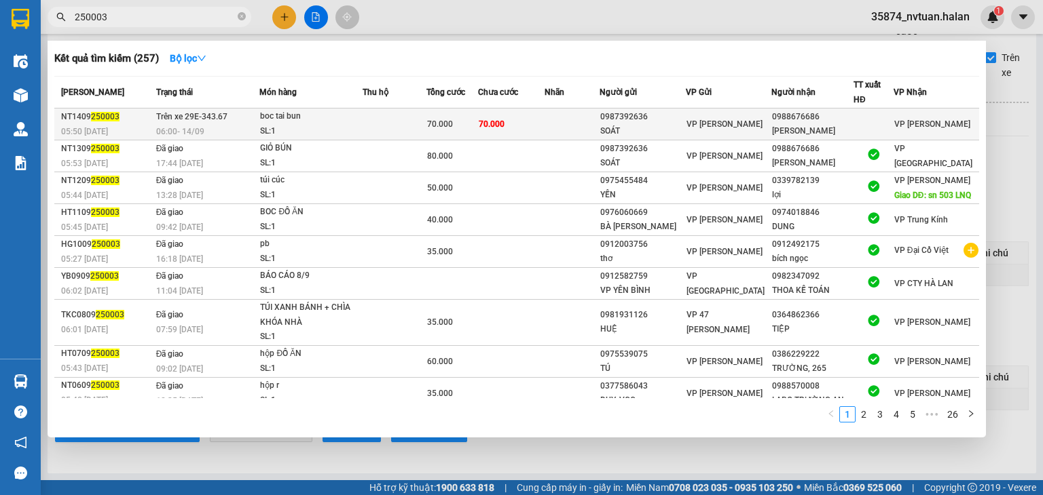
click at [322, 115] on div "boc tai bun" at bounding box center [311, 116] width 102 height 15
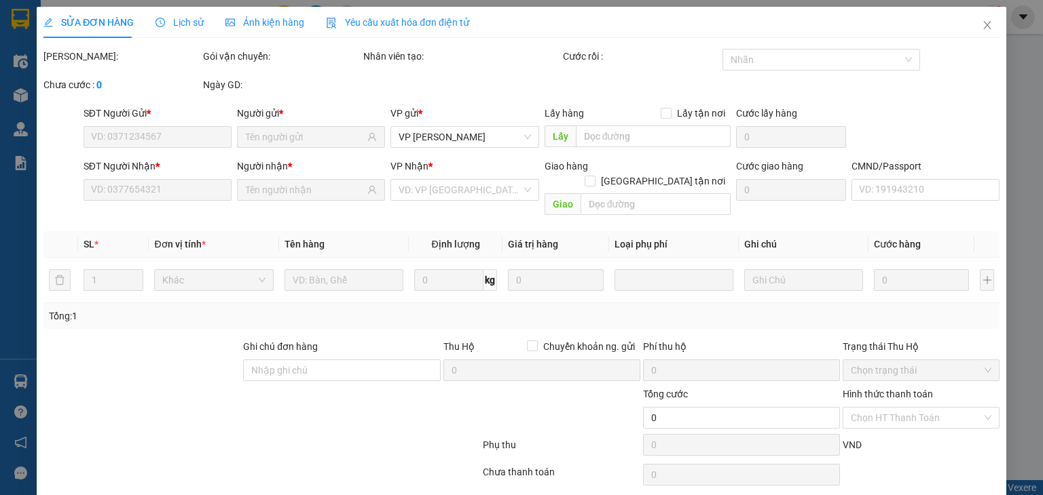
type input "0987392636"
type input "SOÁT"
type input "0988676686"
type input "[PERSON_NAME]"
type input "70.000"
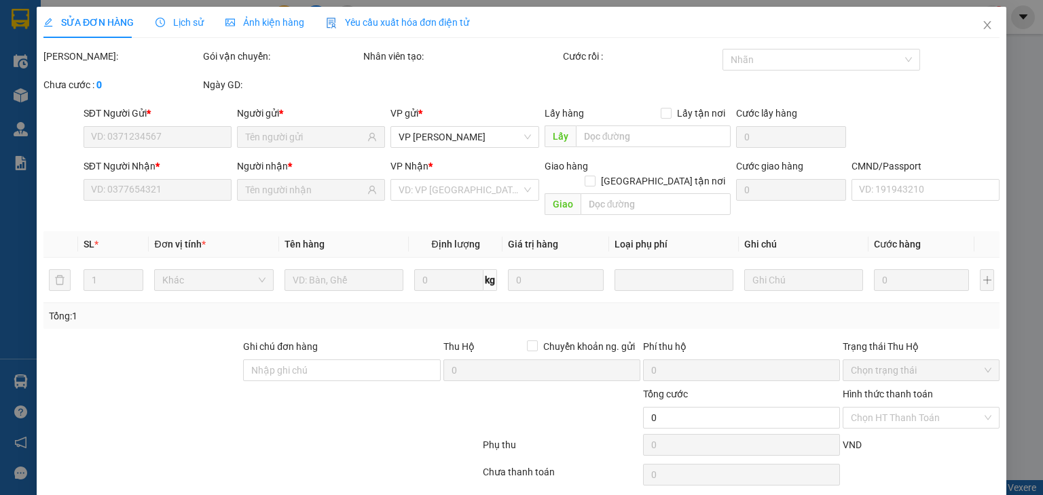
type input "70.000"
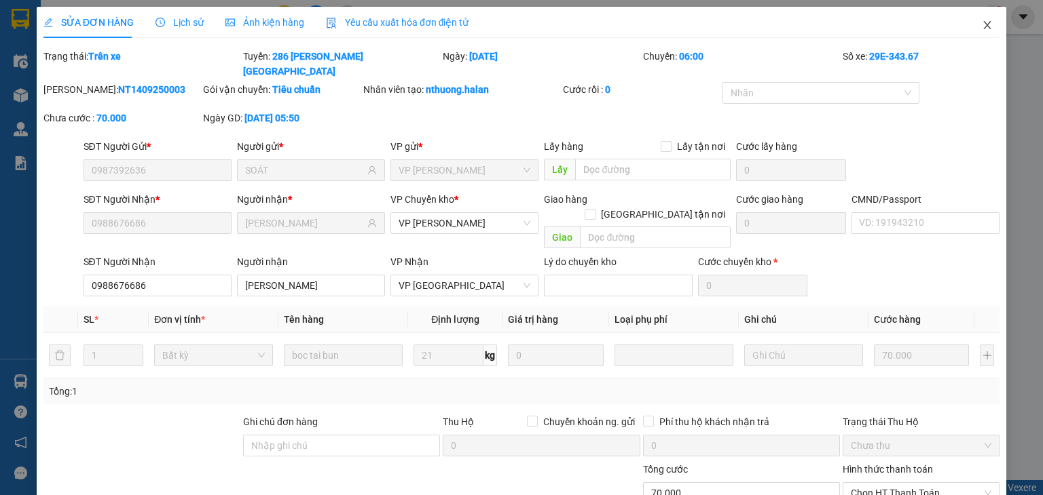
click at [981, 27] on icon "close" at bounding box center [986, 25] width 11 height 11
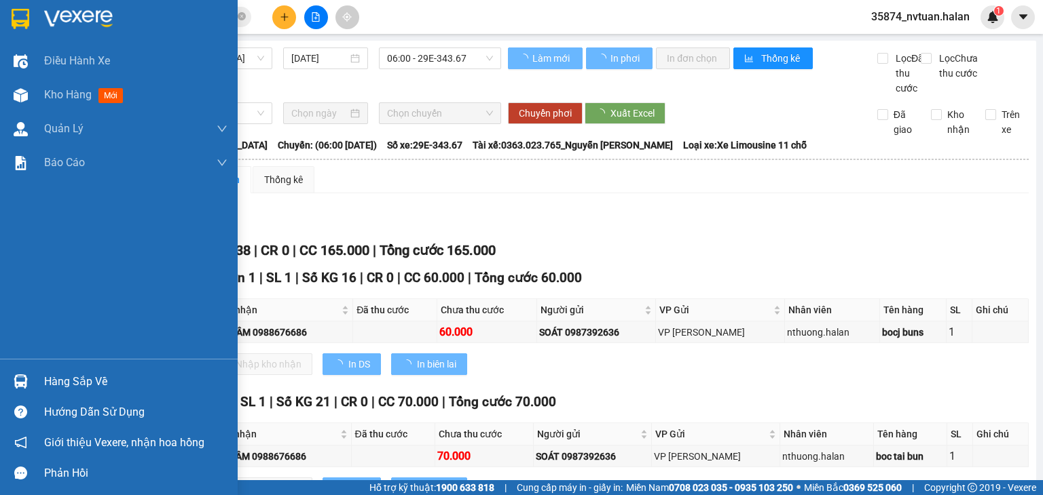
click at [60, 383] on div "Hàng sắp về" at bounding box center [135, 382] width 183 height 20
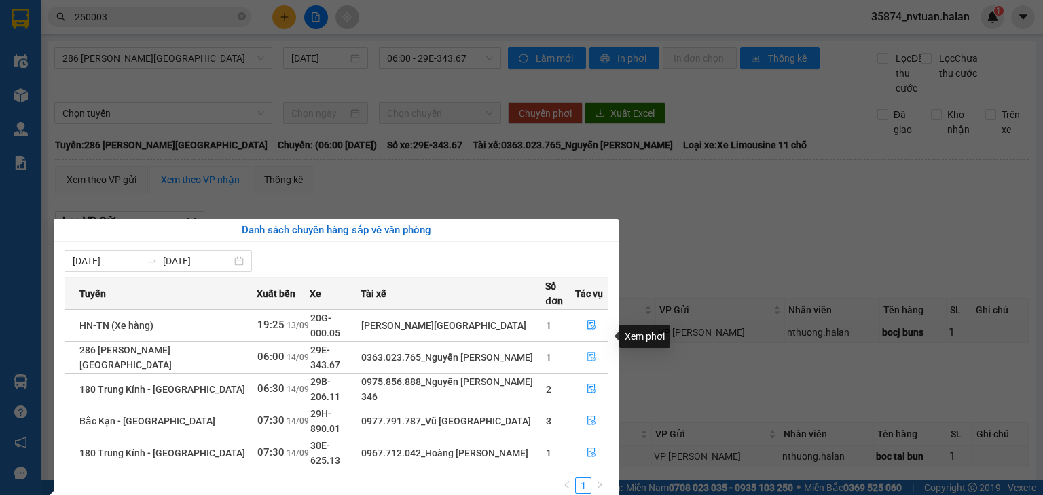
click at [595, 347] on button "button" at bounding box center [591, 358] width 31 height 22
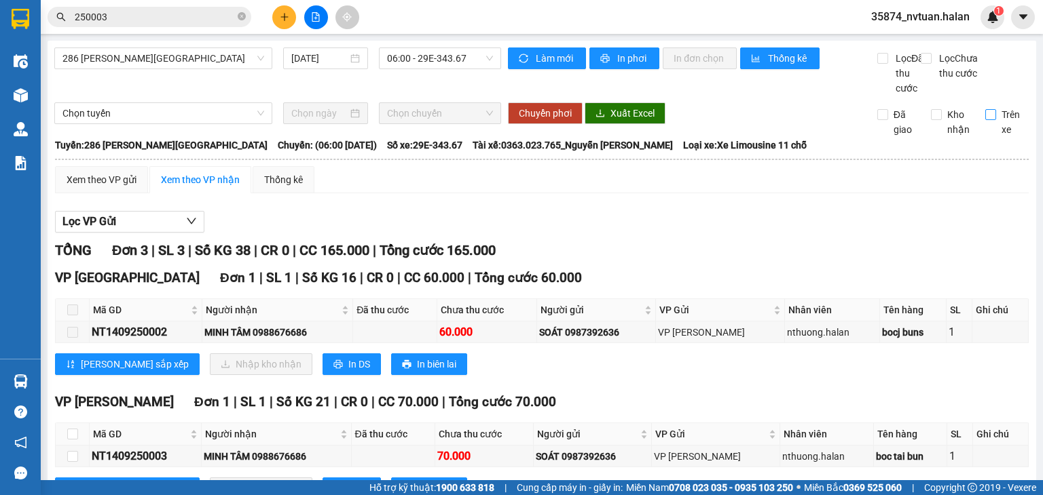
click at [985, 120] on input "Trên xe" at bounding box center [990, 114] width 11 height 11
checkbox input "true"
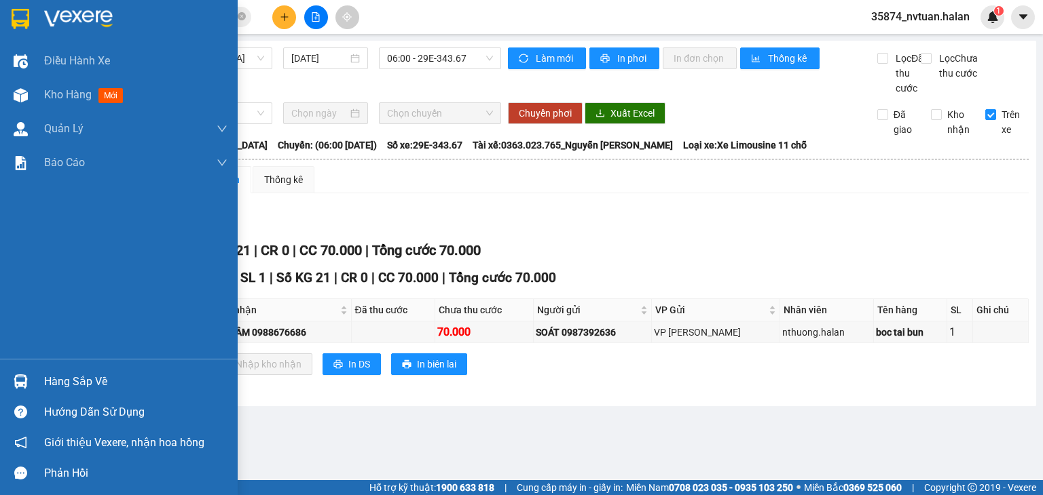
click at [58, 377] on div "Hàng sắp về" at bounding box center [135, 382] width 183 height 20
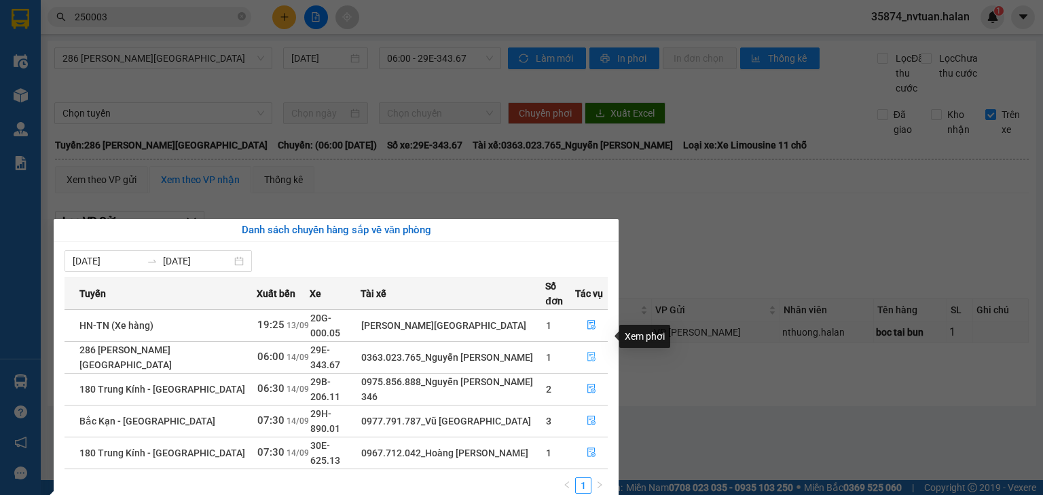
click at [590, 352] on icon "file-done" at bounding box center [591, 357] width 10 height 10
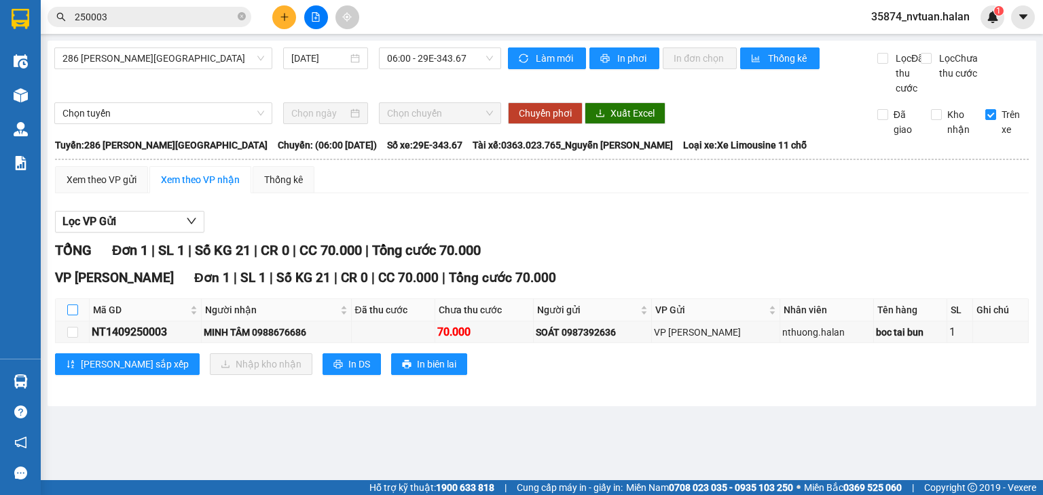
click at [71, 316] on input "checkbox" at bounding box center [72, 310] width 11 height 11
checkbox input "true"
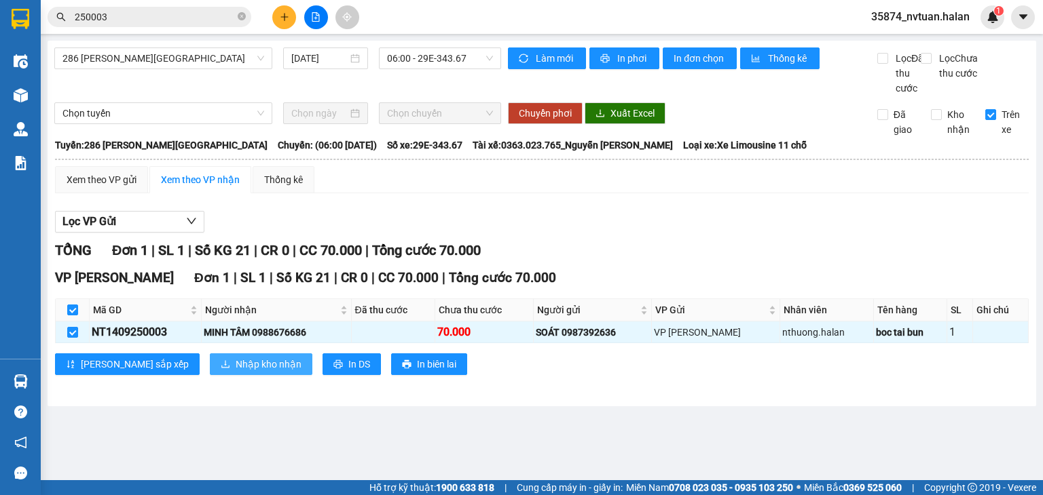
click at [236, 372] on span "Nhập kho nhận" at bounding box center [269, 364] width 66 height 15
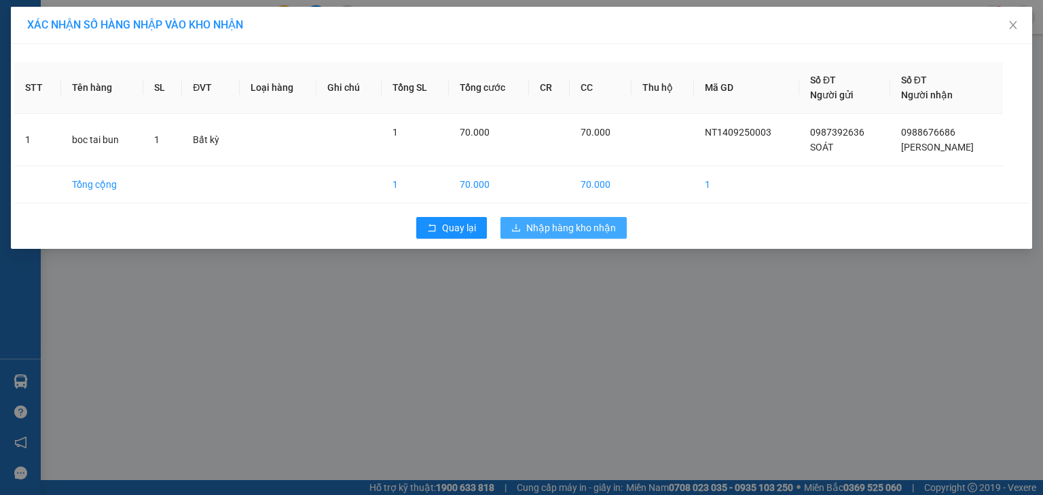
click at [552, 228] on span "Nhập hàng kho nhận" at bounding box center [571, 228] width 90 height 15
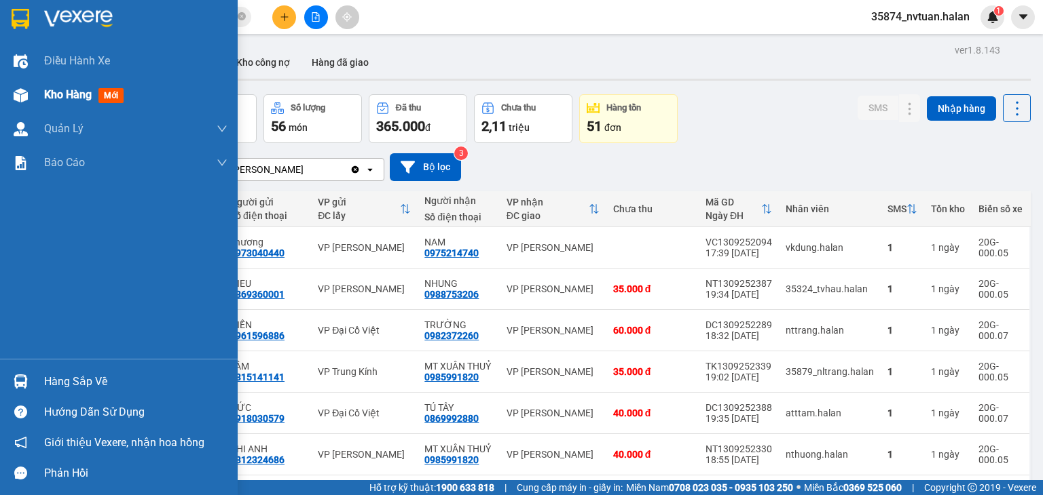
click at [66, 92] on span "Kho hàng" at bounding box center [68, 94] width 48 height 13
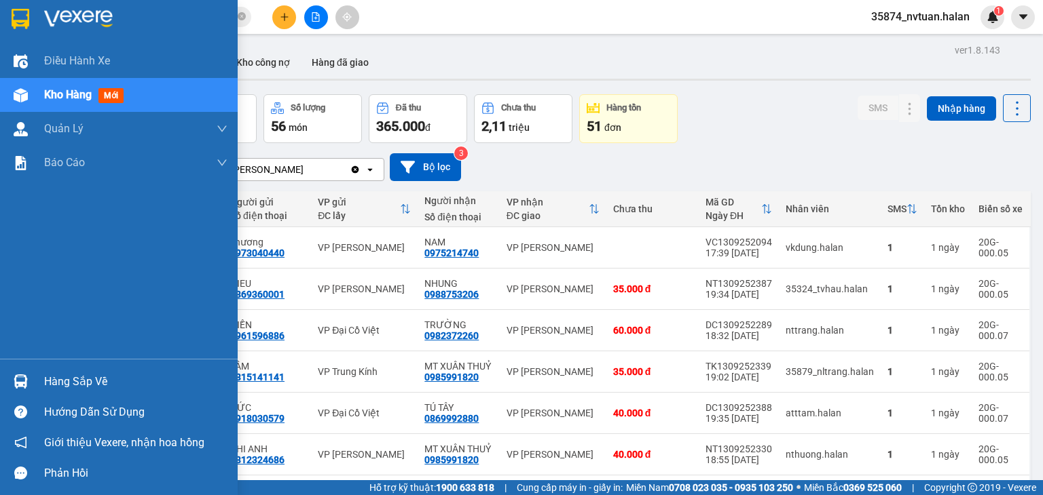
click at [62, 373] on div "Hàng sắp về" at bounding box center [135, 382] width 183 height 20
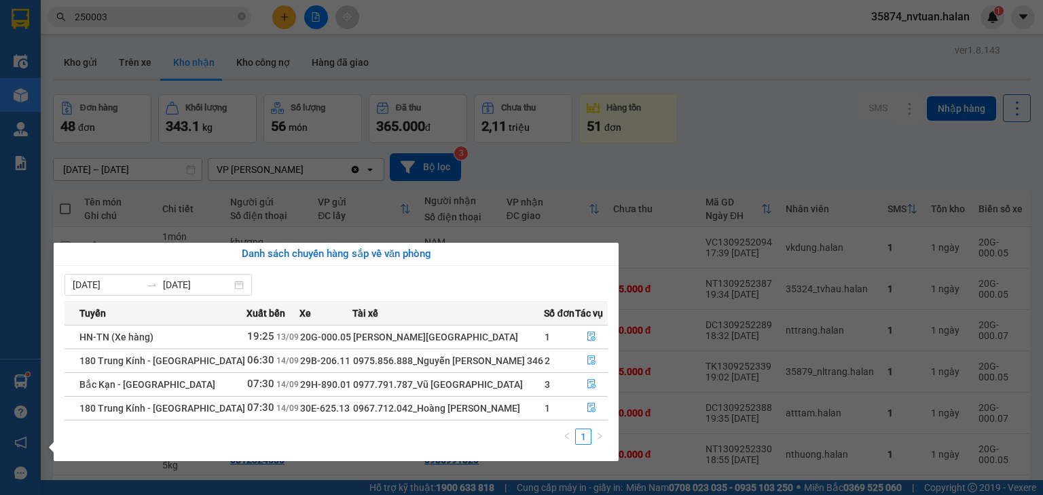
drag, startPoint x: 693, startPoint y: 125, endPoint x: 616, endPoint y: 69, distance: 95.7
click at [691, 121] on section "Kết quả tìm kiếm ( 257 ) Bộ lọc Mã ĐH Trạng thái Món hàng Thu hộ Tổng cước Chưa…" at bounding box center [521, 247] width 1043 height 495
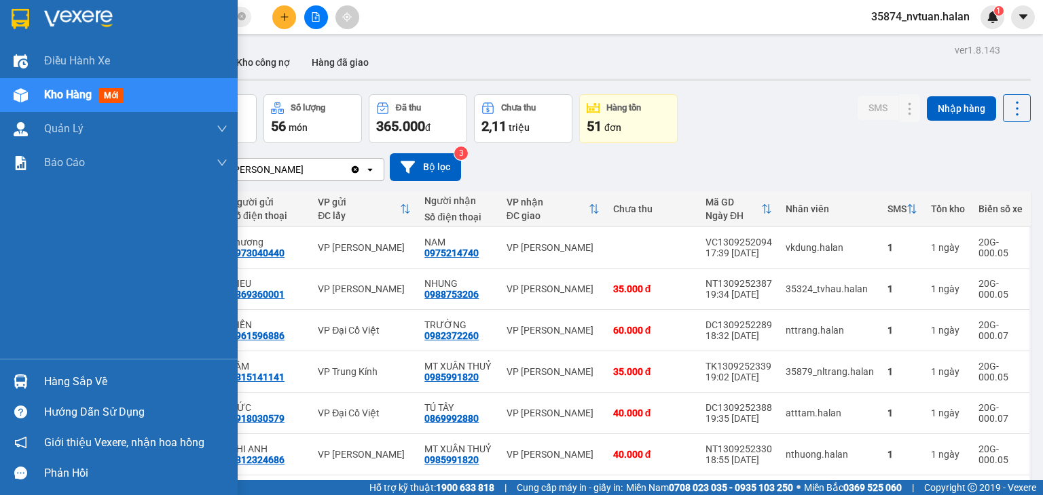
click at [34, 382] on div "Hàng sắp về" at bounding box center [119, 382] width 238 height 31
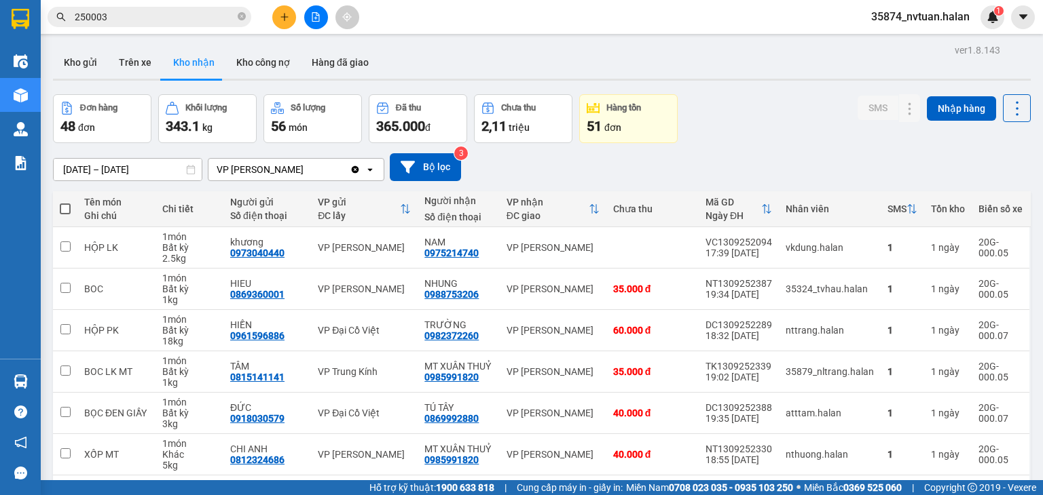
click at [723, 143] on section "Kết quả tìm kiếm ( 257 ) Bộ lọc Mã ĐH Trạng thái Món hàng Thu hộ Tổng cước Chưa…" at bounding box center [521, 247] width 1043 height 495
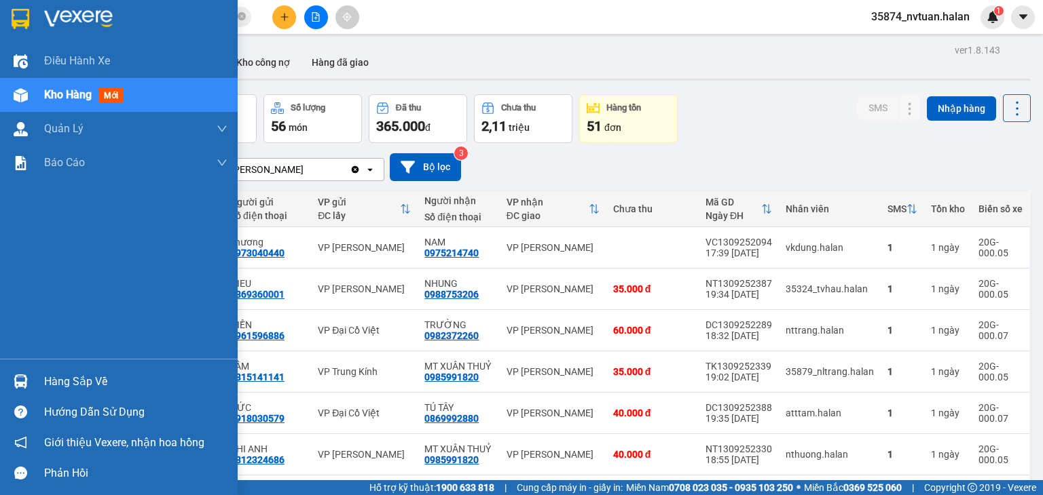
click at [33, 381] on div "Hàng sắp về" at bounding box center [119, 382] width 238 height 31
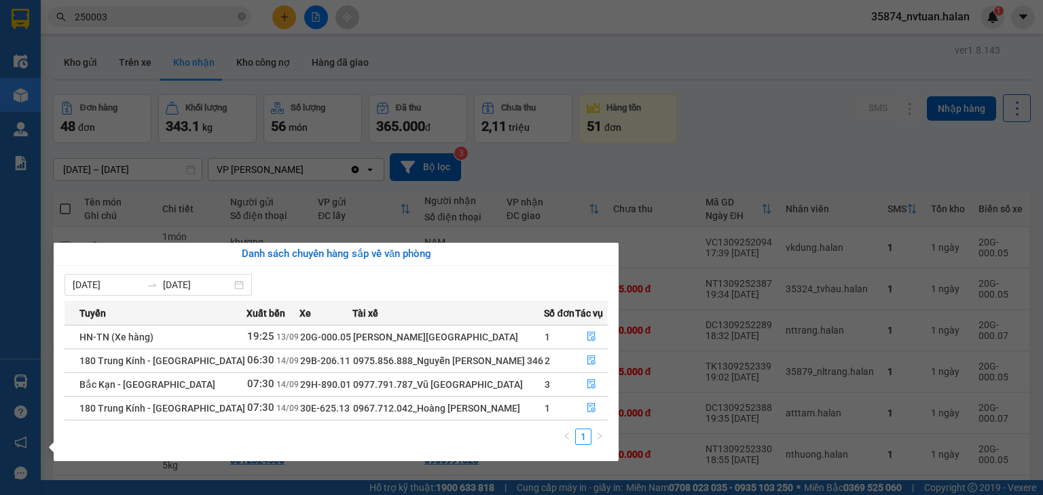
click at [736, 128] on section "Kết quả tìm kiếm ( 257 ) Bộ lọc Mã ĐH Trạng thái Món hàng Thu hộ Tổng cước Chưa…" at bounding box center [521, 247] width 1043 height 495
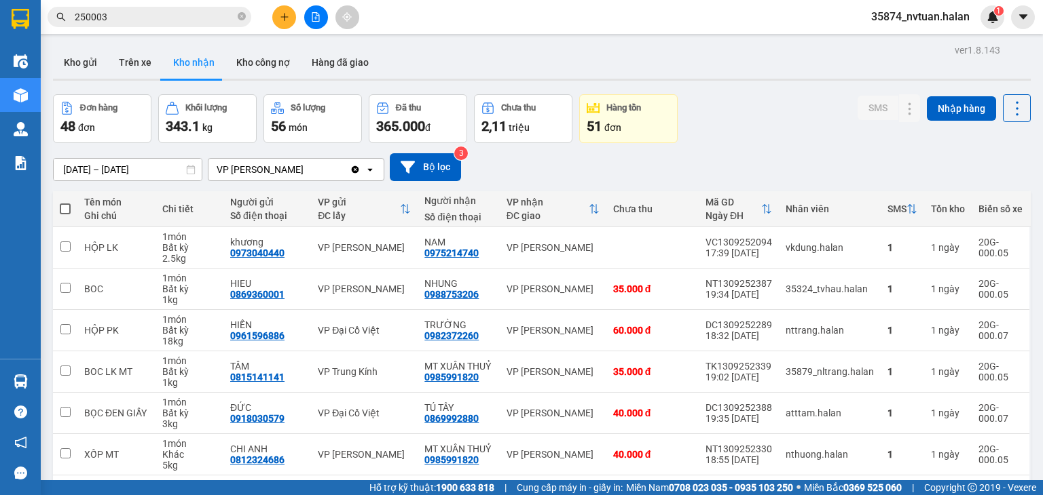
click at [736, 128] on div "Đơn hàng 48 đơn Khối lượng 343.1 kg Số lượng 56 món Đã thu 365.000 đ Chưa thu 2…" at bounding box center [541, 118] width 977 height 49
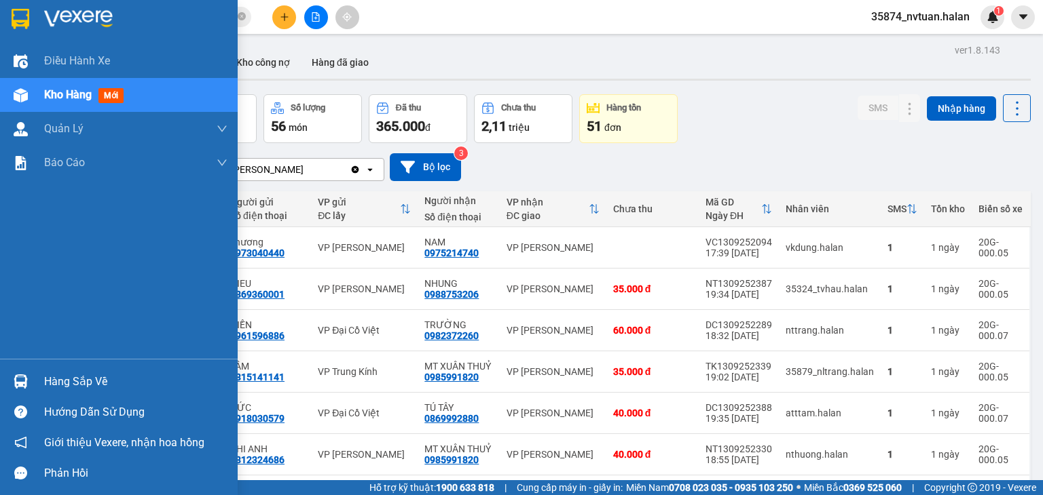
click at [49, 383] on div "Hàng sắp về" at bounding box center [135, 382] width 183 height 20
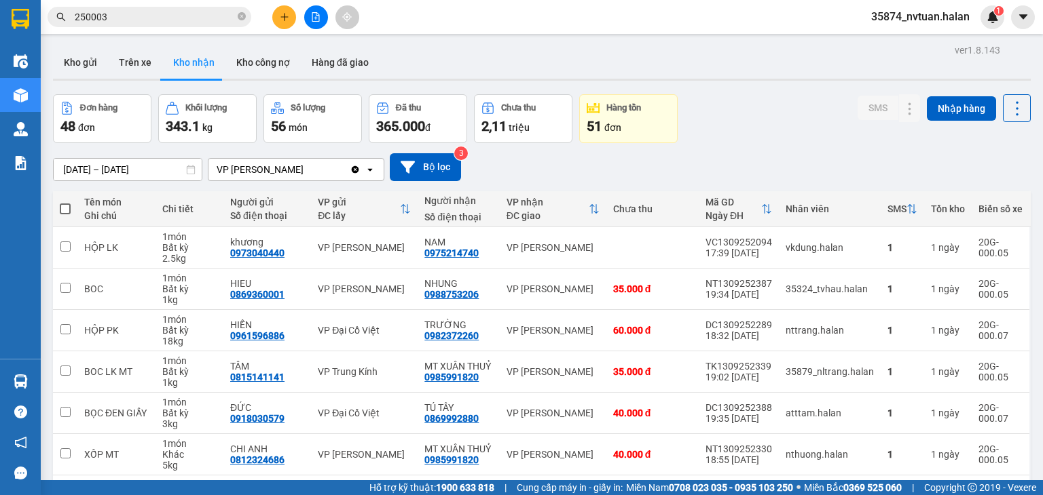
click at [723, 112] on section "Kết quả tìm kiếm ( 257 ) Bộ lọc Mã ĐH Trạng thái Món hàng Thu hộ Tổng cước Chưa…" at bounding box center [521, 247] width 1043 height 495
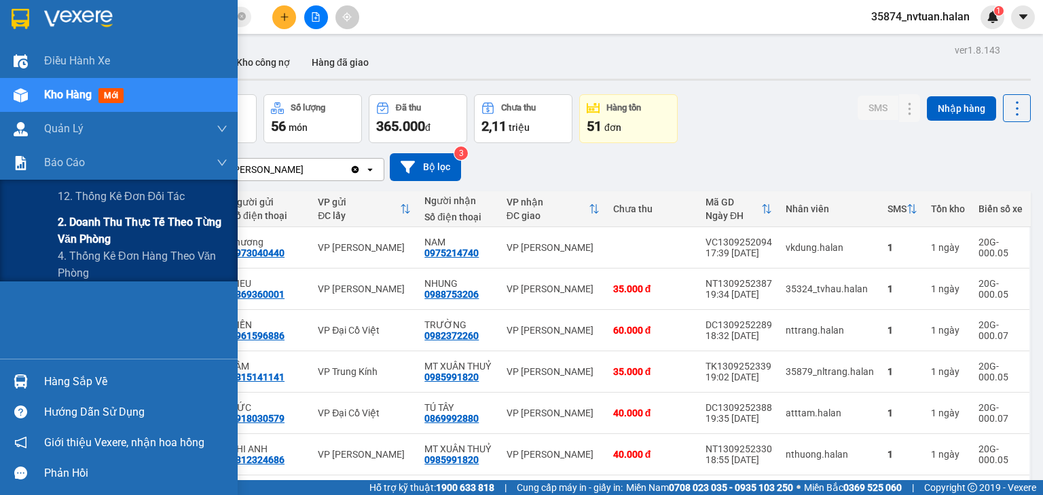
click at [102, 226] on span "2. Doanh thu thực tế theo từng văn phòng" at bounding box center [143, 231] width 170 height 34
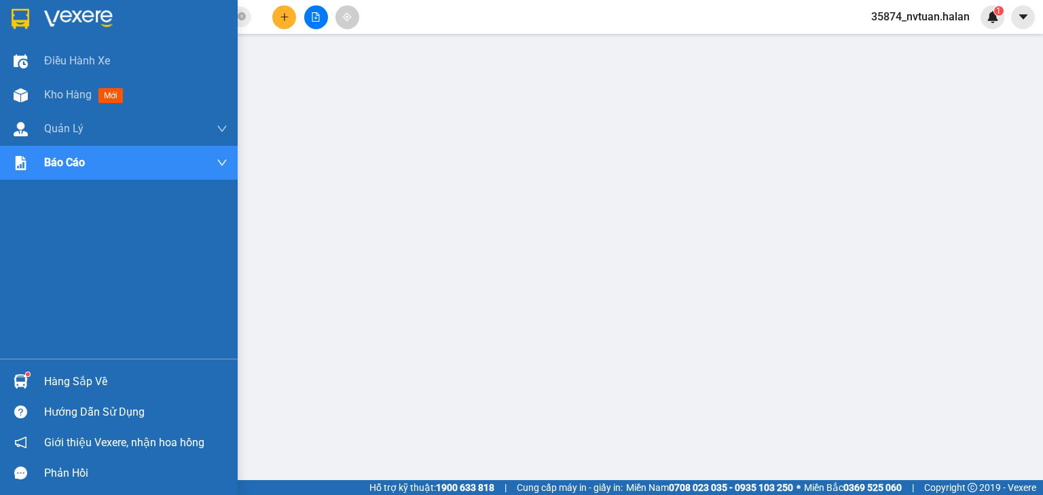
click at [94, 375] on div "Hàng sắp về" at bounding box center [135, 382] width 183 height 20
click at [82, 382] on div "Hàng sắp về" at bounding box center [135, 382] width 183 height 20
click at [71, 93] on span "Kho hàng" at bounding box center [68, 94] width 48 height 13
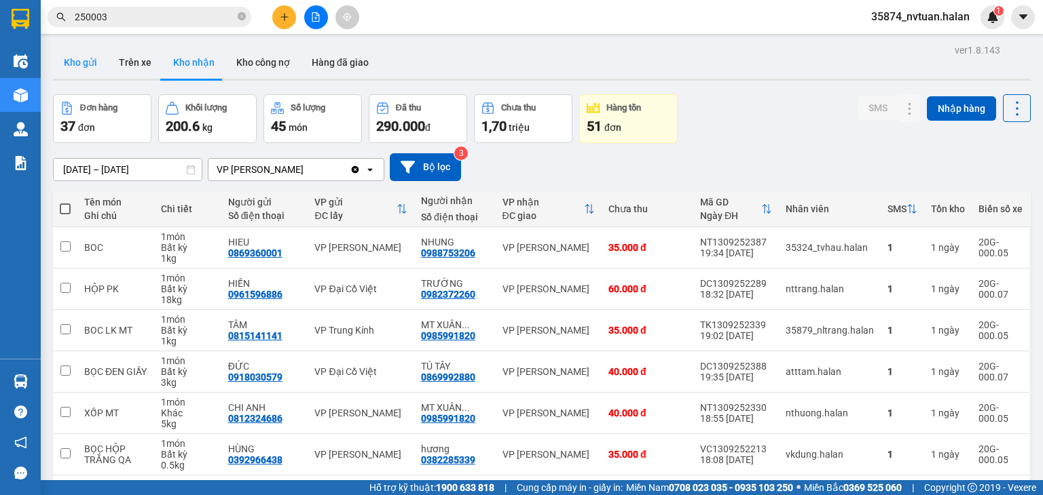
click at [73, 62] on button "Kho gửi" at bounding box center [80, 62] width 55 height 33
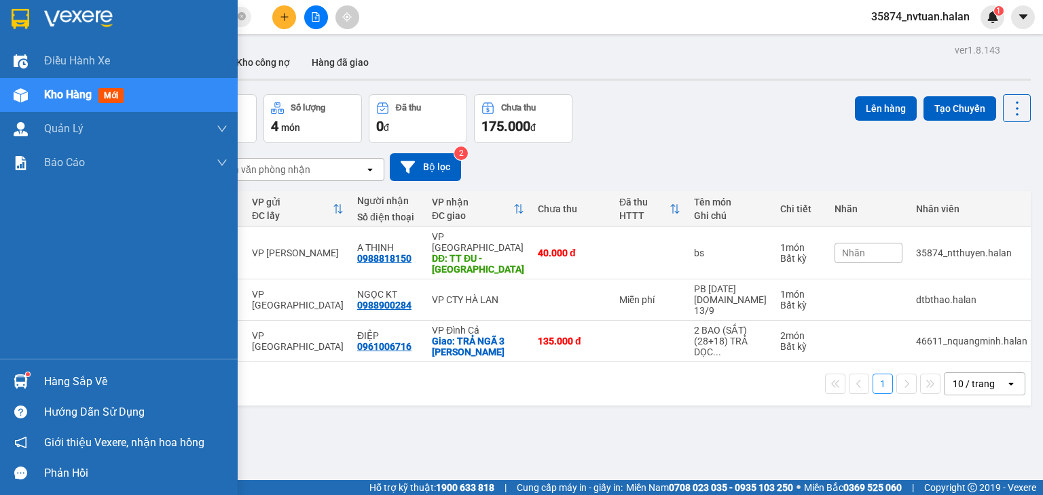
click at [56, 378] on div "Hàng sắp về" at bounding box center [135, 382] width 183 height 20
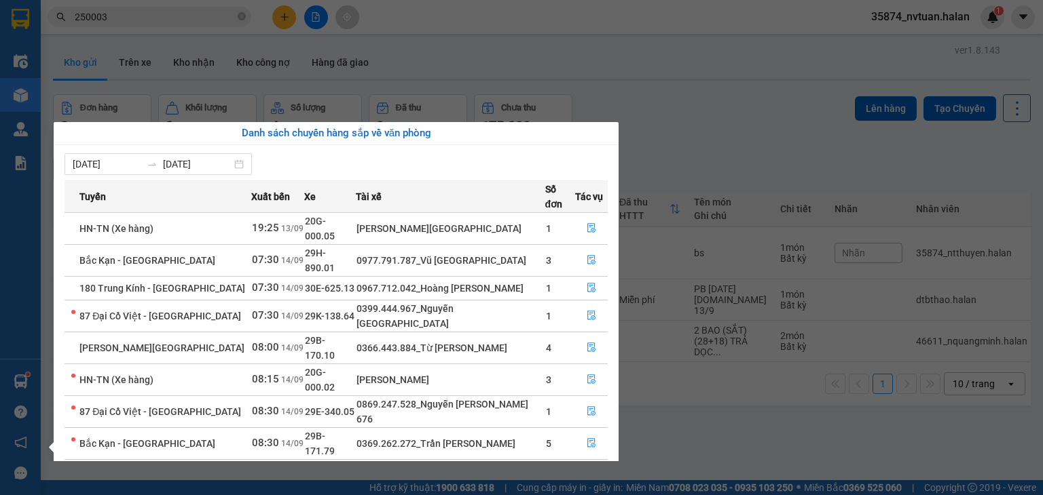
click at [687, 132] on section "Kết quả tìm kiếm ( 257 ) Bộ lọc Mã ĐH Trạng thái Món hàng Thu hộ Tổng cước Chưa…" at bounding box center [521, 247] width 1043 height 495
